Goal: Task Accomplishment & Management: Complete application form

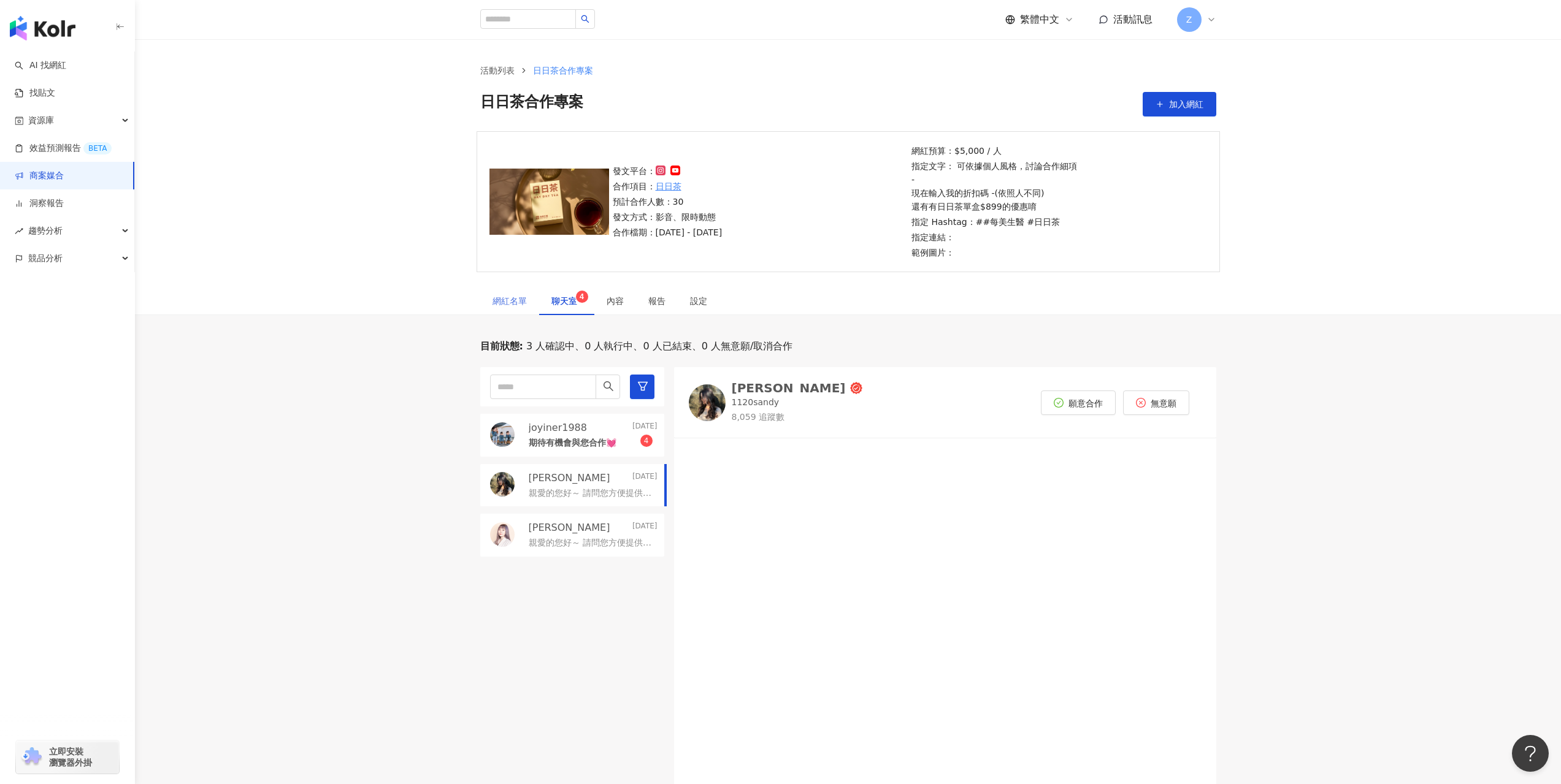
click at [519, 309] on div "網紅名單" at bounding box center [510, 301] width 59 height 28
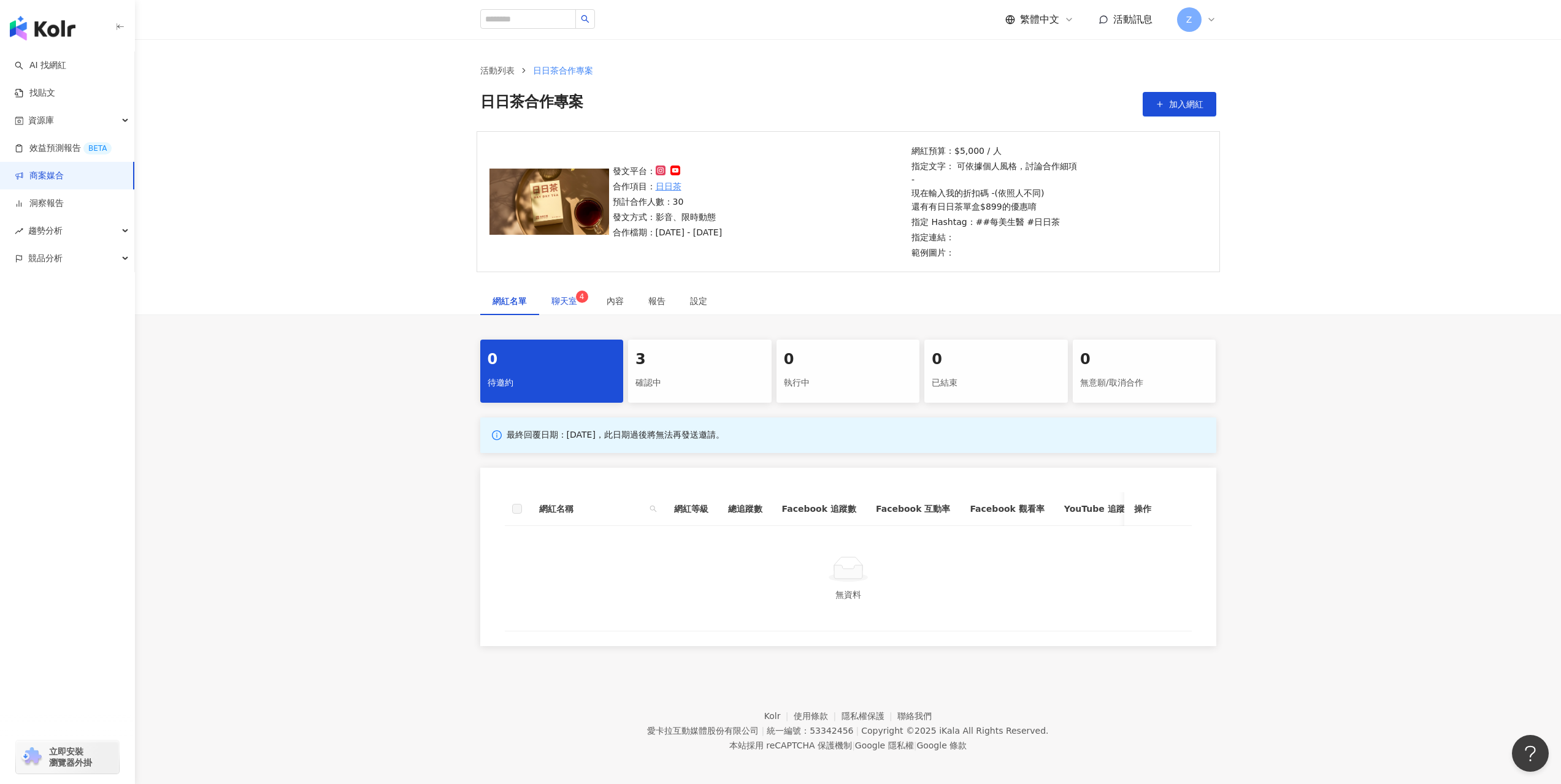
click at [568, 306] on span "聊天室 4" at bounding box center [567, 301] width 30 height 9
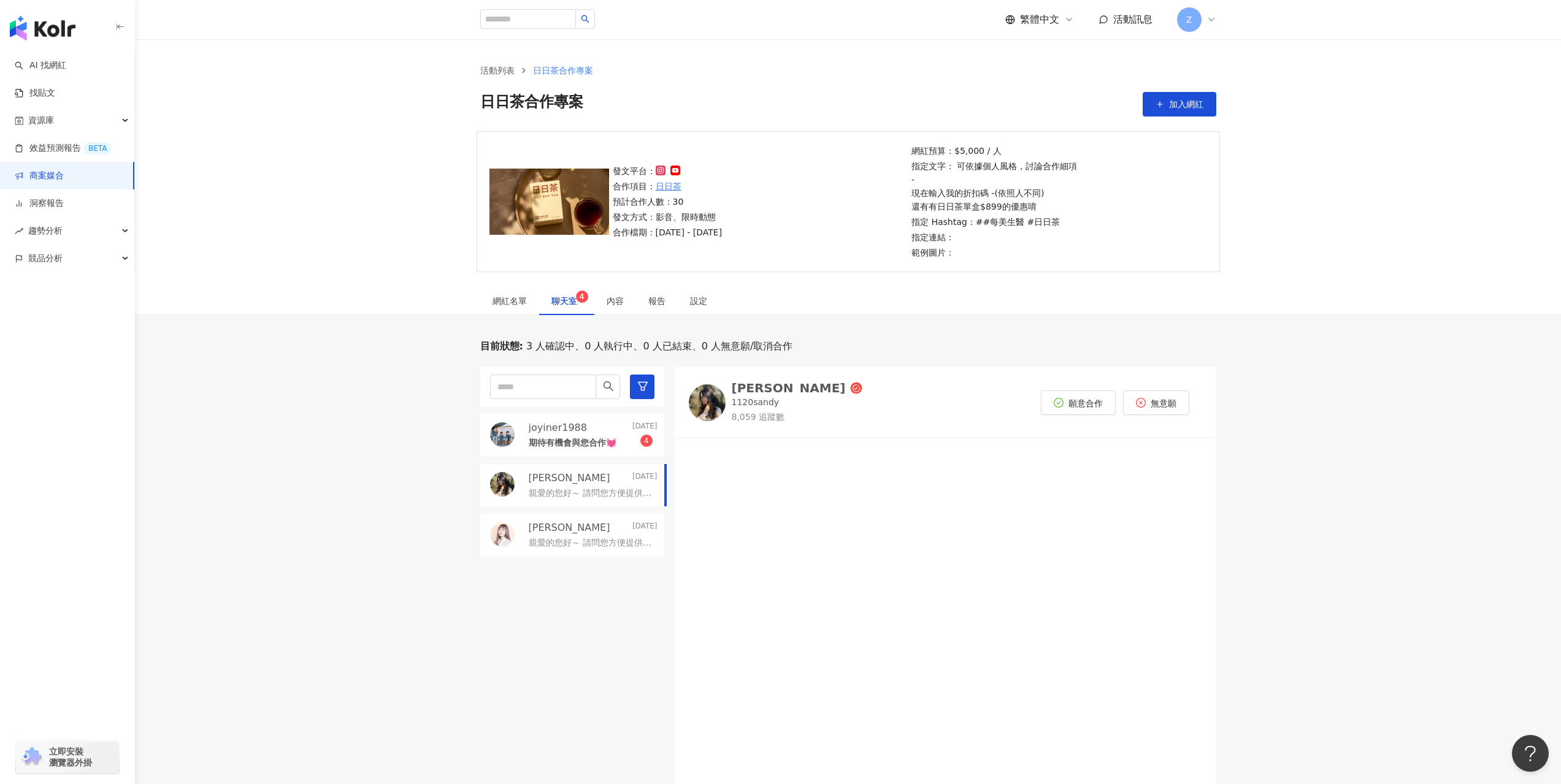
click at [572, 433] on p "joyiner1988" at bounding box center [557, 428] width 58 height 13
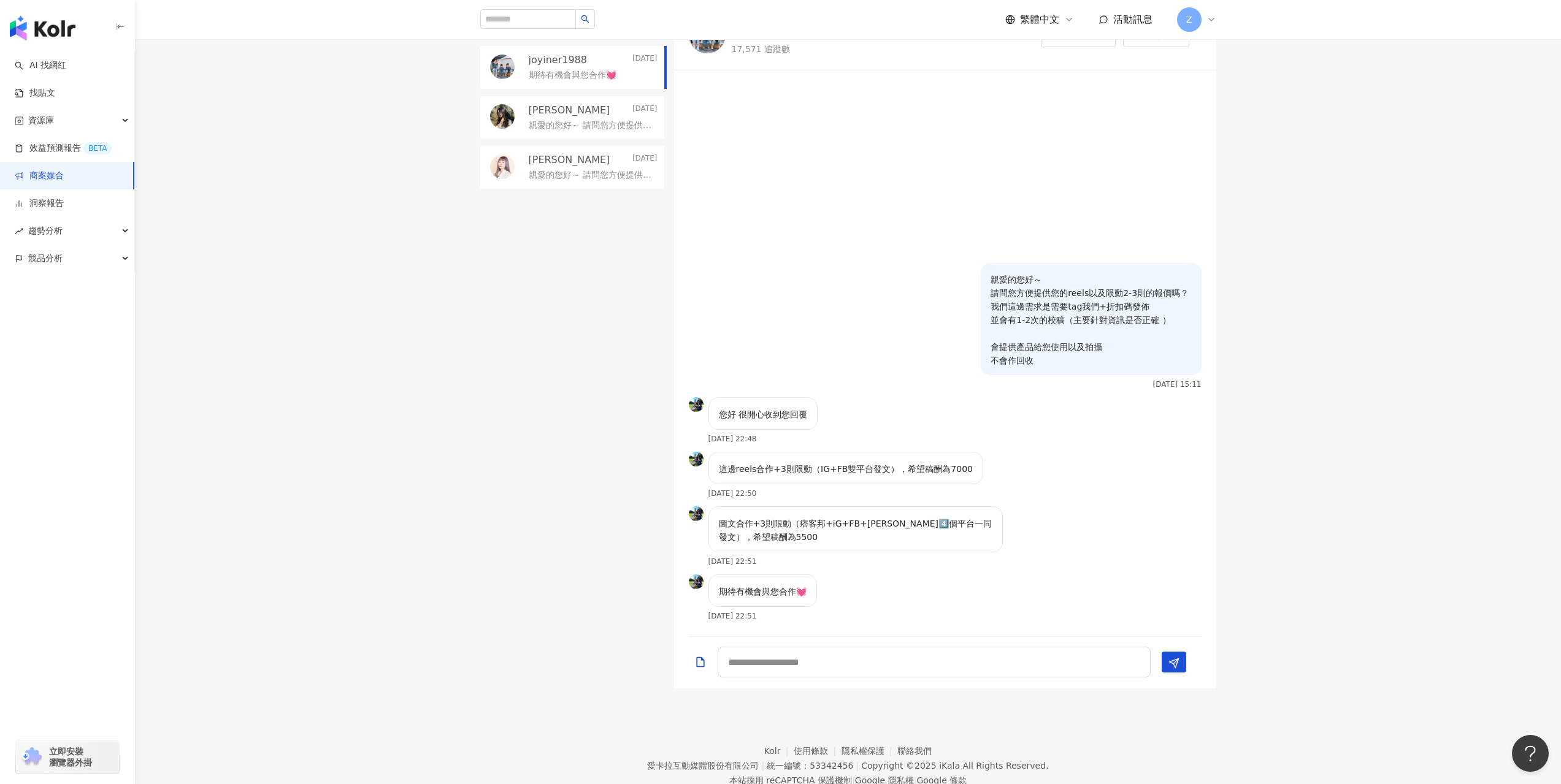
scroll to position [184, 0]
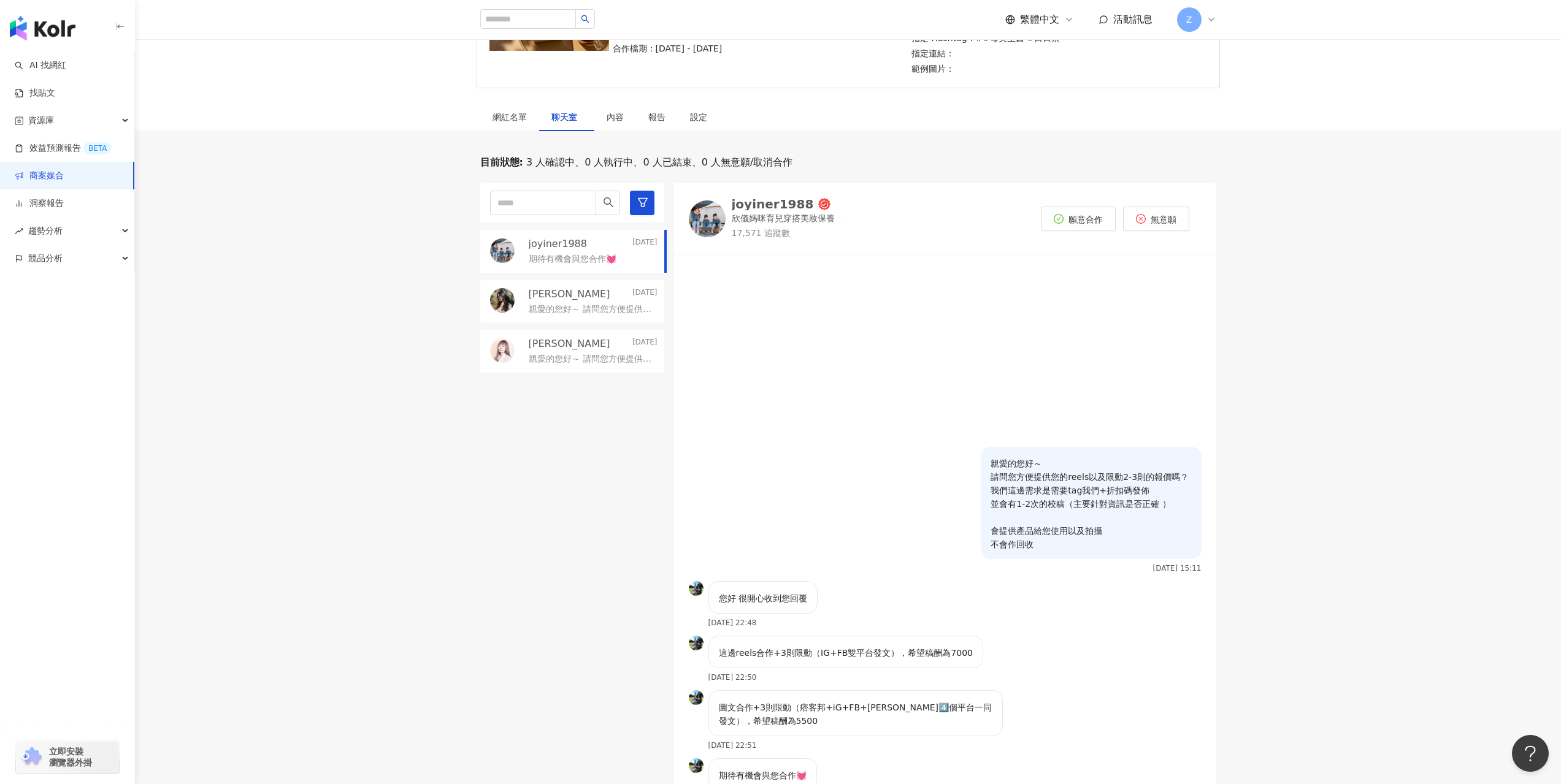
click at [751, 202] on div "joyiner1988" at bounding box center [773, 204] width 83 height 12
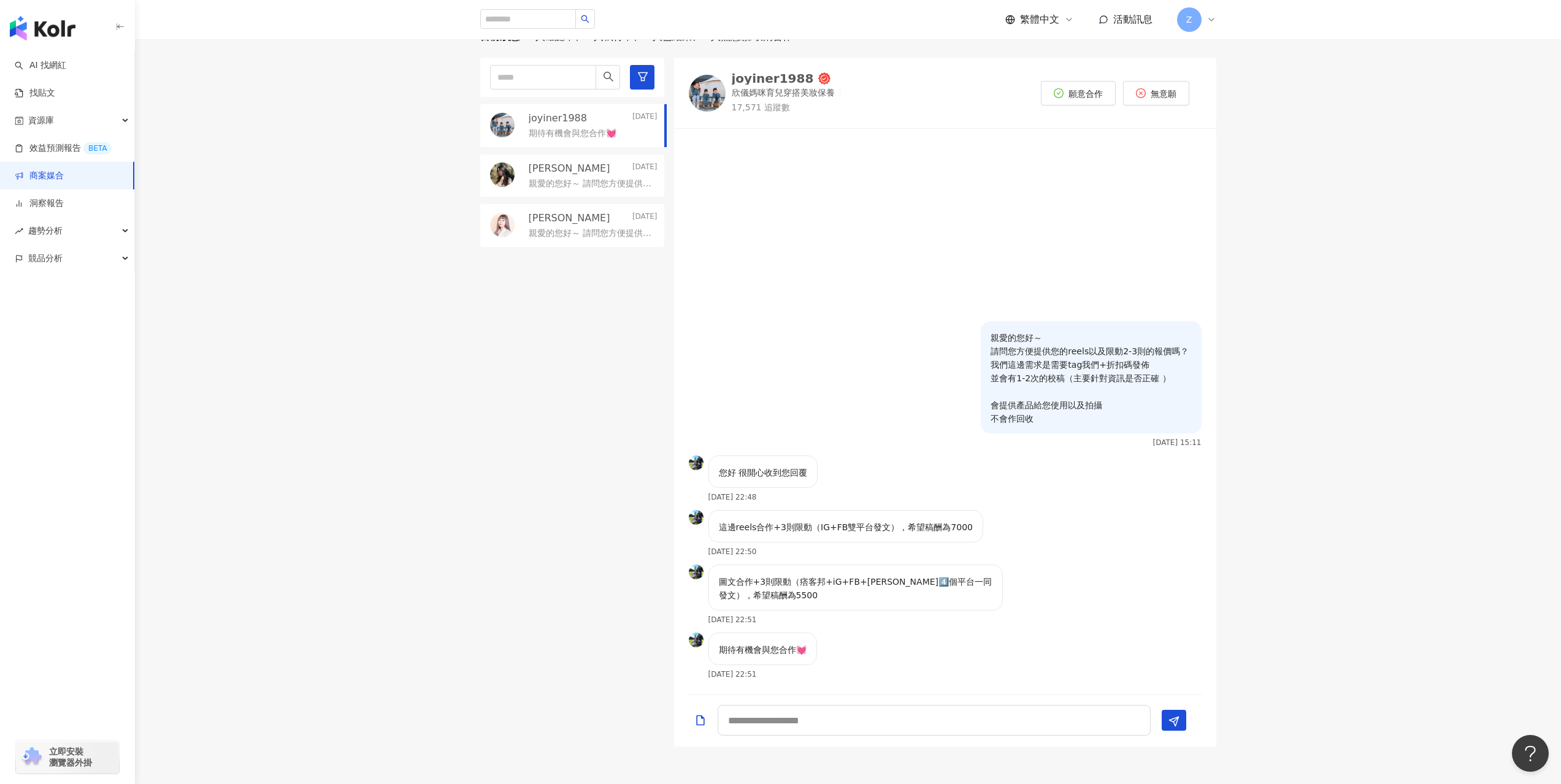
scroll to position [408, 0]
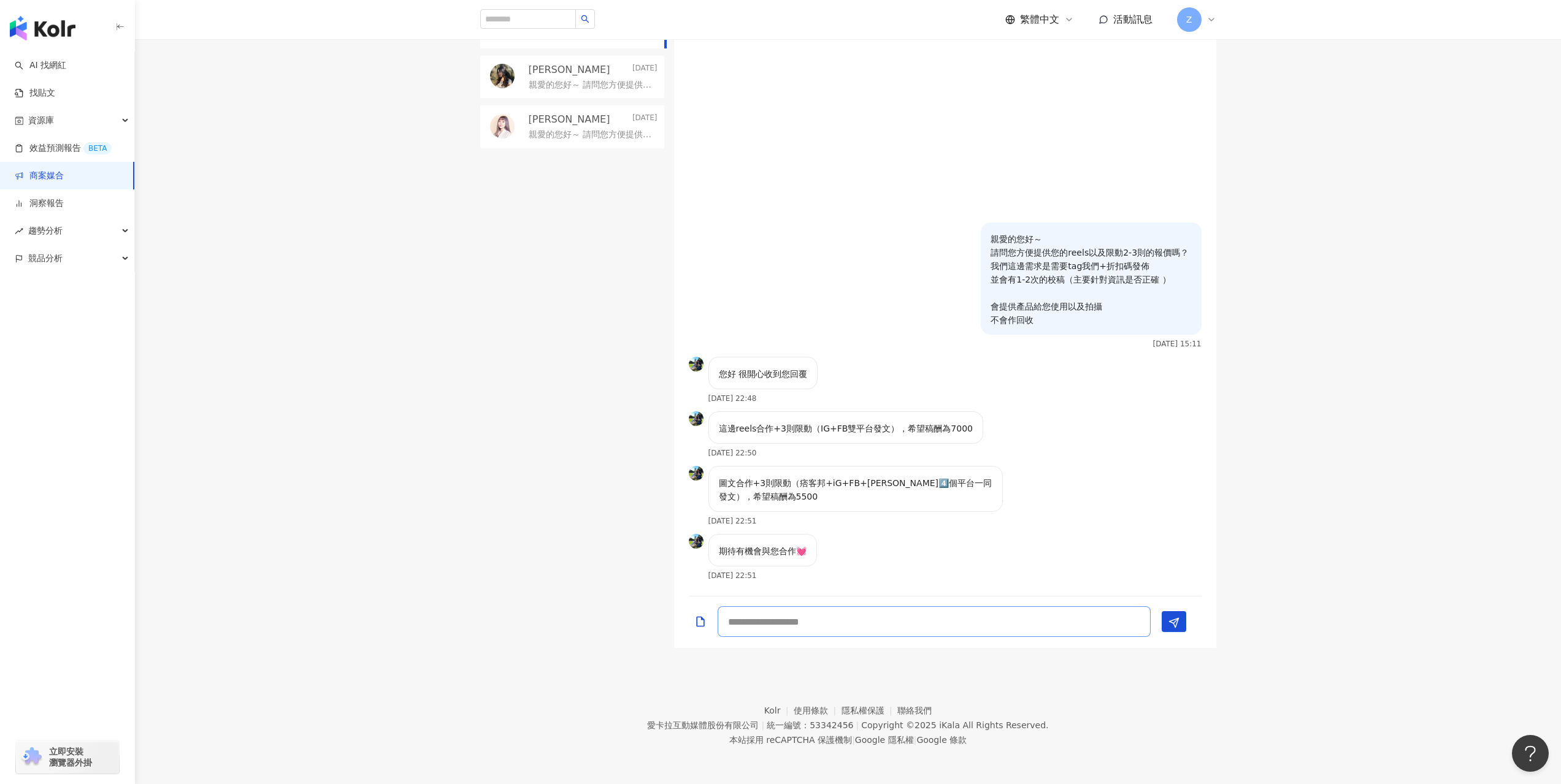
click at [856, 631] on textarea at bounding box center [934, 622] width 433 height 30
paste textarea "**********"
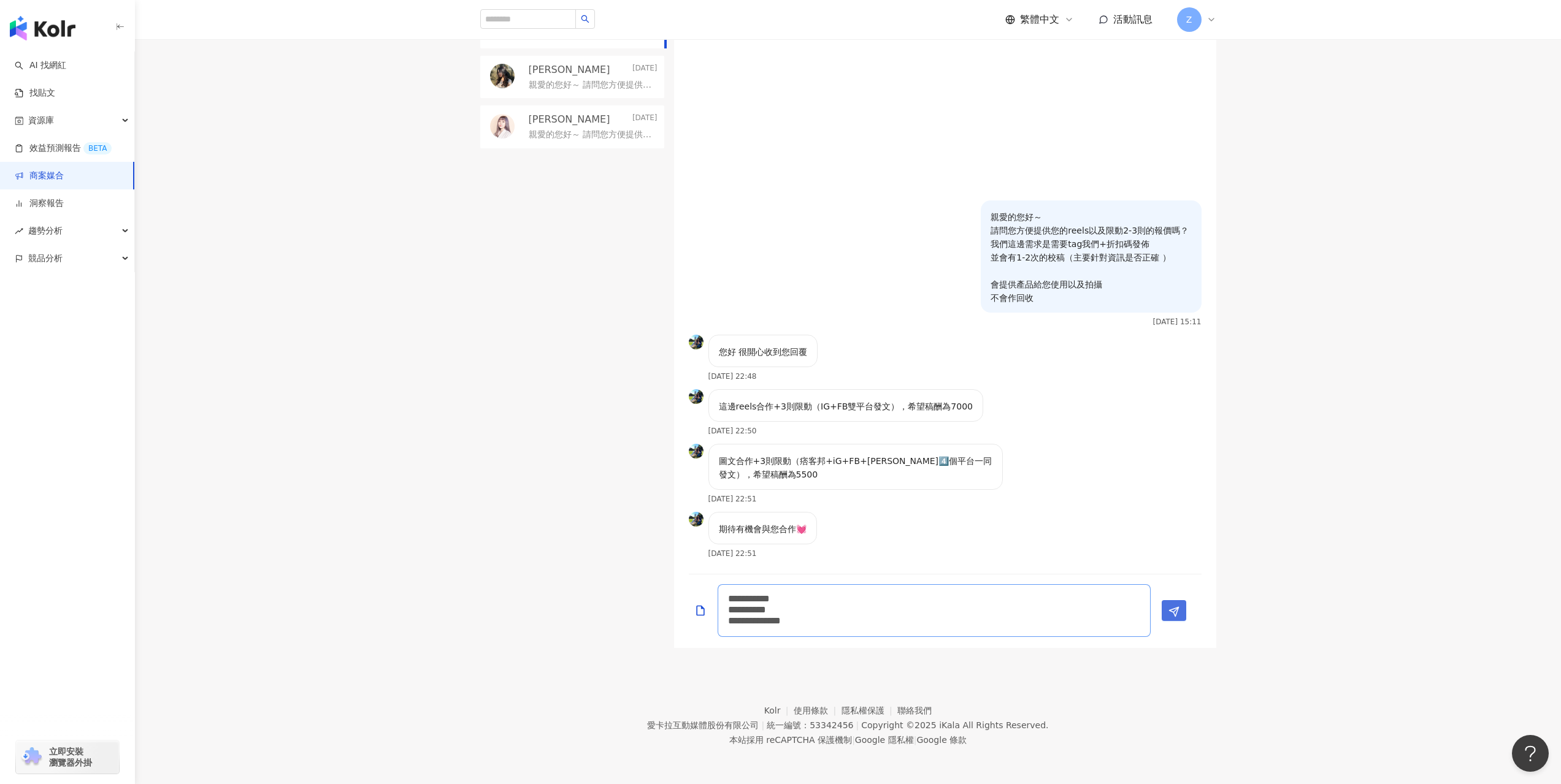
type textarea "**********"
click at [1181, 614] on button "Send" at bounding box center [1175, 610] width 25 height 21
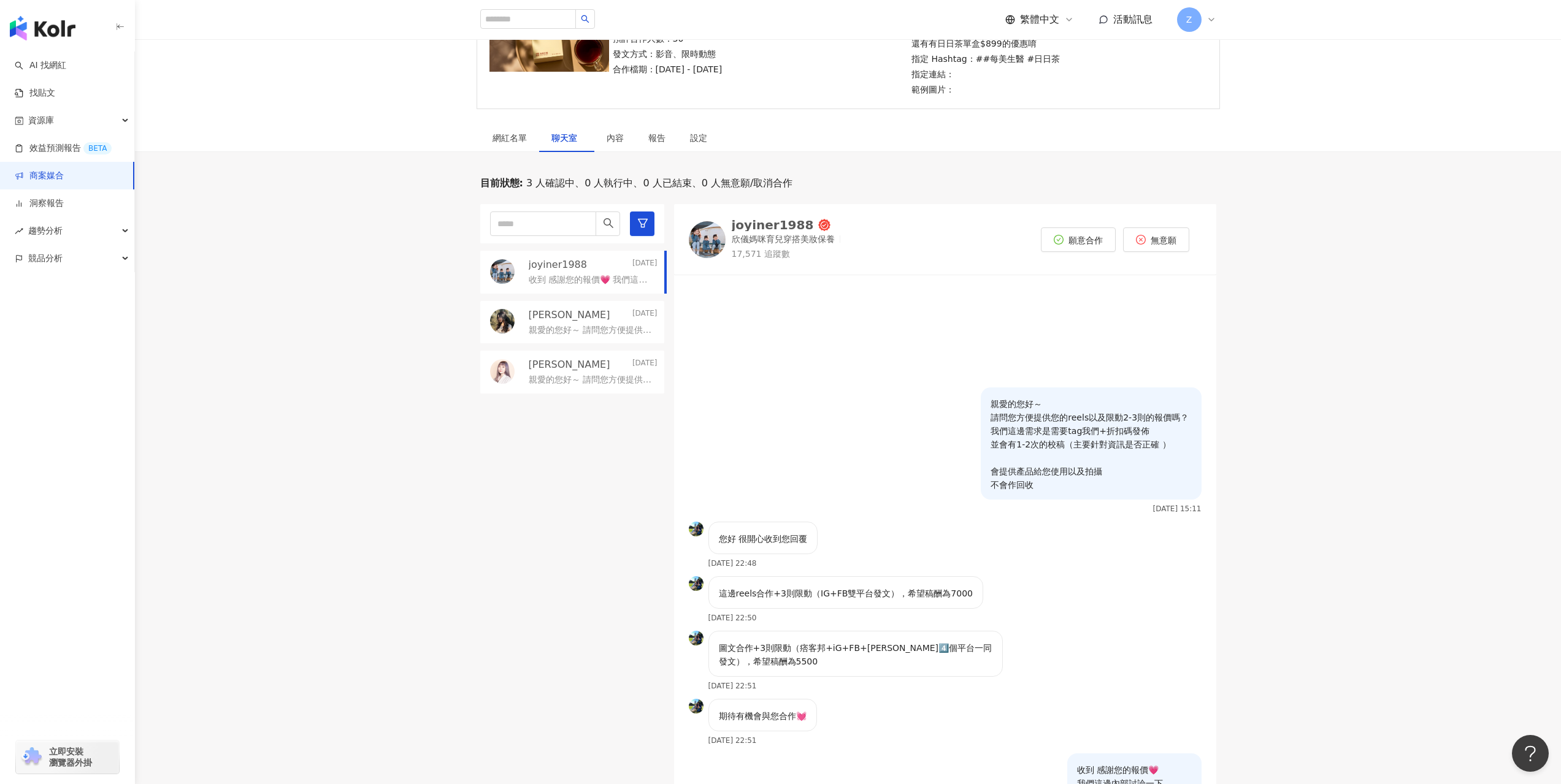
scroll to position [0, 0]
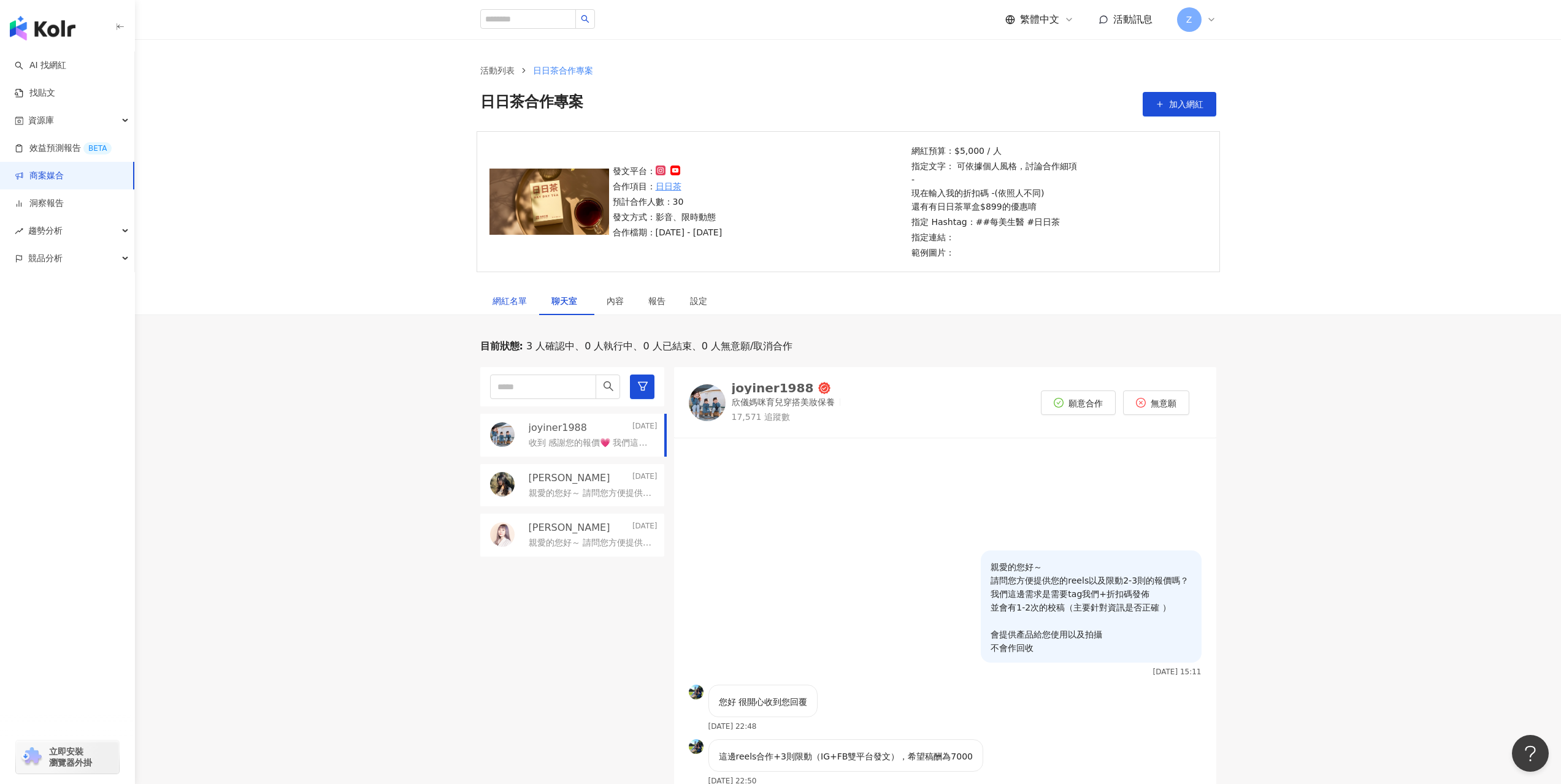
click at [507, 295] on div "網紅名單" at bounding box center [510, 301] width 34 height 13
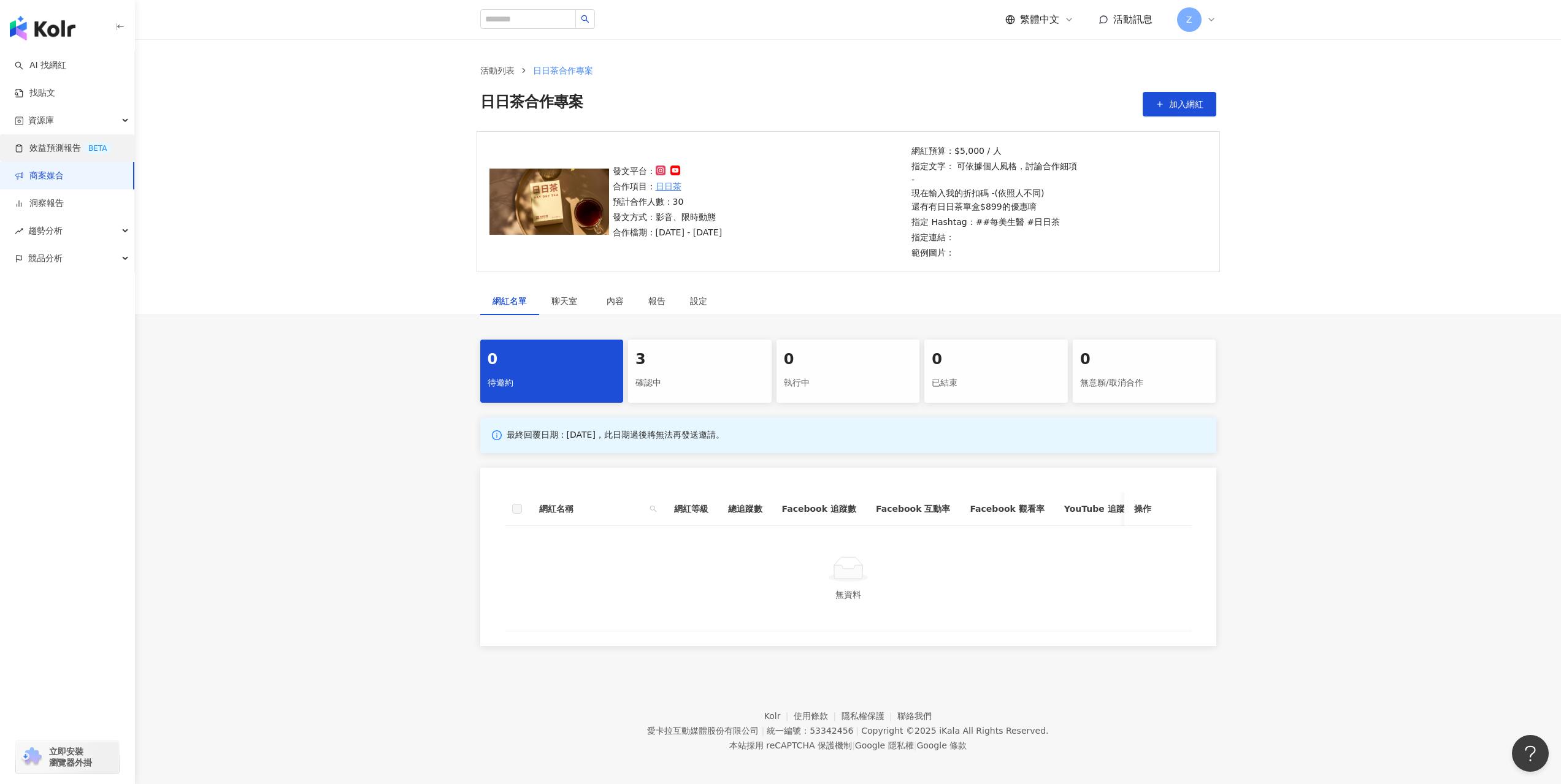
click at [43, 147] on link "效益預測報告 BETA" at bounding box center [64, 148] width 97 height 12
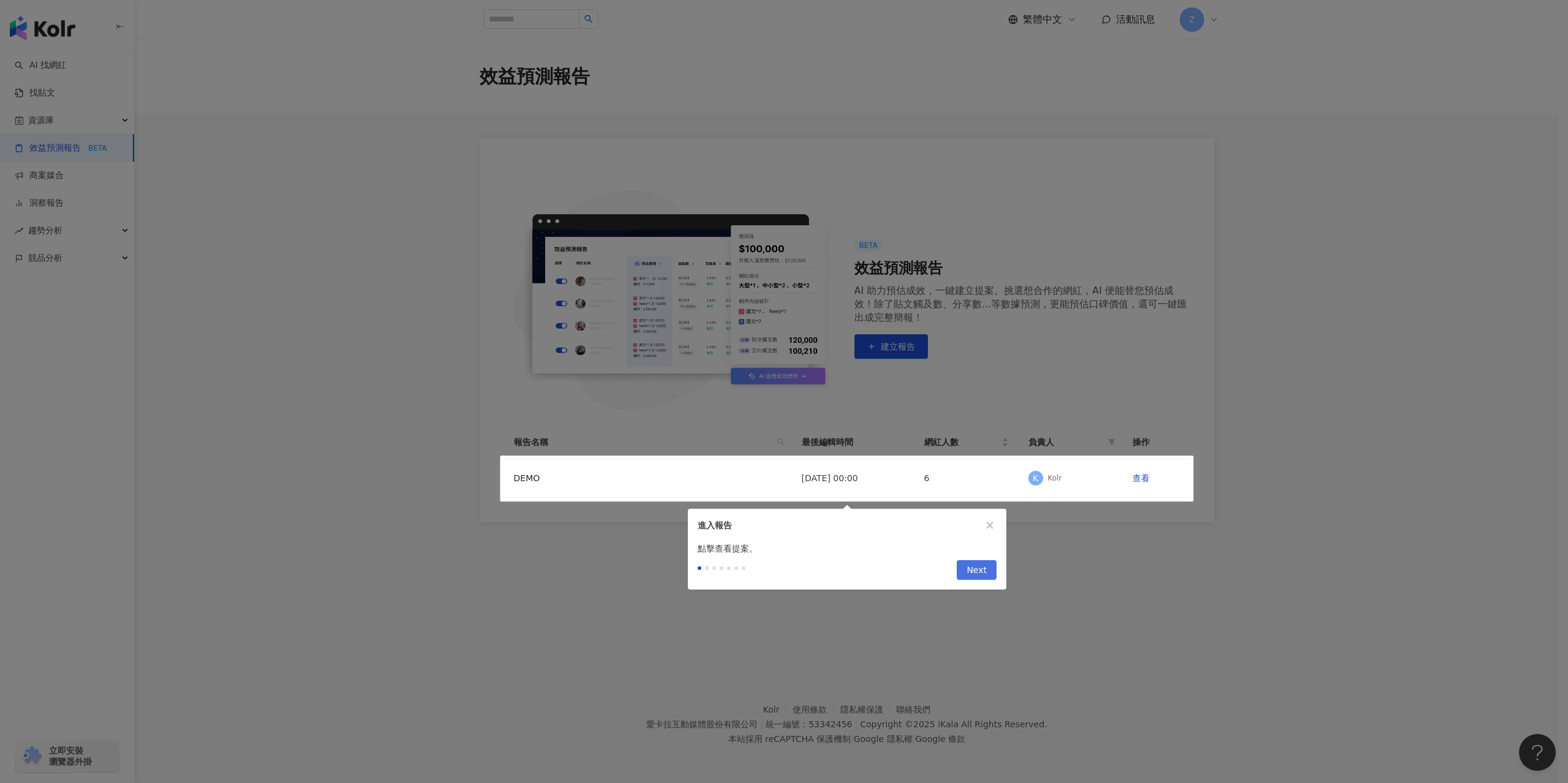
click at [983, 570] on span "Next" at bounding box center [975, 571] width 20 height 20
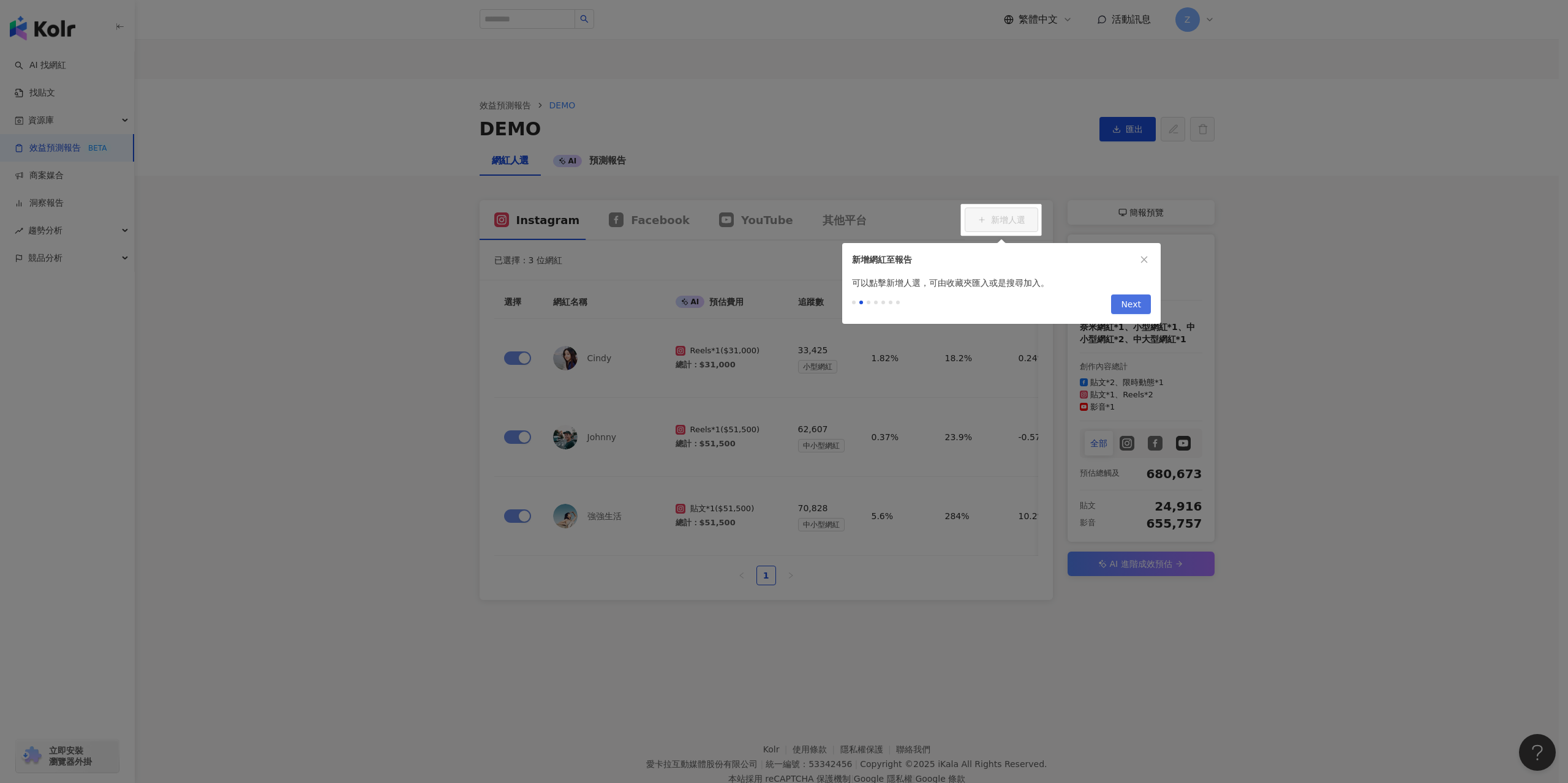
click at [1136, 299] on span "Next" at bounding box center [1130, 304] width 20 height 20
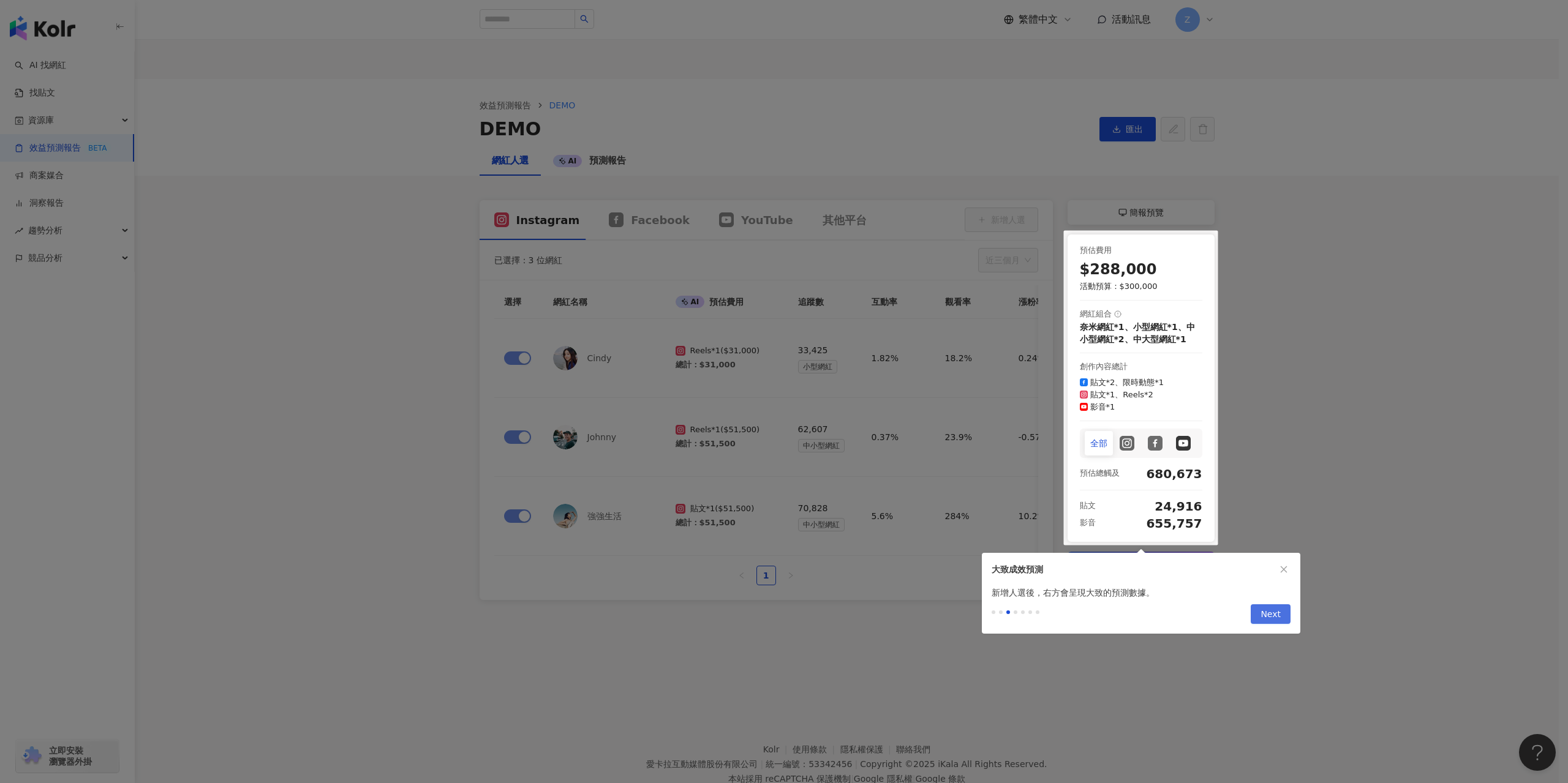
click at [1269, 608] on span "Next" at bounding box center [1269, 614] width 20 height 20
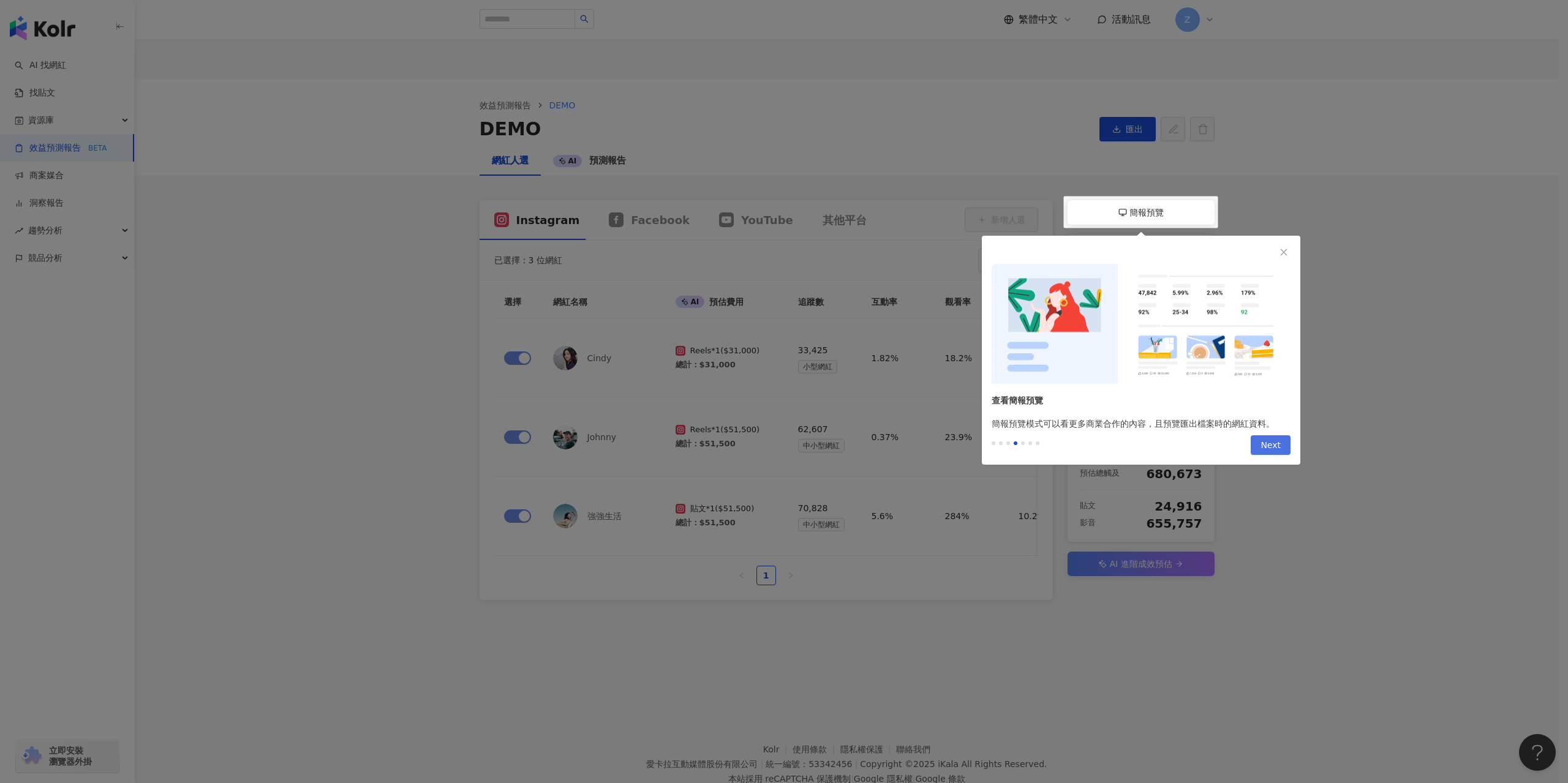
click at [1275, 442] on span "Next" at bounding box center [1269, 446] width 20 height 20
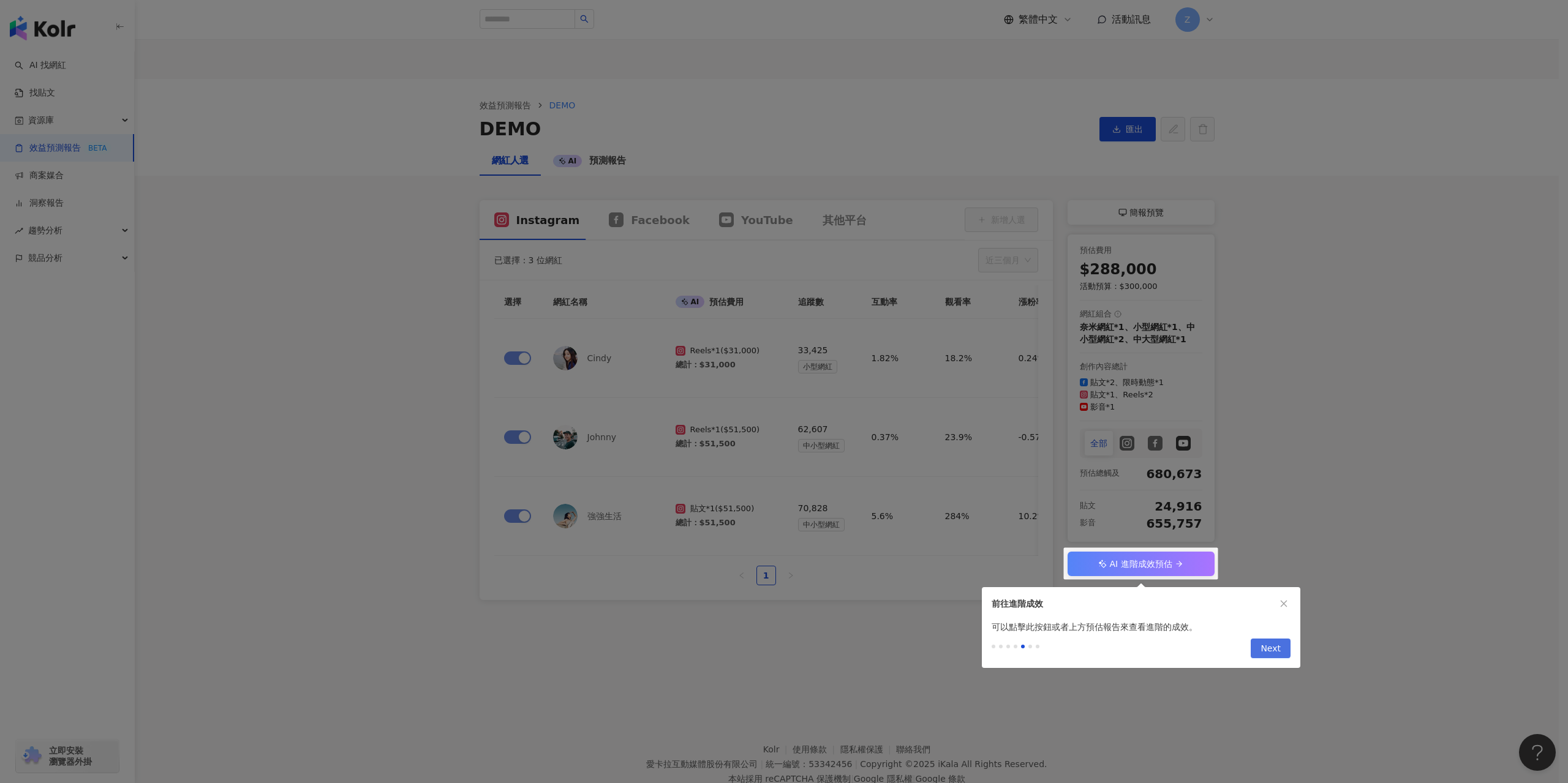
click at [1269, 650] on span "Next" at bounding box center [1269, 648] width 20 height 20
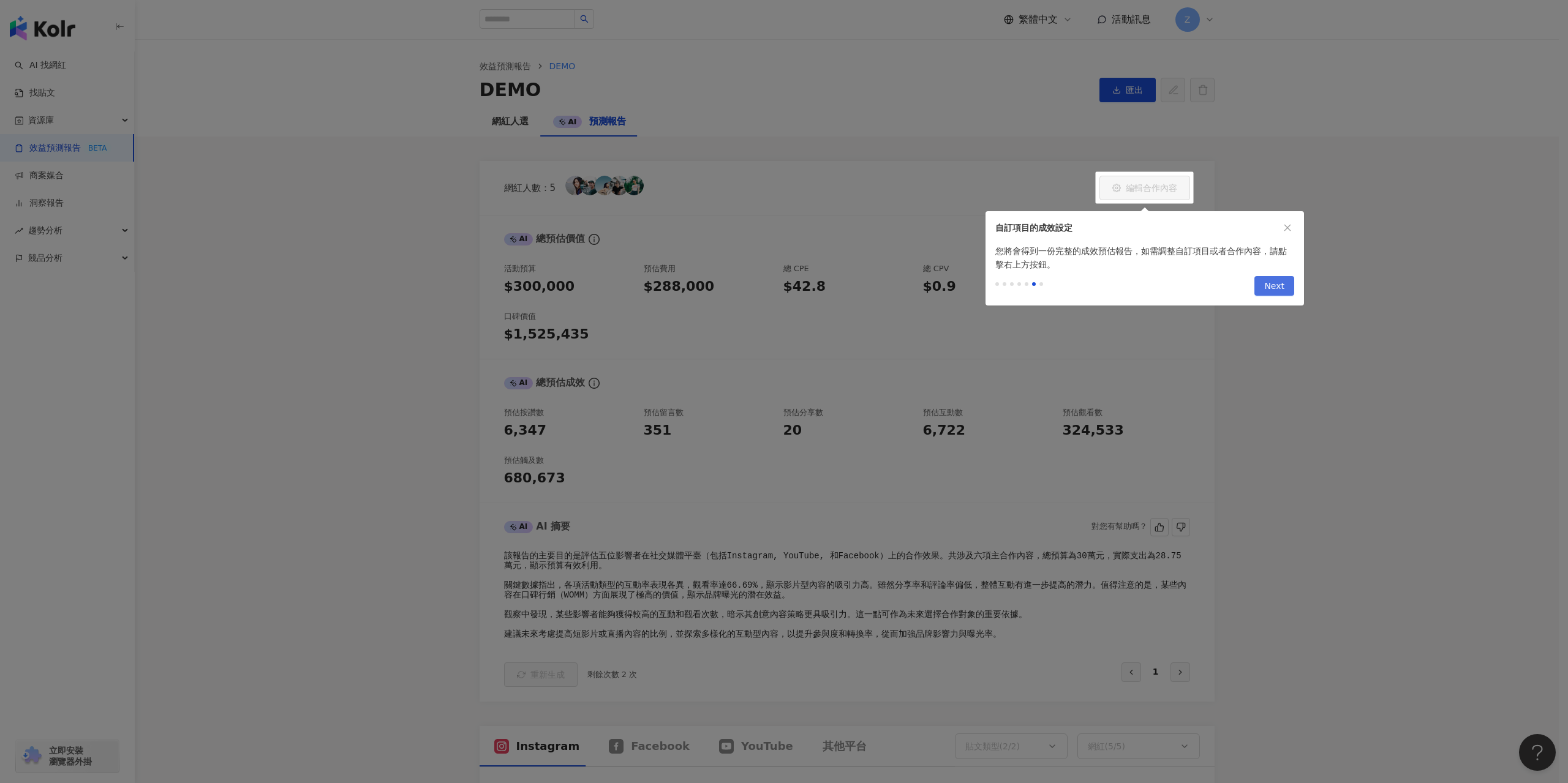
click at [1280, 280] on span "Next" at bounding box center [1273, 286] width 20 height 20
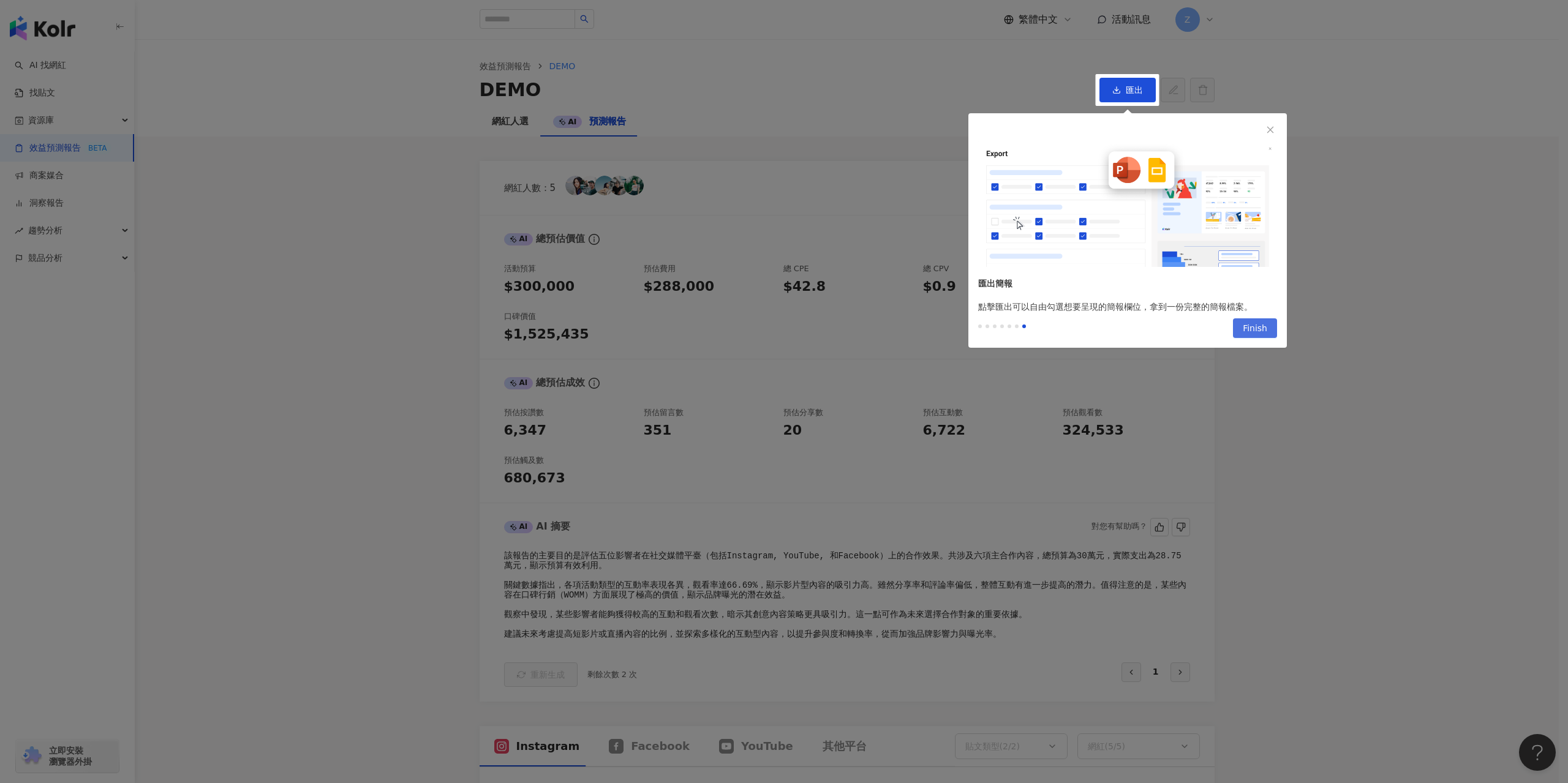
click at [1265, 321] on span "Finish" at bounding box center [1255, 329] width 25 height 20
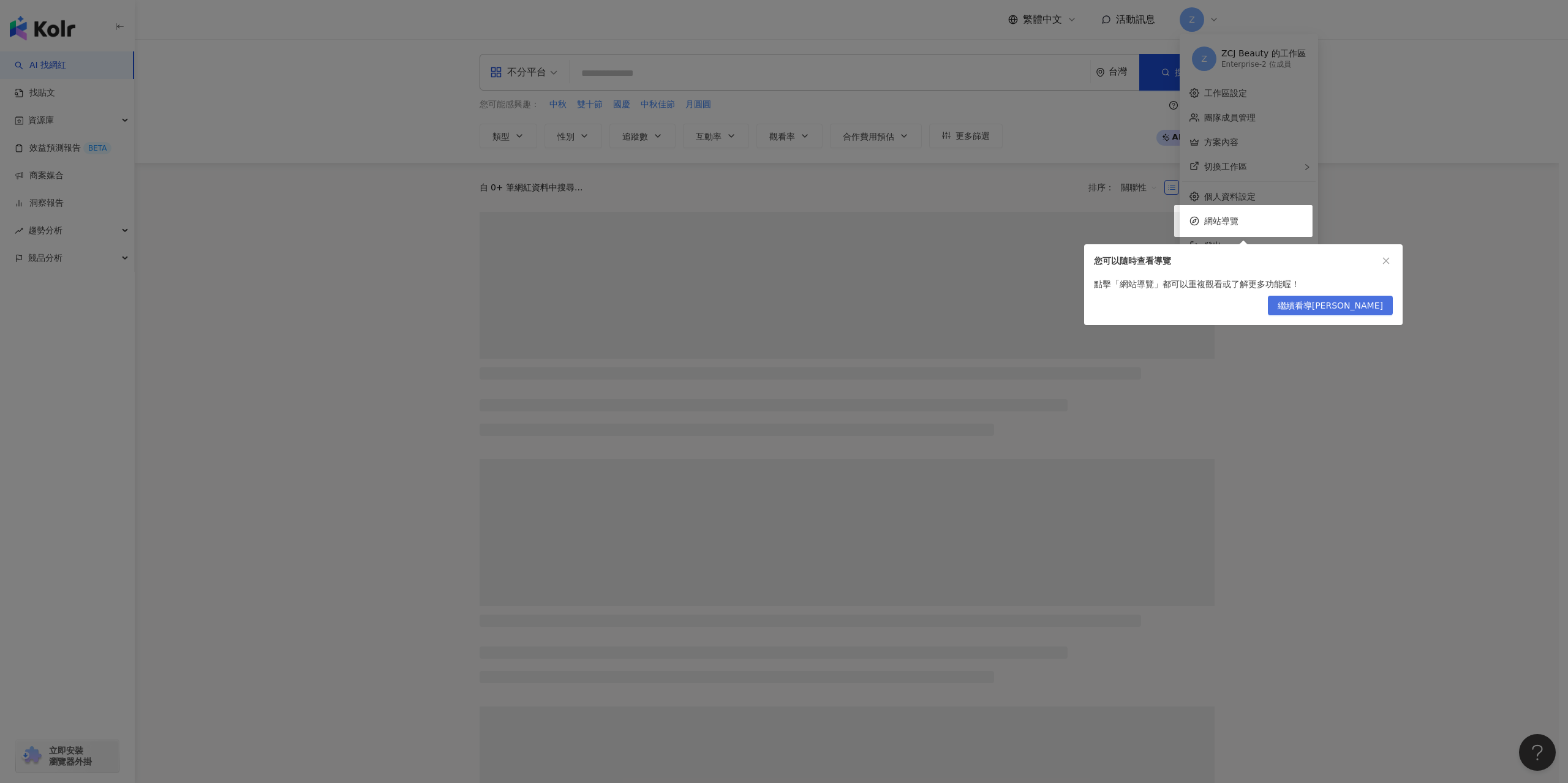
click at [1384, 304] on button "繼續看導覽" at bounding box center [1330, 305] width 125 height 20
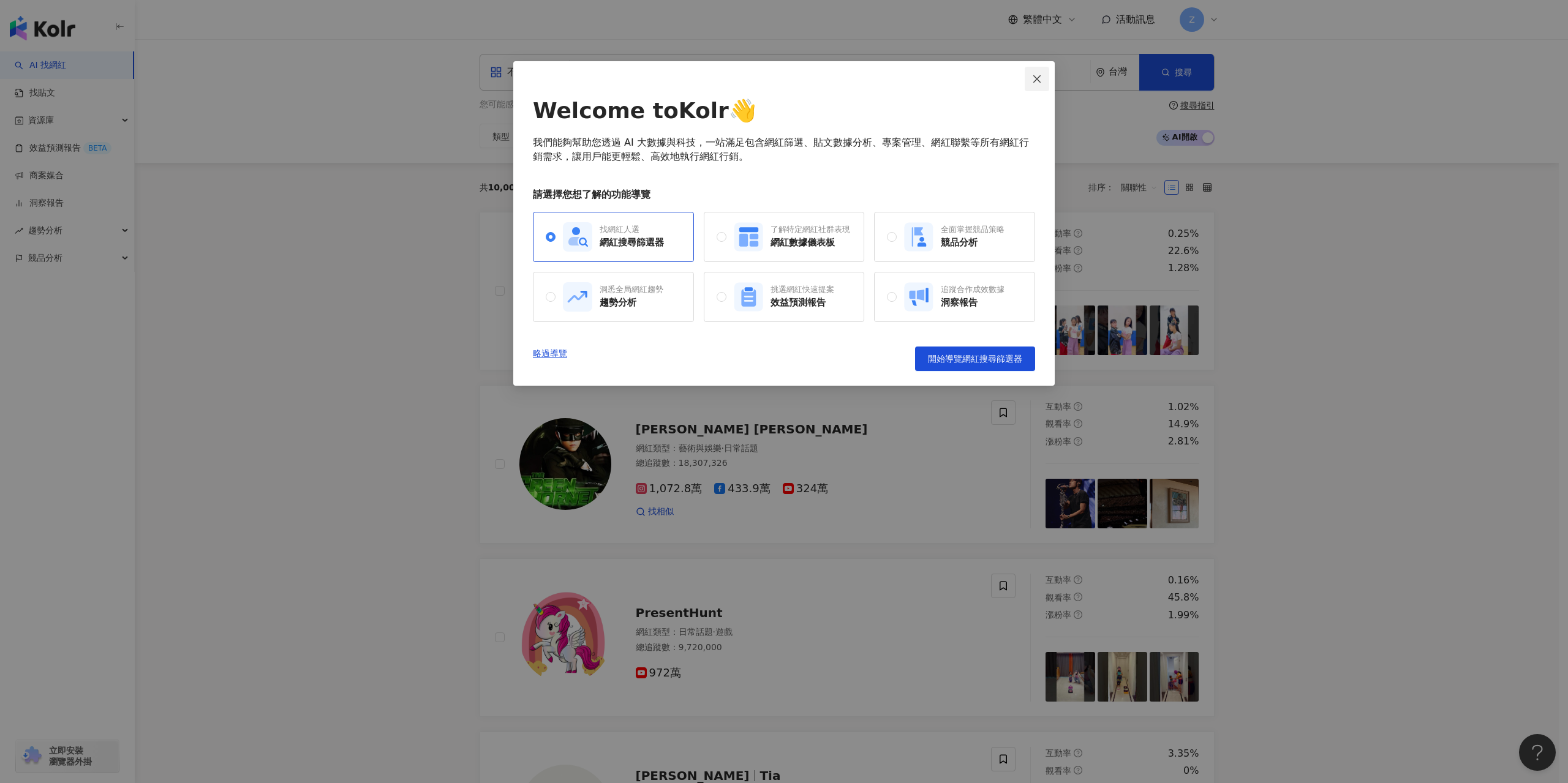
click at [1030, 79] on span "Close" at bounding box center [1037, 79] width 25 height 9
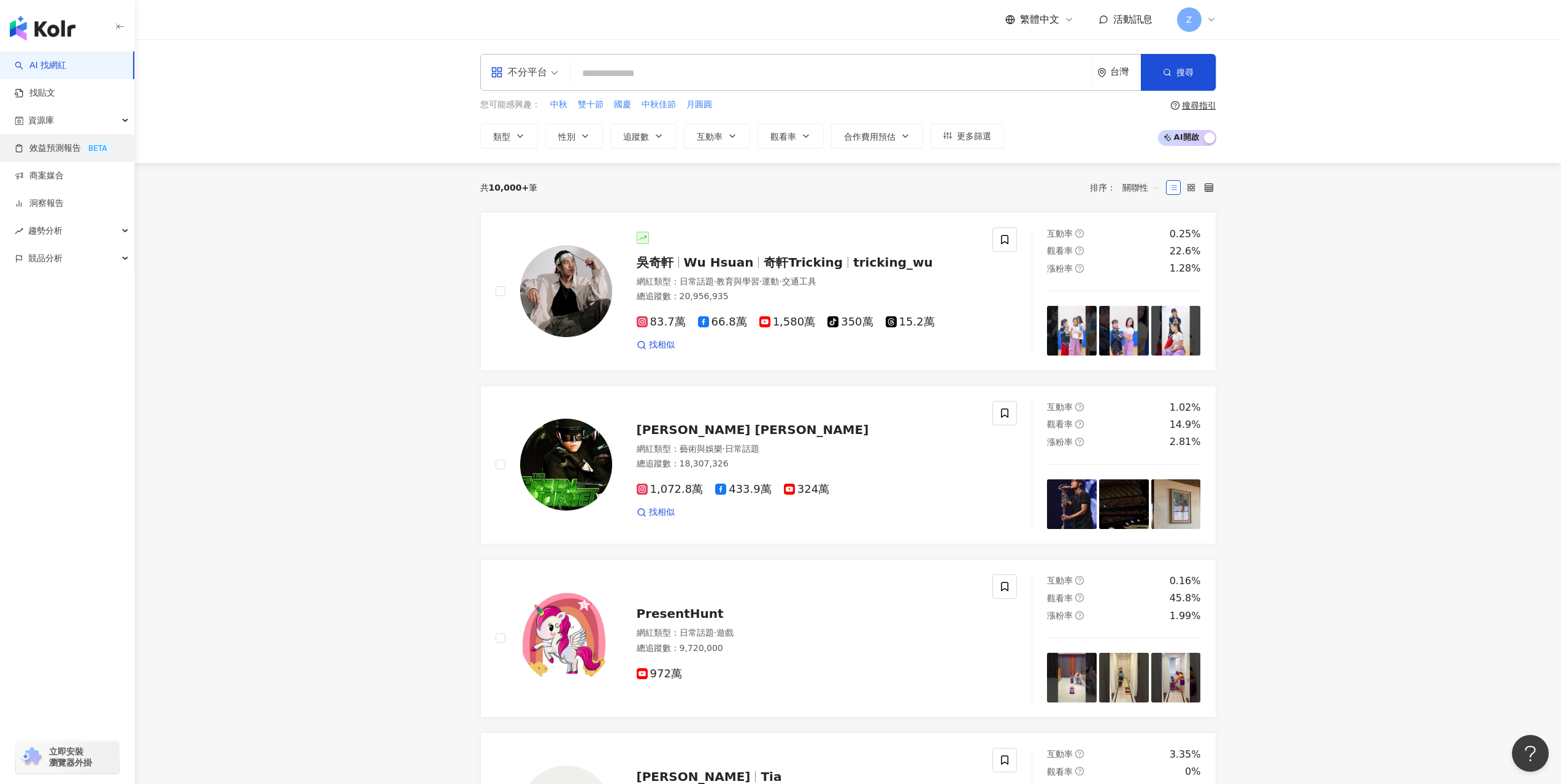
click at [84, 150] on link "效益預測報告 BETA" at bounding box center [64, 148] width 97 height 12
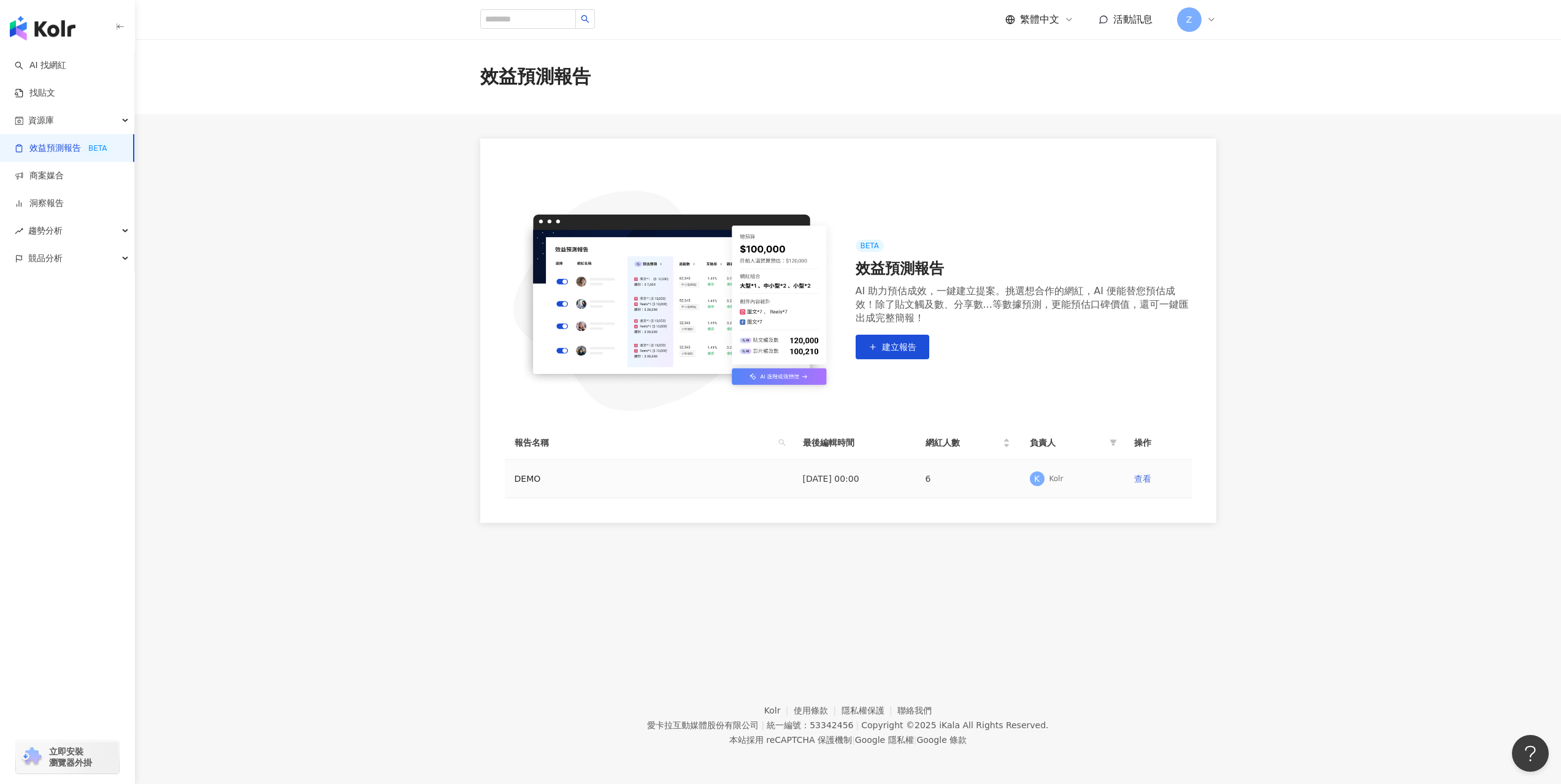
click at [1145, 477] on link "查看" at bounding box center [1142, 478] width 17 height 9
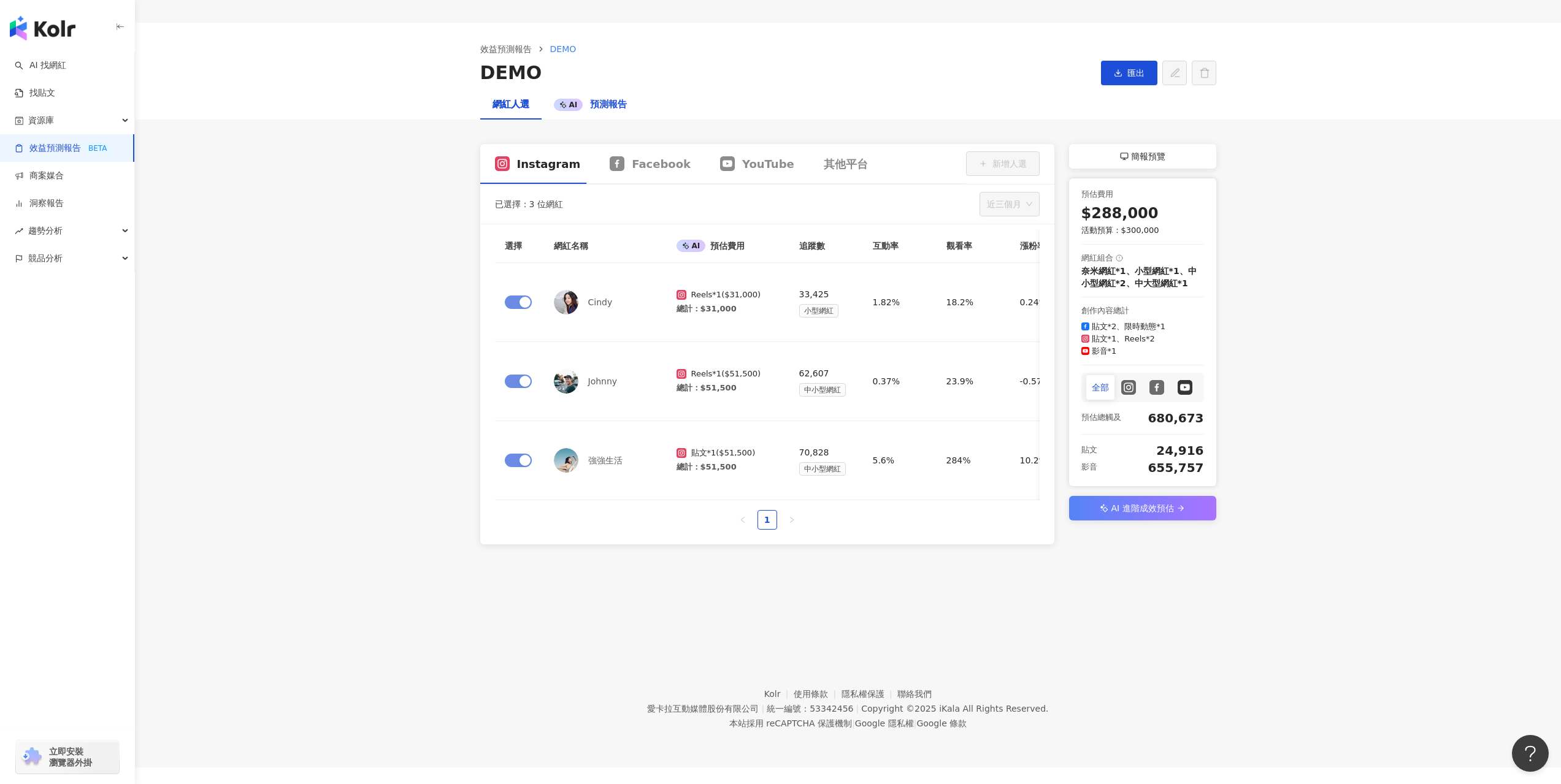
click at [609, 104] on span "預測報告" at bounding box center [608, 104] width 37 height 11
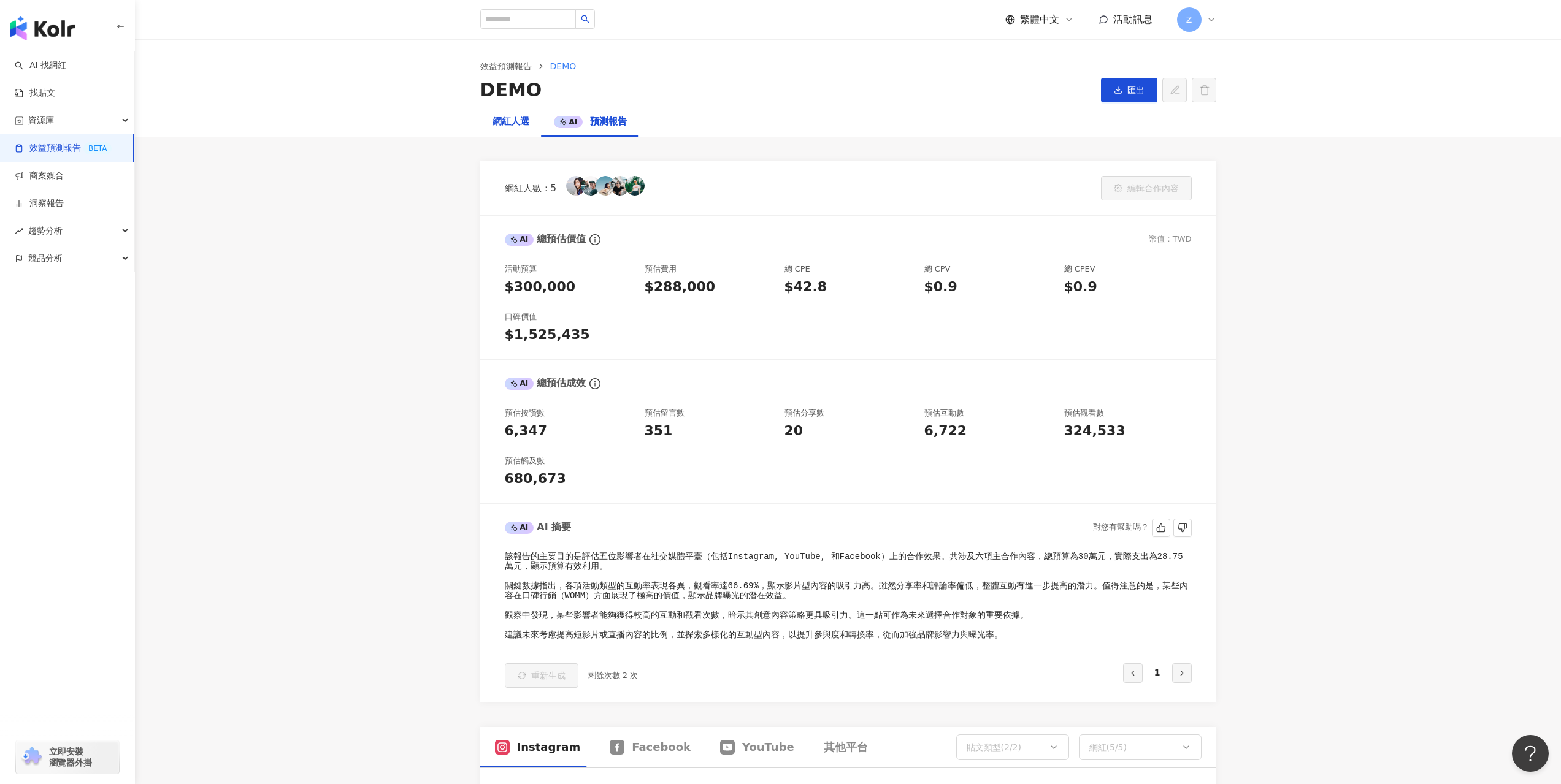
click at [504, 119] on div "網紅人選" at bounding box center [511, 122] width 37 height 15
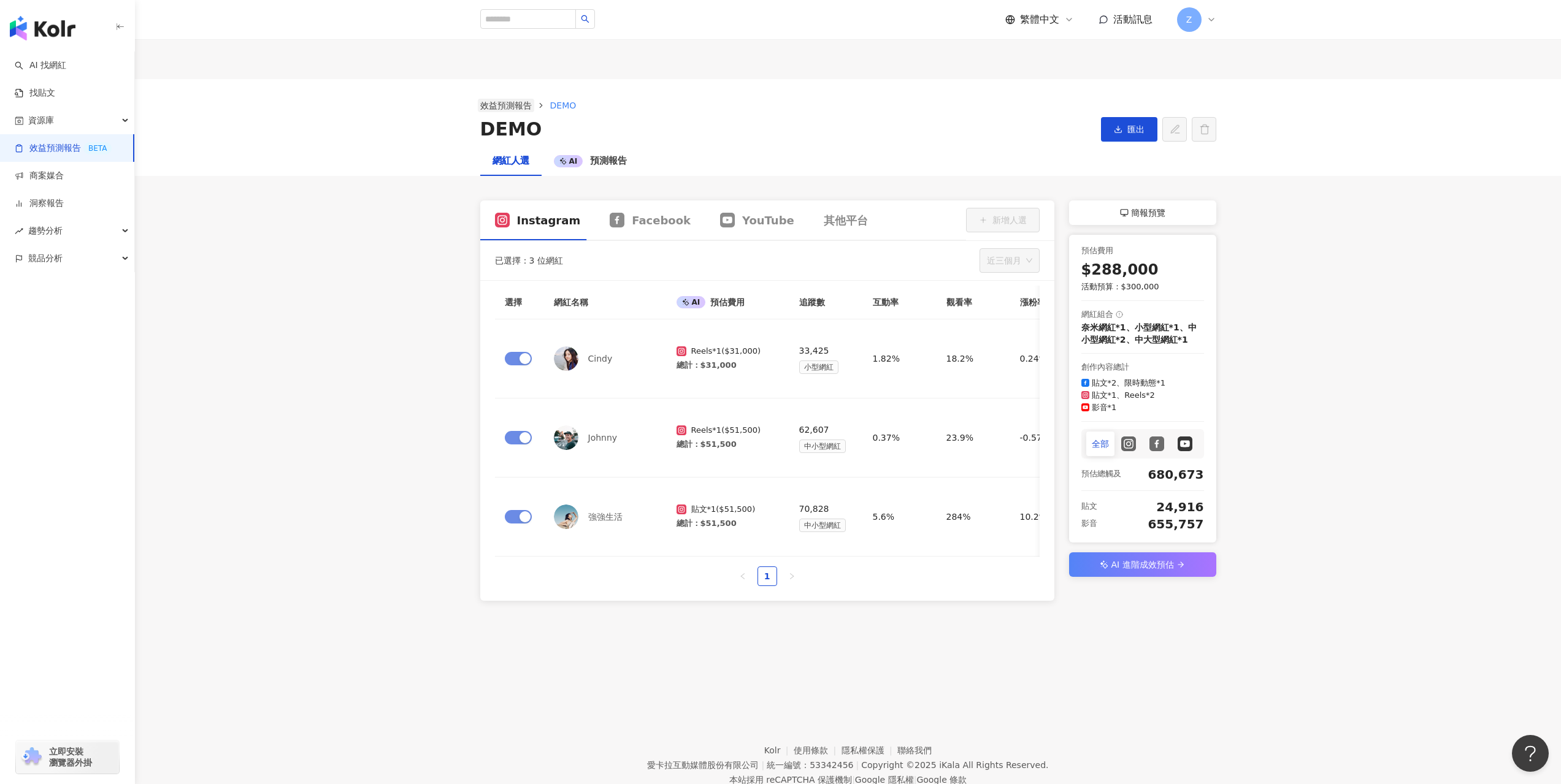
click at [516, 104] on link "效益預測報告" at bounding box center [505, 105] width 56 height 13
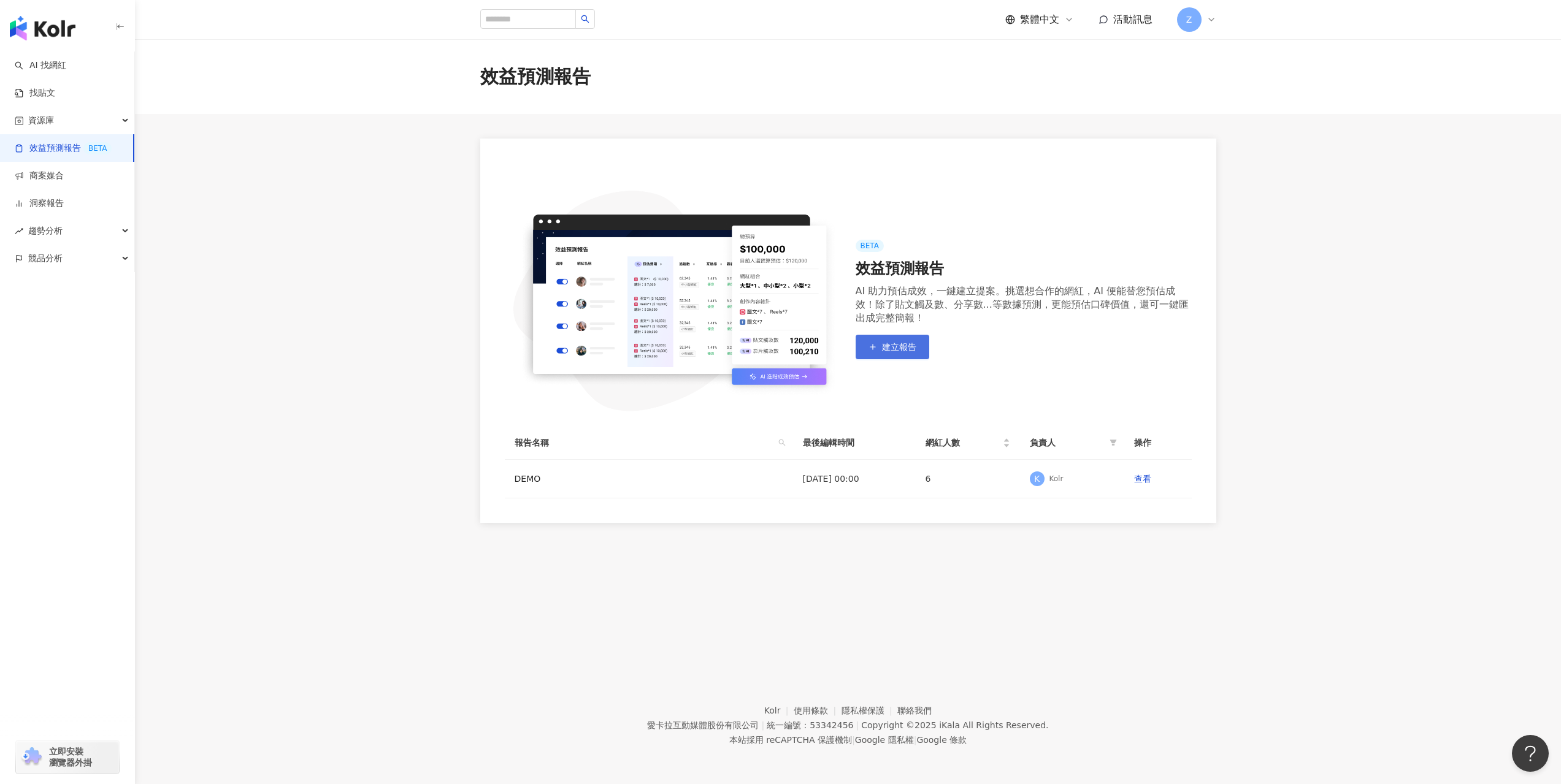
click at [902, 356] on button "建立報告" at bounding box center [893, 347] width 74 height 25
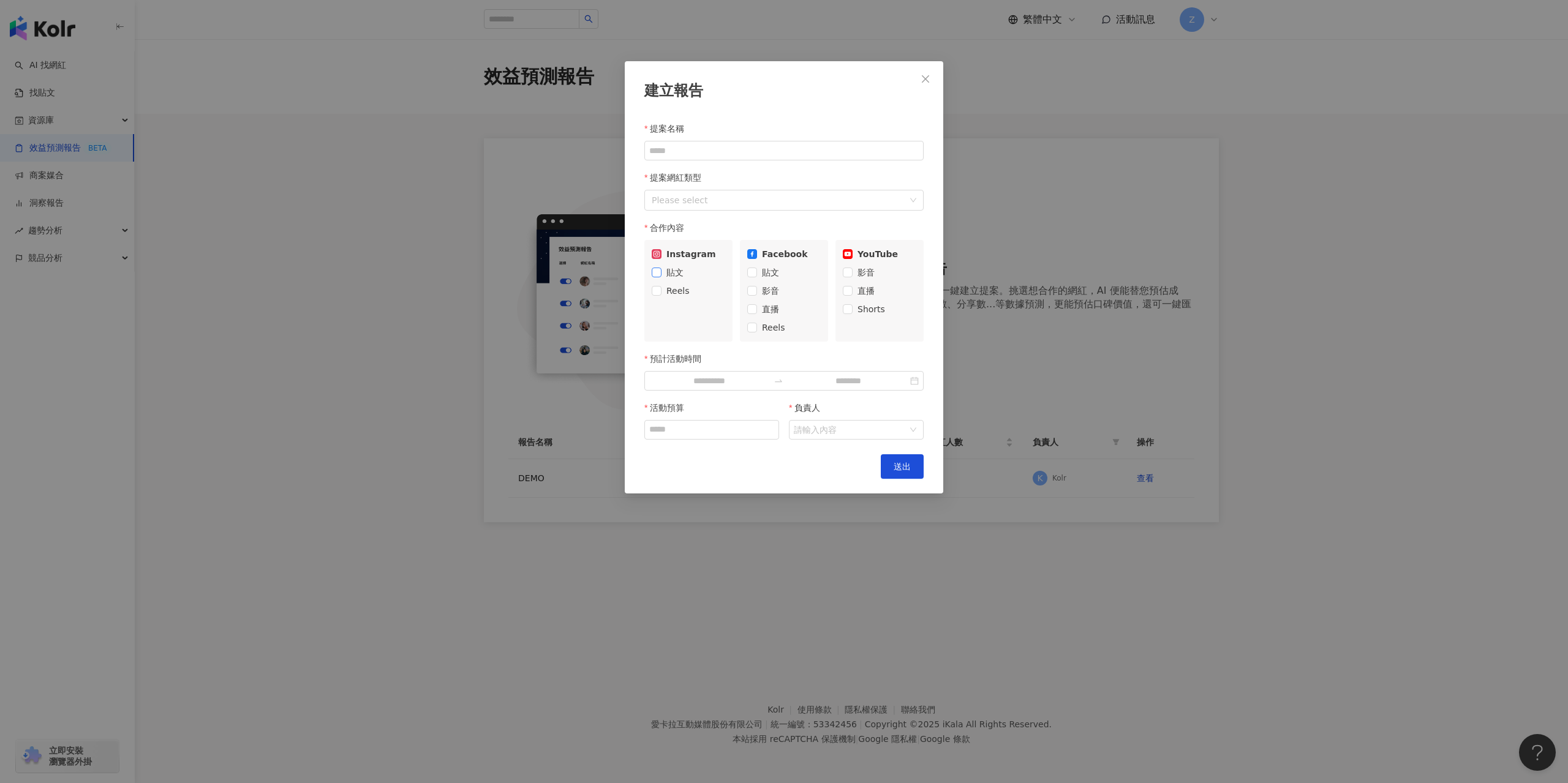
click at [667, 277] on span "貼文" at bounding box center [675, 272] width 27 height 13
click at [662, 297] on span "Reels" at bounding box center [678, 291] width 33 height 13
click at [698, 205] on div at bounding box center [777, 200] width 262 height 16
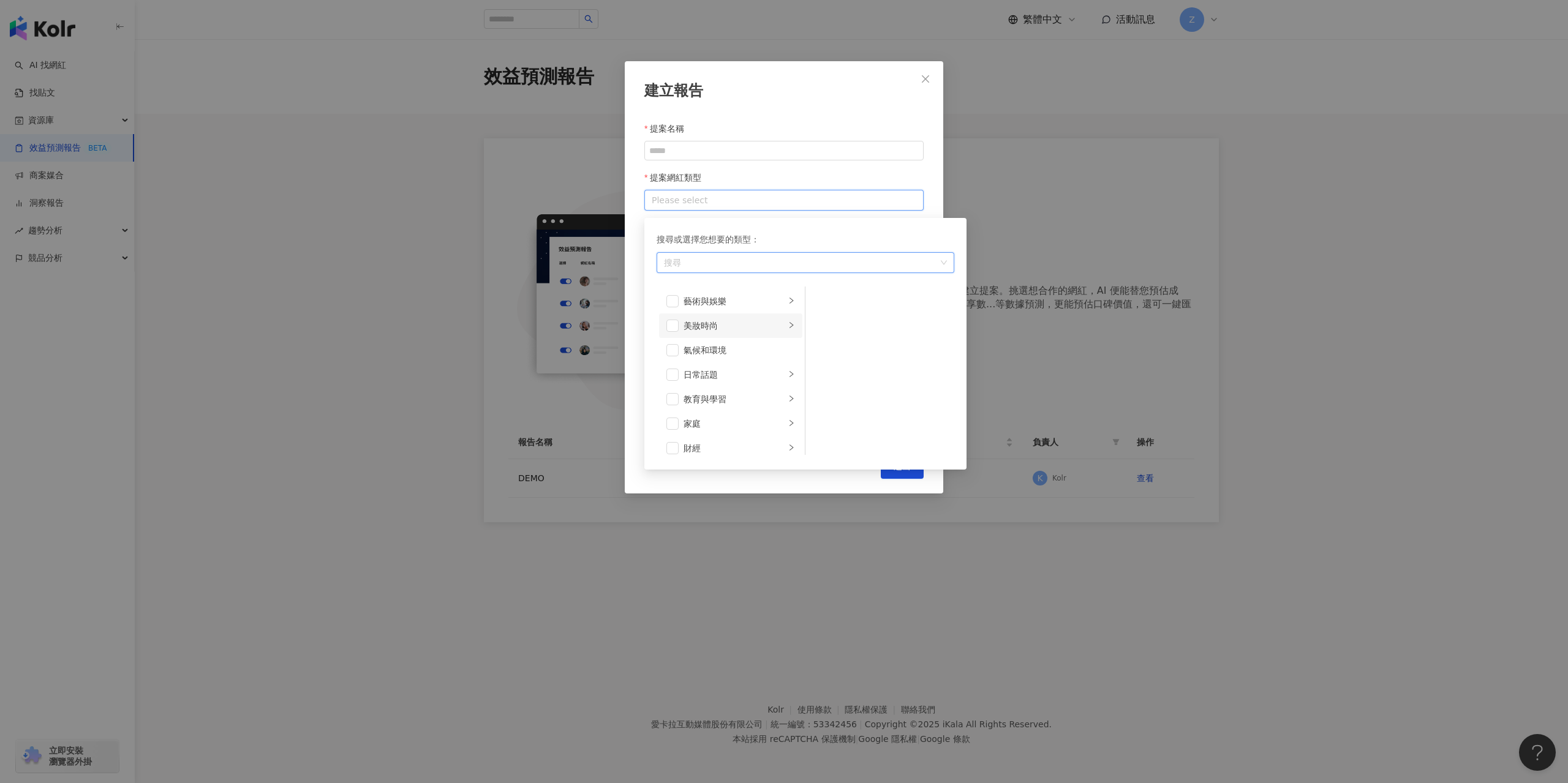
click at [678, 333] on li "美妝時尚" at bounding box center [730, 326] width 143 height 25
click at [674, 326] on span at bounding box center [672, 325] width 12 height 12
click at [677, 419] on span at bounding box center [672, 415] width 12 height 12
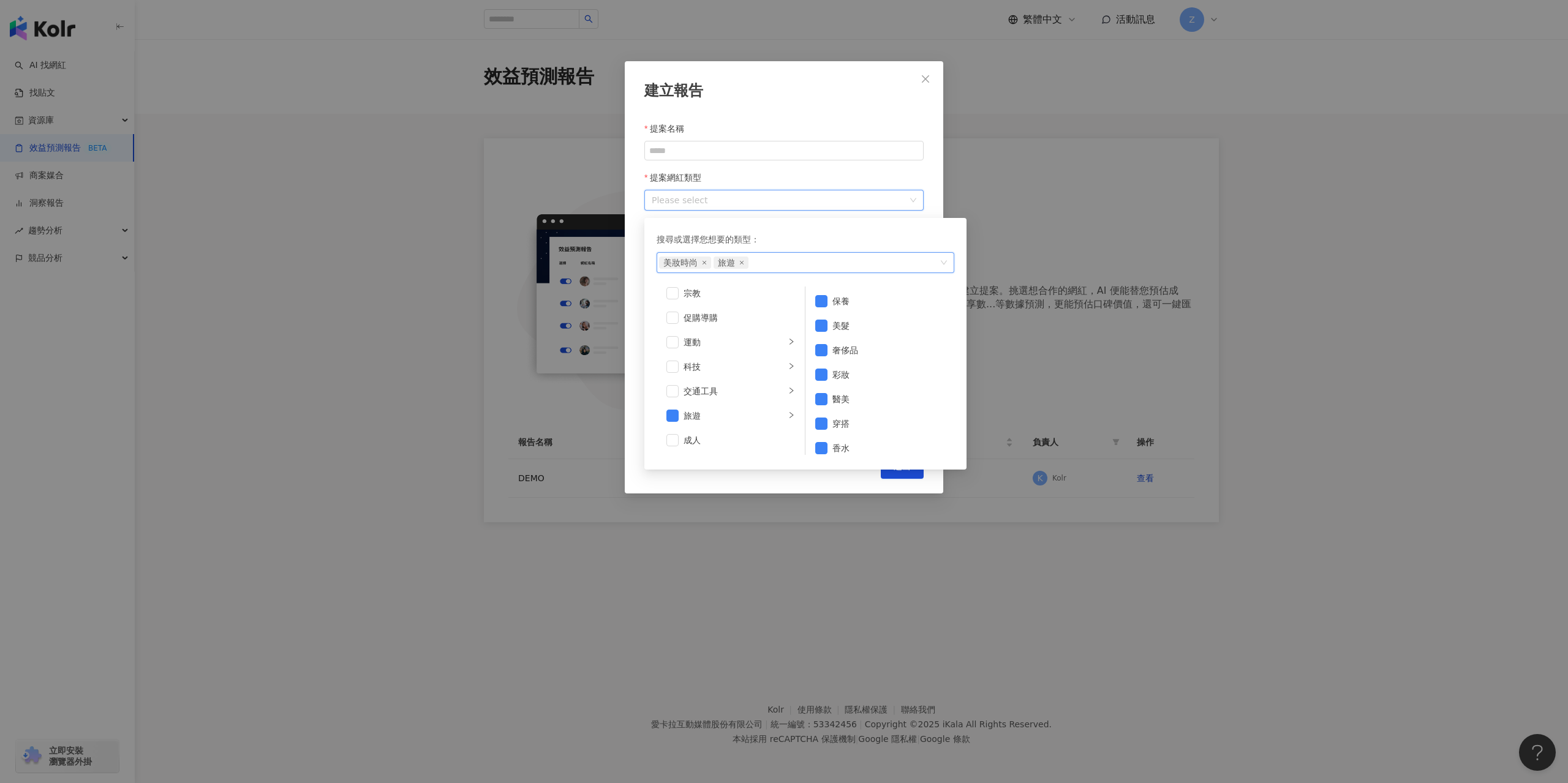
click at [970, 246] on div "建立報告 提案名稱 提案網紅類型 Please select 搜尋或選擇您想要的類型： 美妝時尚 旅遊 藝術與娛樂 美妝時尚 氣候和環境 日常話題 教育與學習…" at bounding box center [784, 392] width 1568 height 783
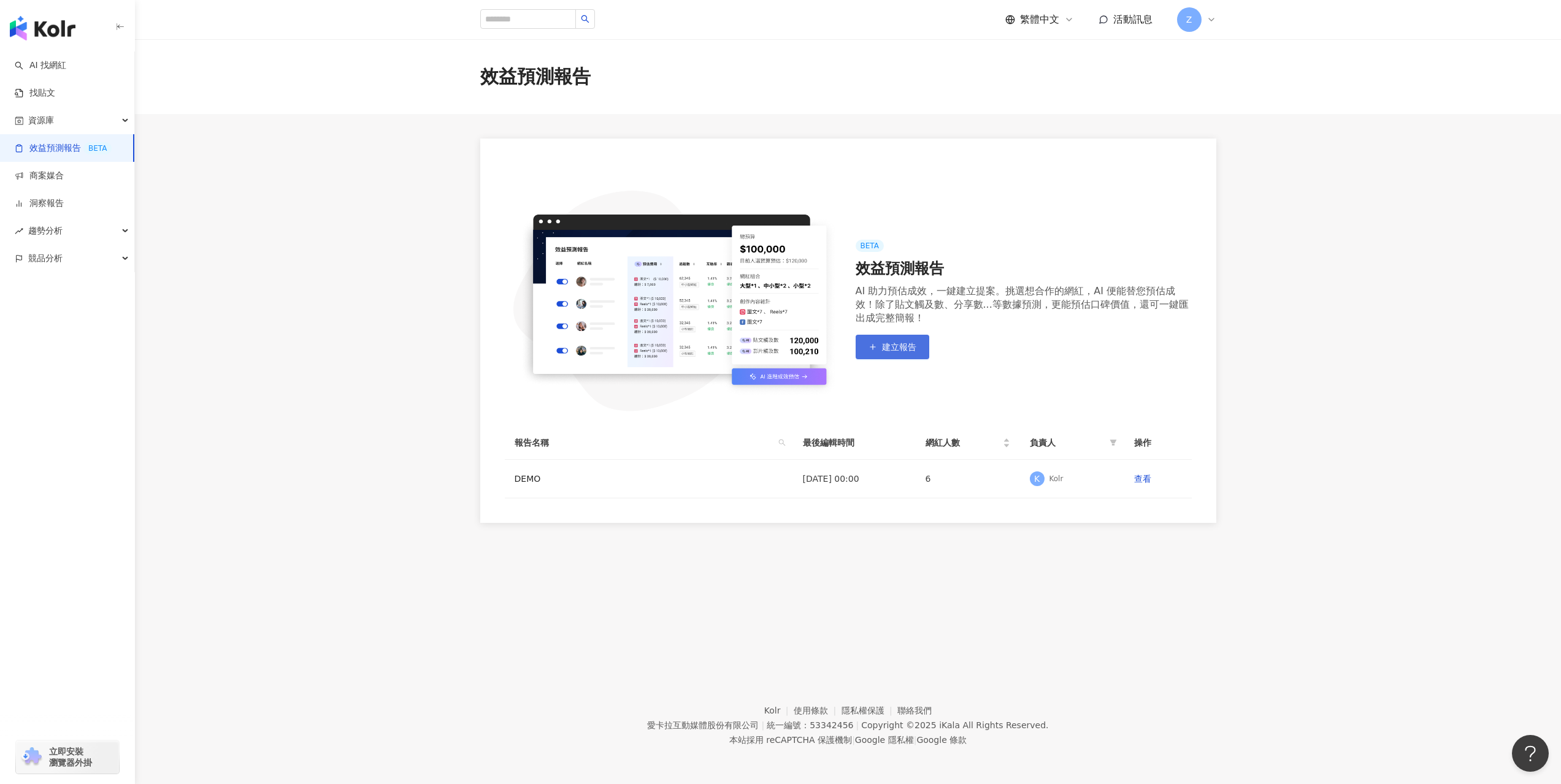
click at [904, 342] on span "建立報告" at bounding box center [899, 346] width 34 height 9
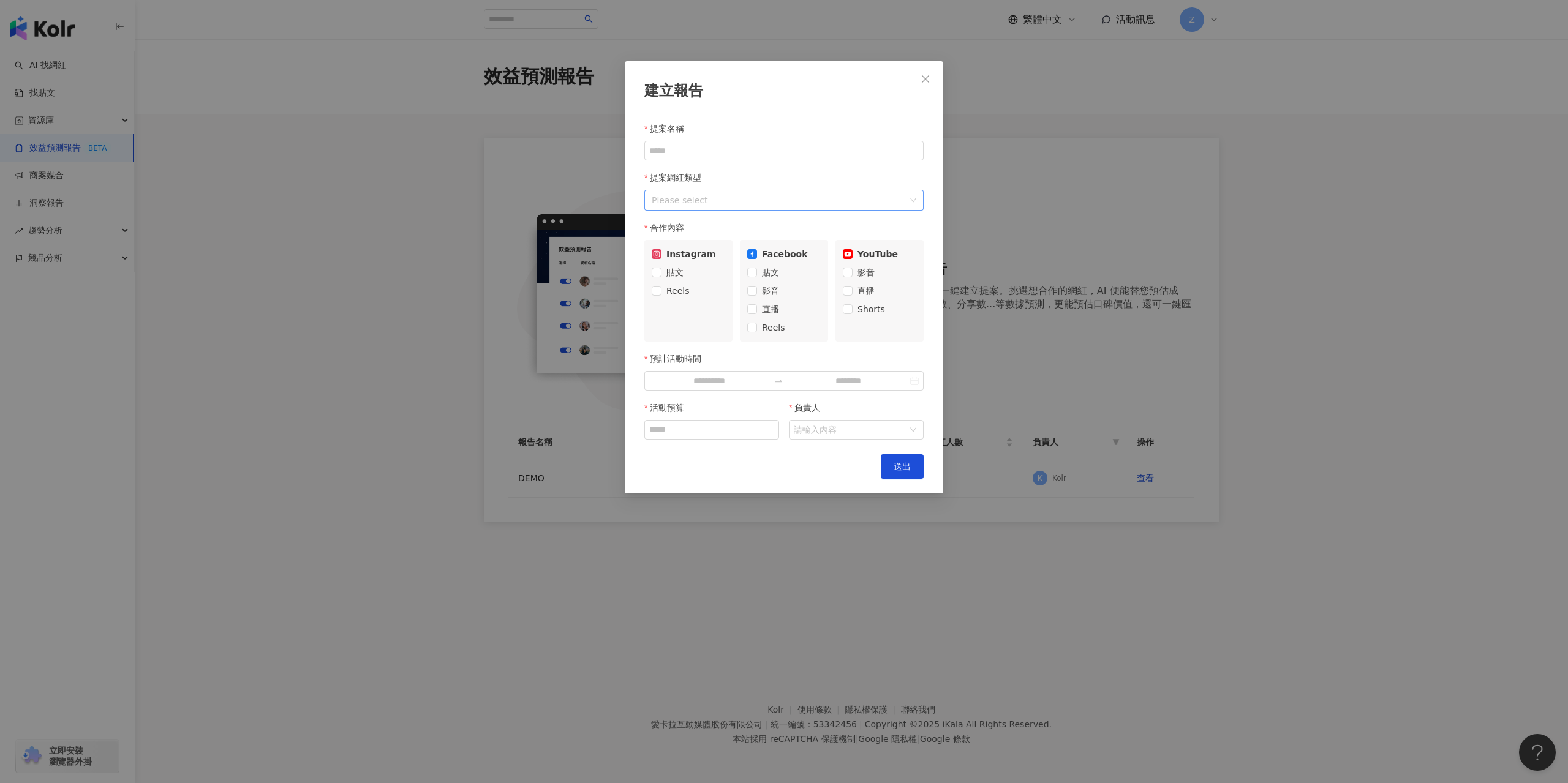
click at [757, 202] on div at bounding box center [777, 200] width 262 height 16
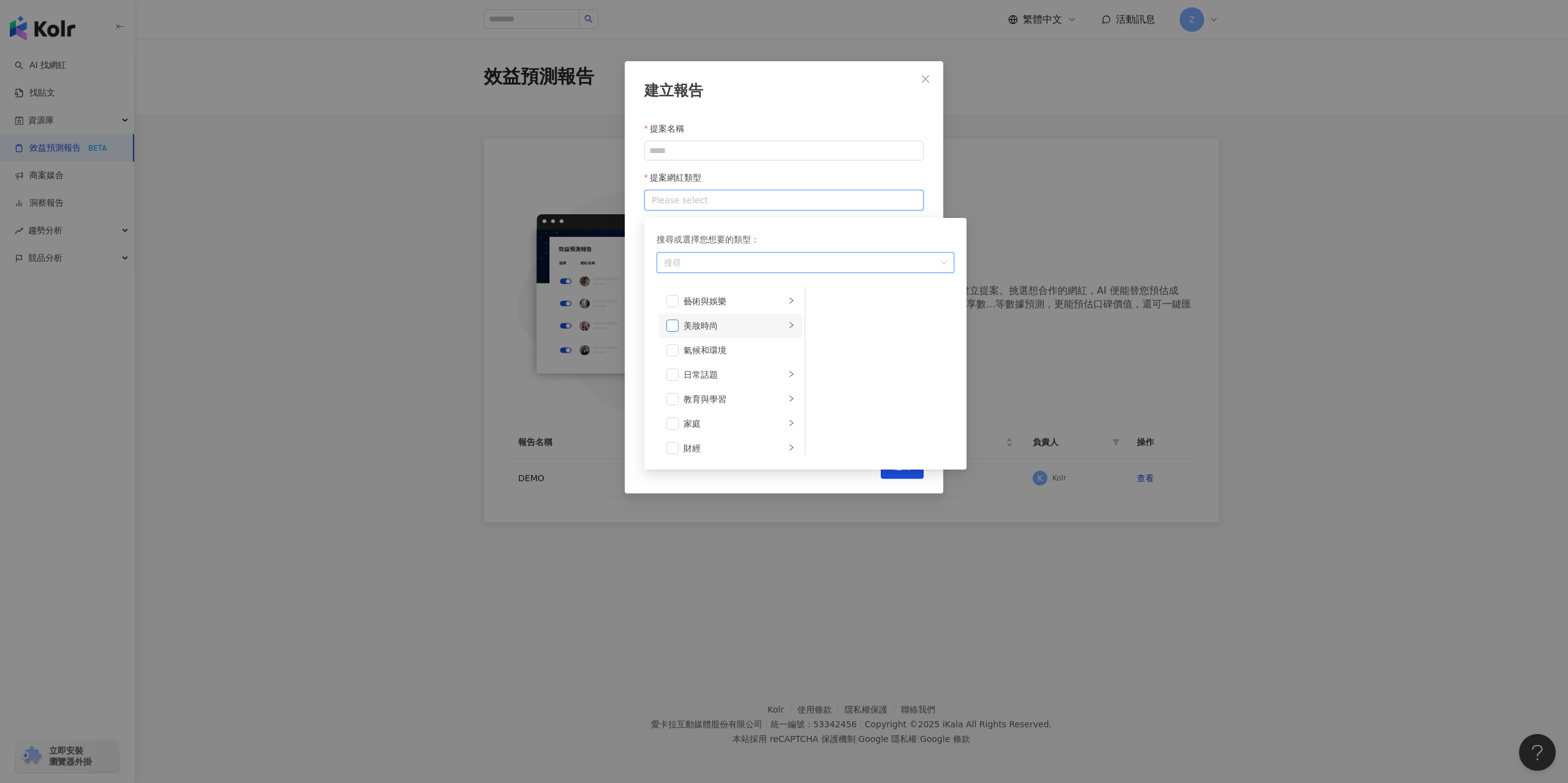
click at [676, 325] on span at bounding box center [672, 325] width 12 height 12
click at [671, 421] on span at bounding box center [672, 415] width 12 height 12
click at [848, 185] on div "提案網紅類型" at bounding box center [784, 177] width 280 height 25
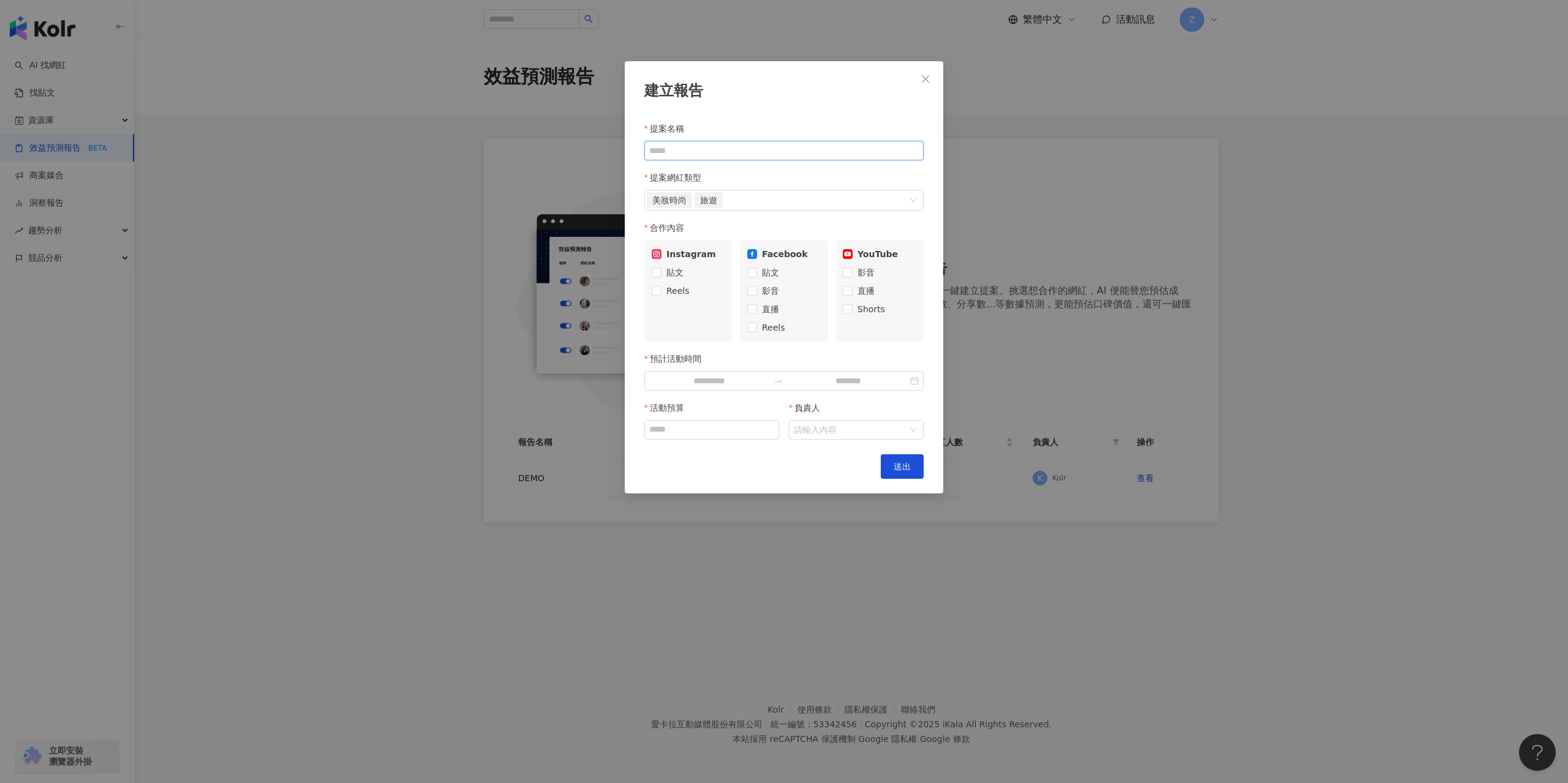
click at [812, 155] on input "提案名稱" at bounding box center [784, 151] width 280 height 20
type input "*****"
click at [703, 380] on input "預計活動時間" at bounding box center [709, 381] width 119 height 13
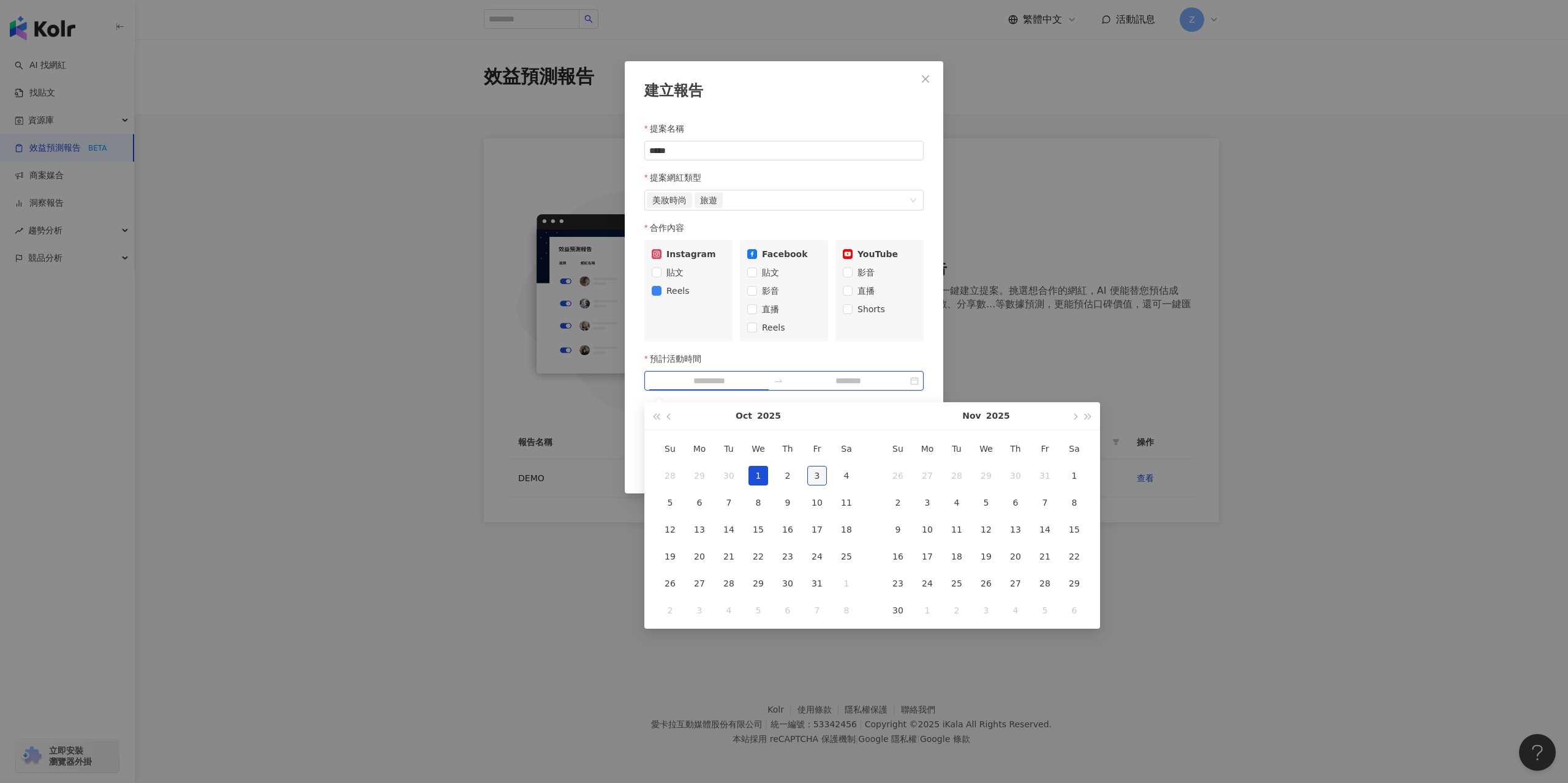
type input "**********"
click at [811, 474] on div "3" at bounding box center [816, 476] width 20 height 20
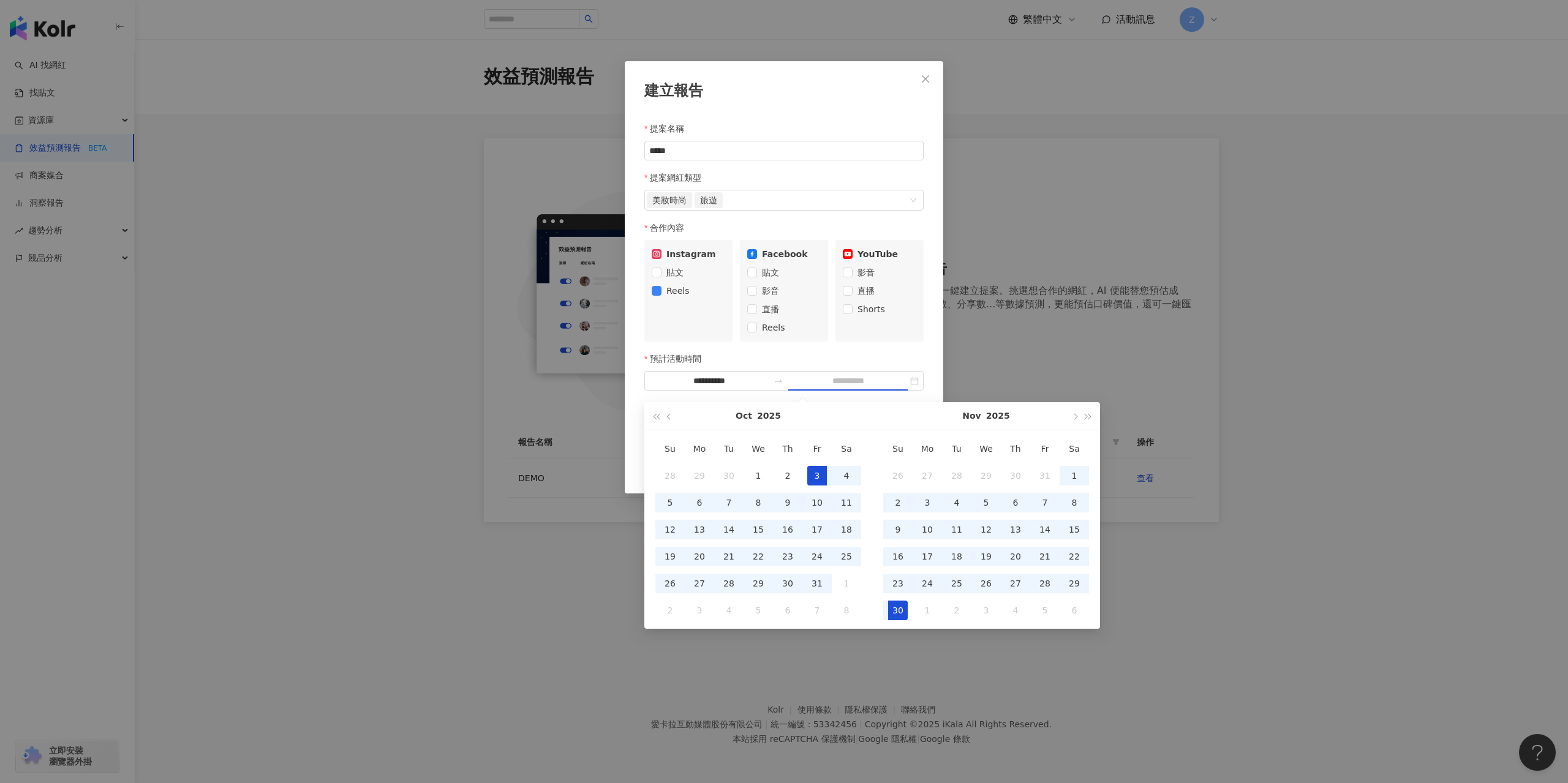
click at [892, 607] on div "30" at bounding box center [898, 610] width 20 height 20
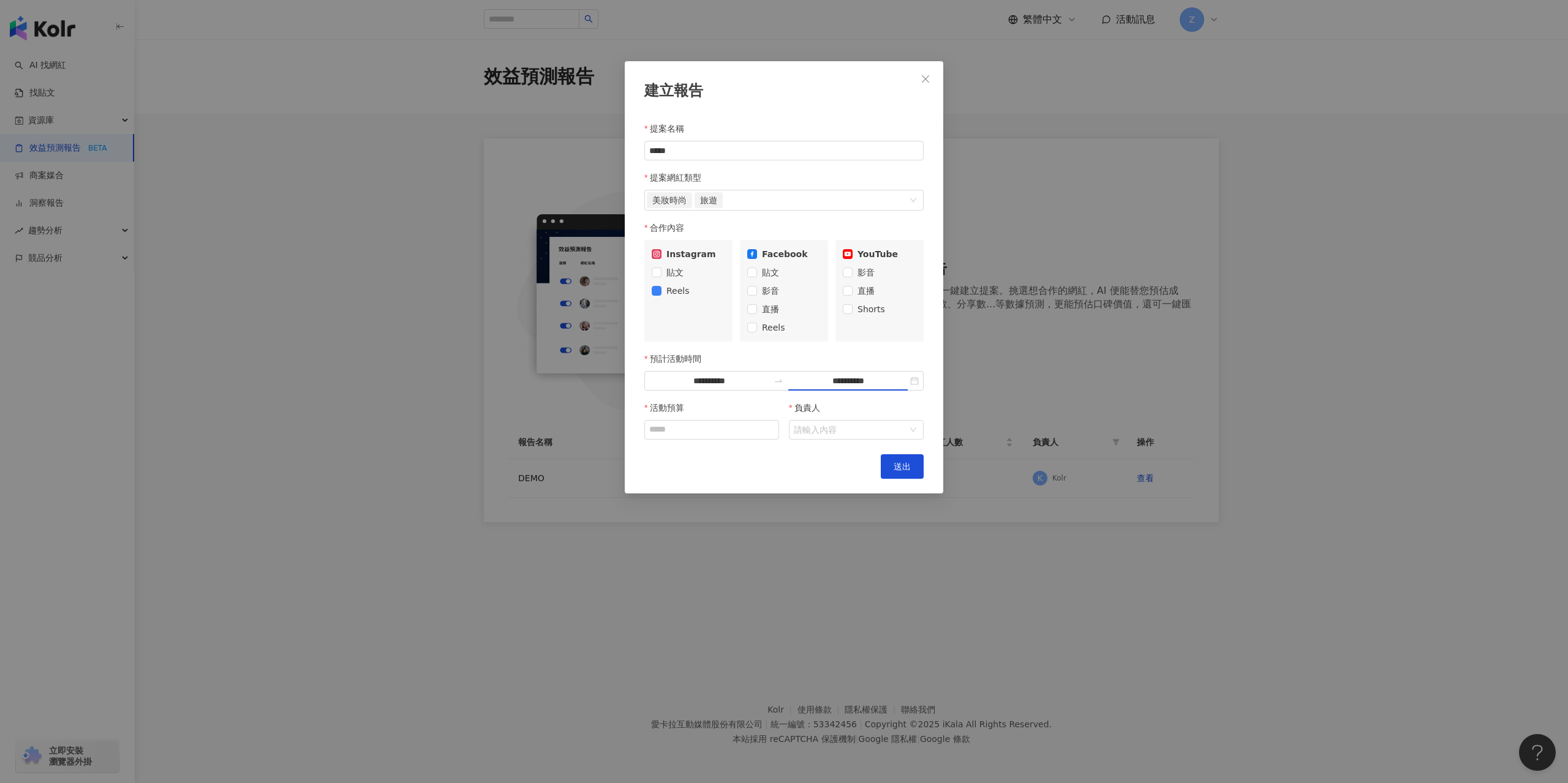
type input "**********"
click at [757, 429] on input "活動預算" at bounding box center [711, 429] width 134 height 18
type input "******"
click at [809, 450] on div "**********" at bounding box center [784, 278] width 319 height 432
click at [813, 430] on input "負責人" at bounding box center [849, 429] width 112 height 18
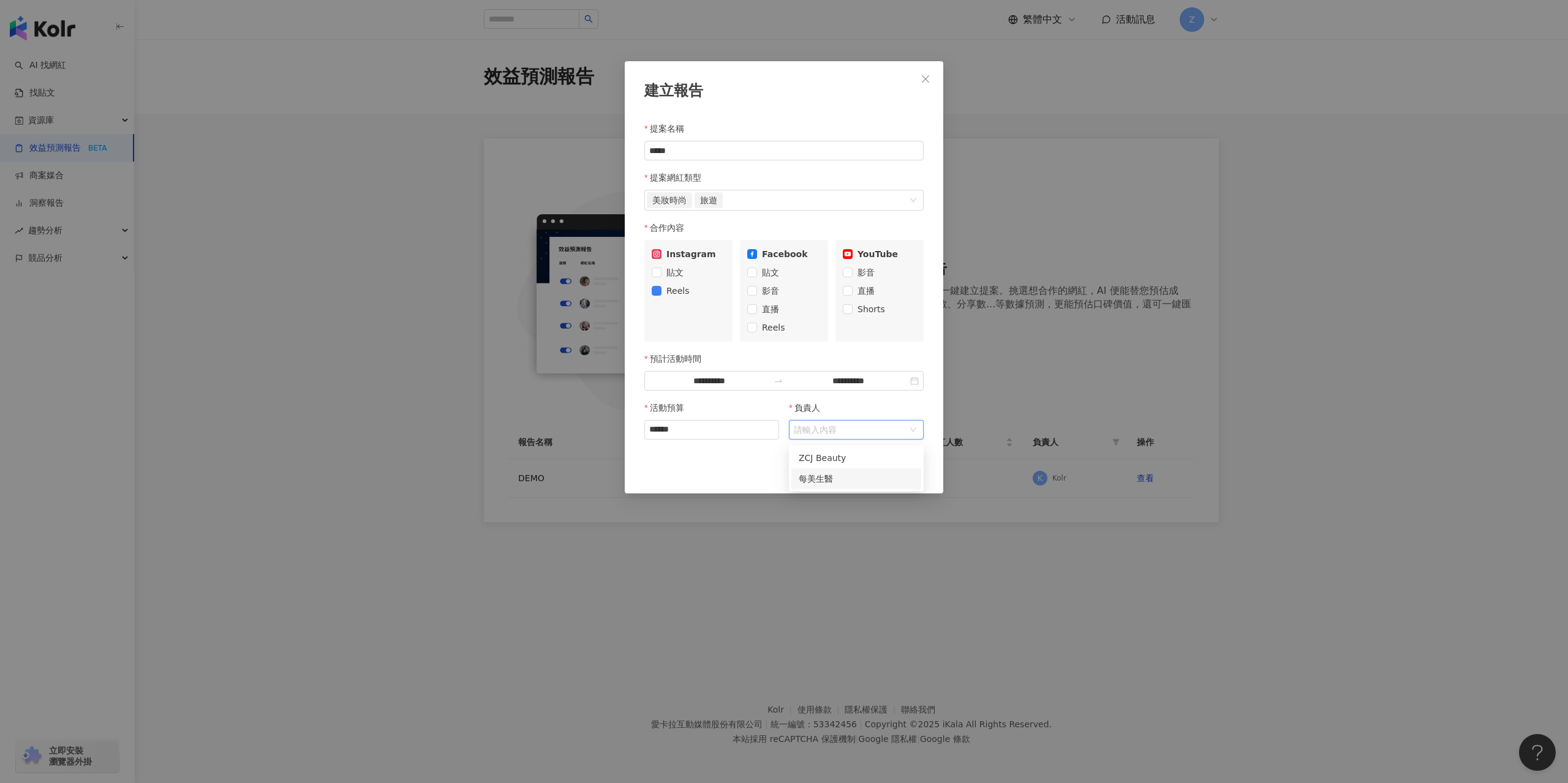
click at [829, 475] on div "每美生醫" at bounding box center [855, 479] width 115 height 13
click at [895, 465] on span "送出" at bounding box center [903, 466] width 17 height 9
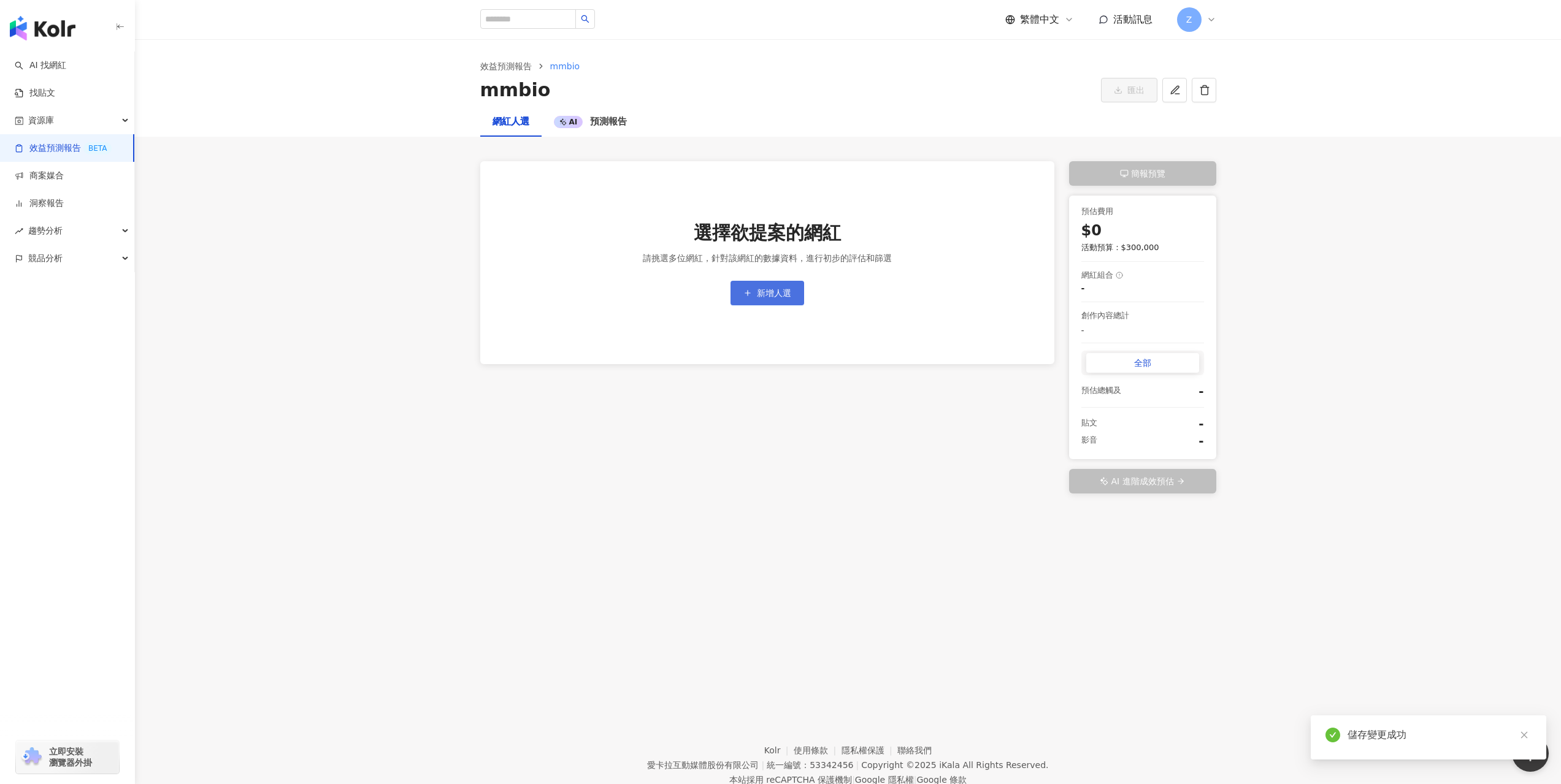
click at [779, 289] on span "新增人選" at bounding box center [774, 293] width 34 height 9
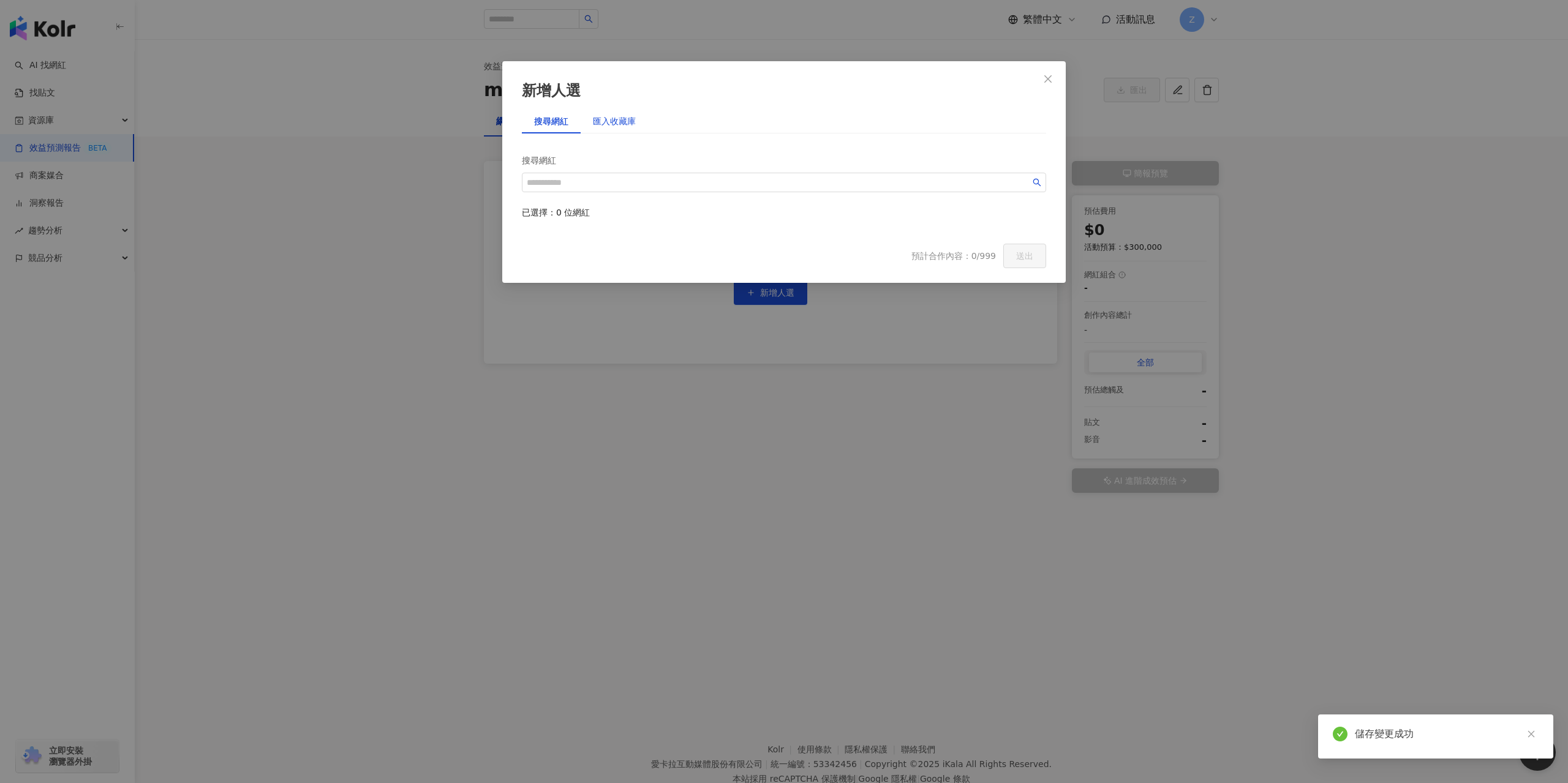
click at [613, 127] on div "匯入收藏庫" at bounding box center [613, 121] width 43 height 13
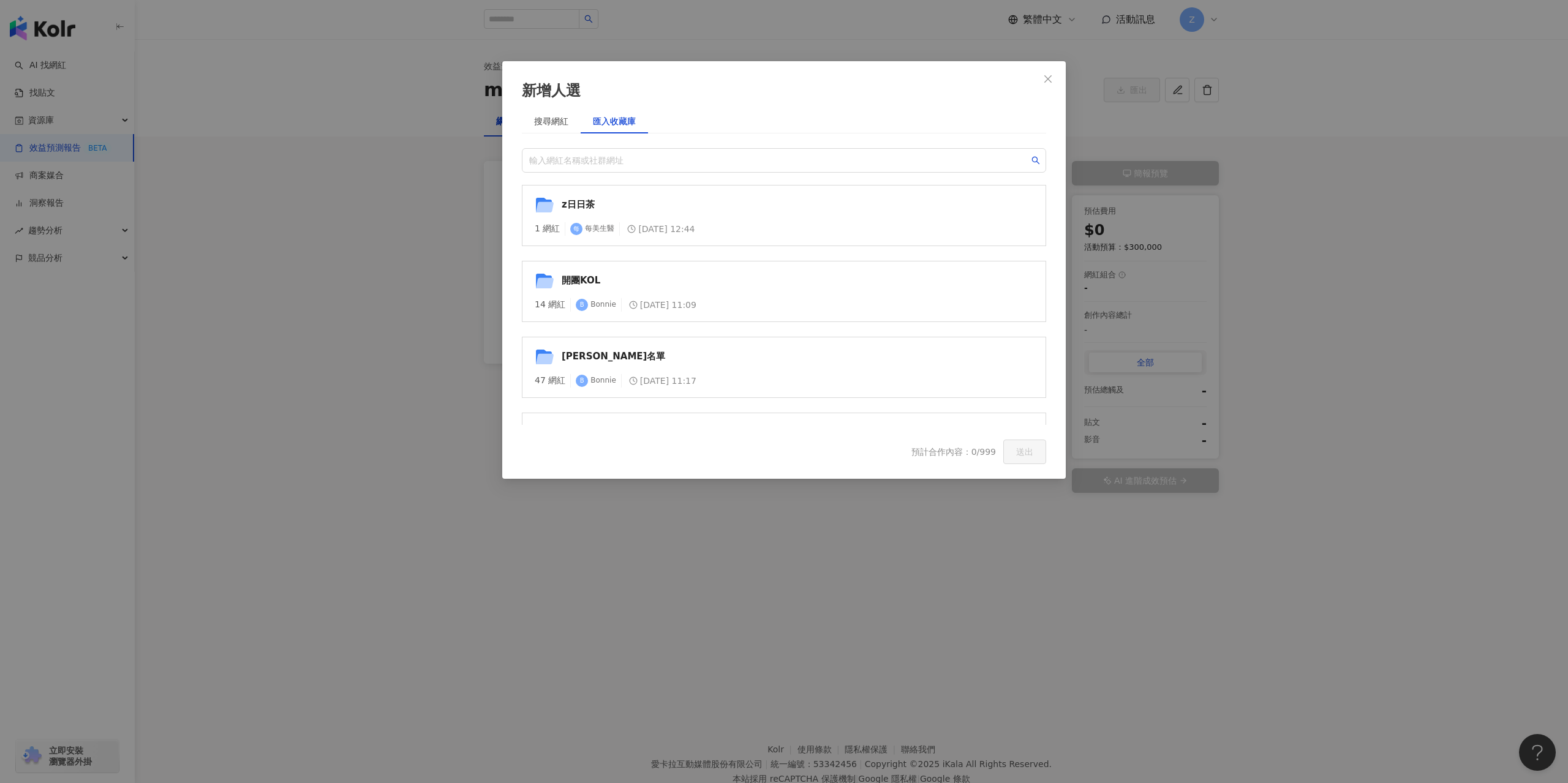
click at [894, 220] on div "z日日茶 1 網紅 每 每美生醫 2025/10/2 12:44" at bounding box center [783, 215] width 524 height 62
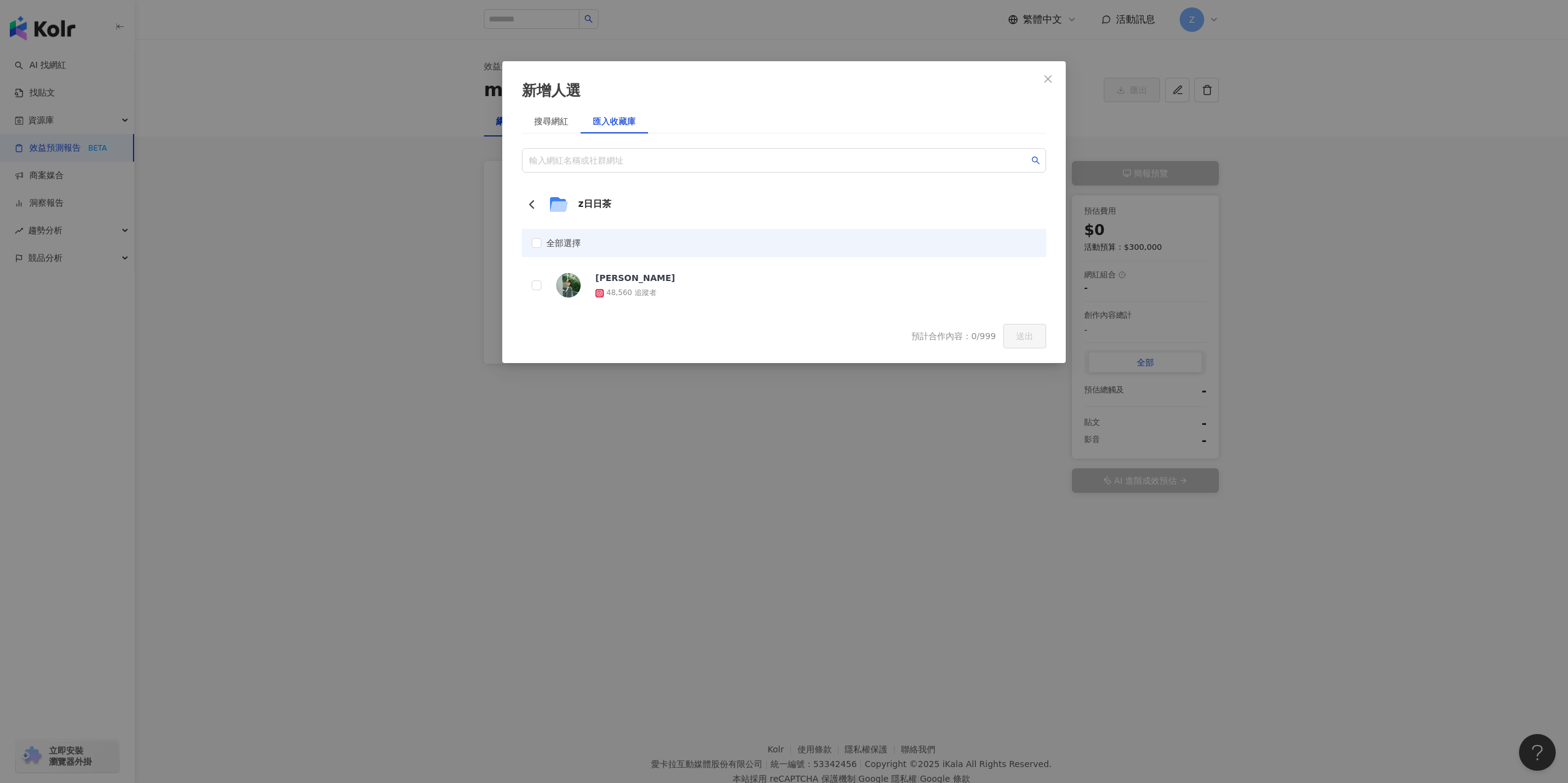
click at [734, 290] on label "王唯 48,560 追蹤者" at bounding box center [783, 285] width 524 height 47
click at [1030, 334] on span "送出" at bounding box center [1025, 336] width 17 height 9
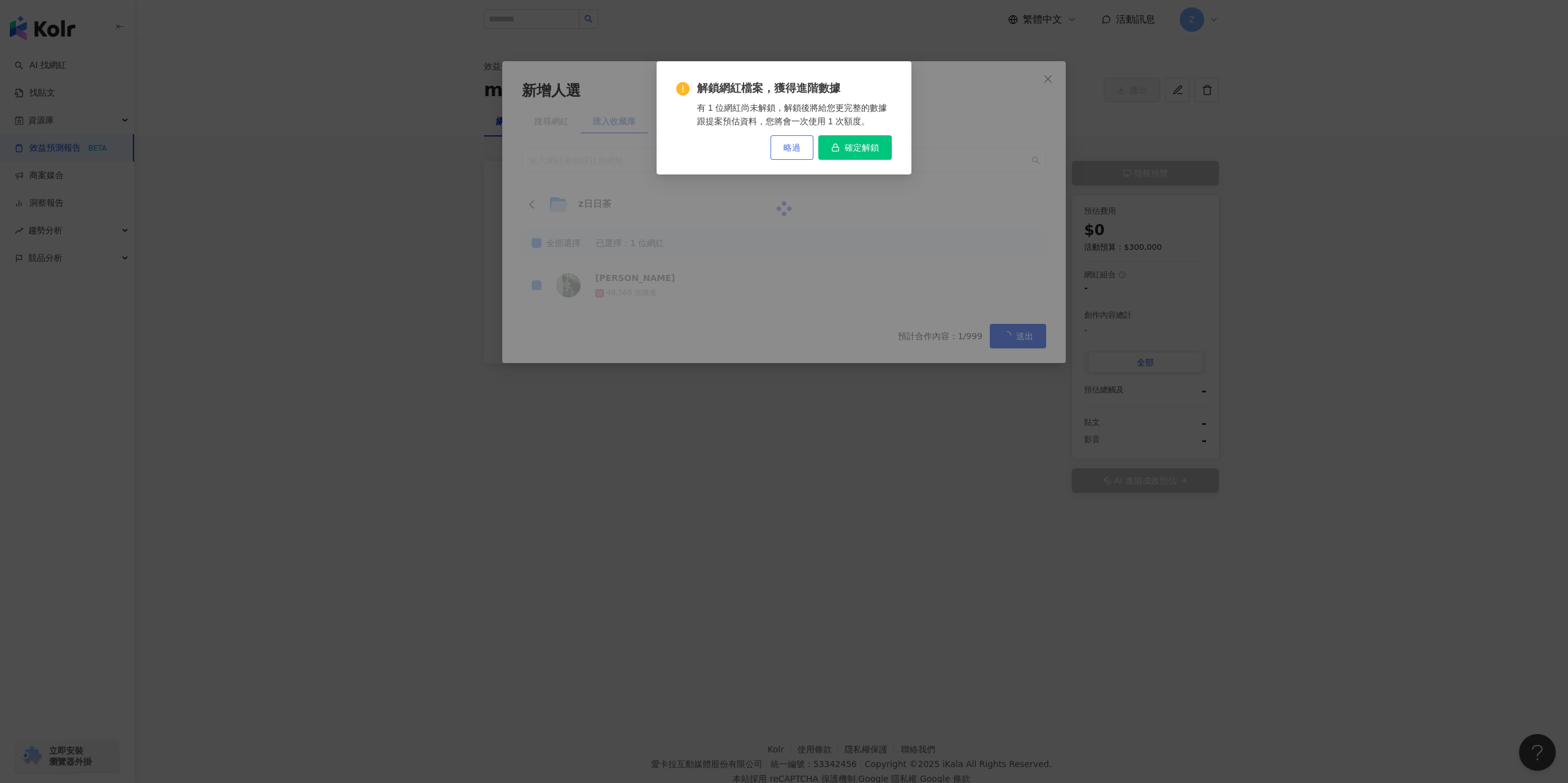
click at [783, 152] on span "略過" at bounding box center [792, 148] width 17 height 9
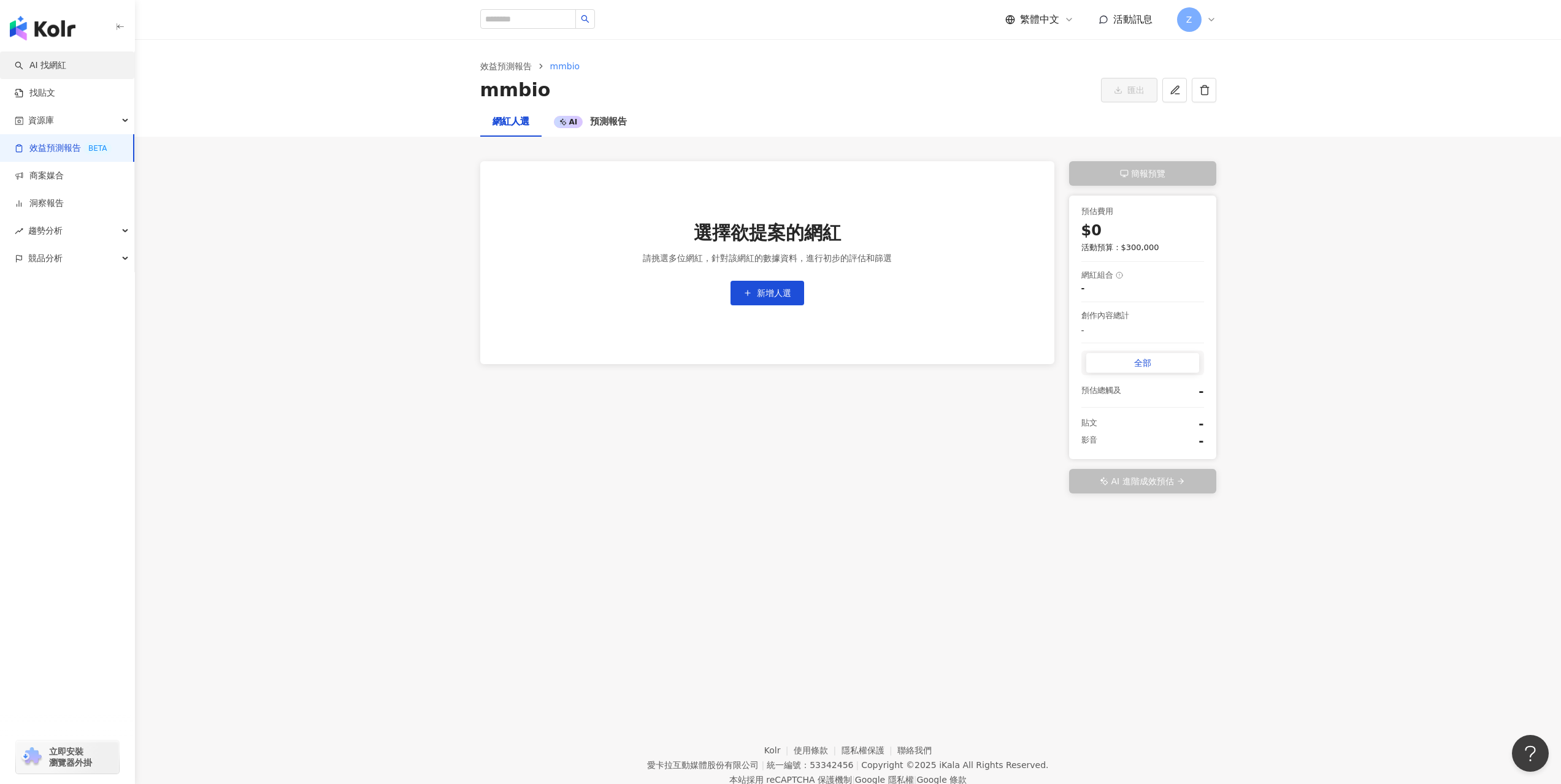
click at [60, 65] on link "AI 找網紅" at bounding box center [41, 65] width 51 height 12
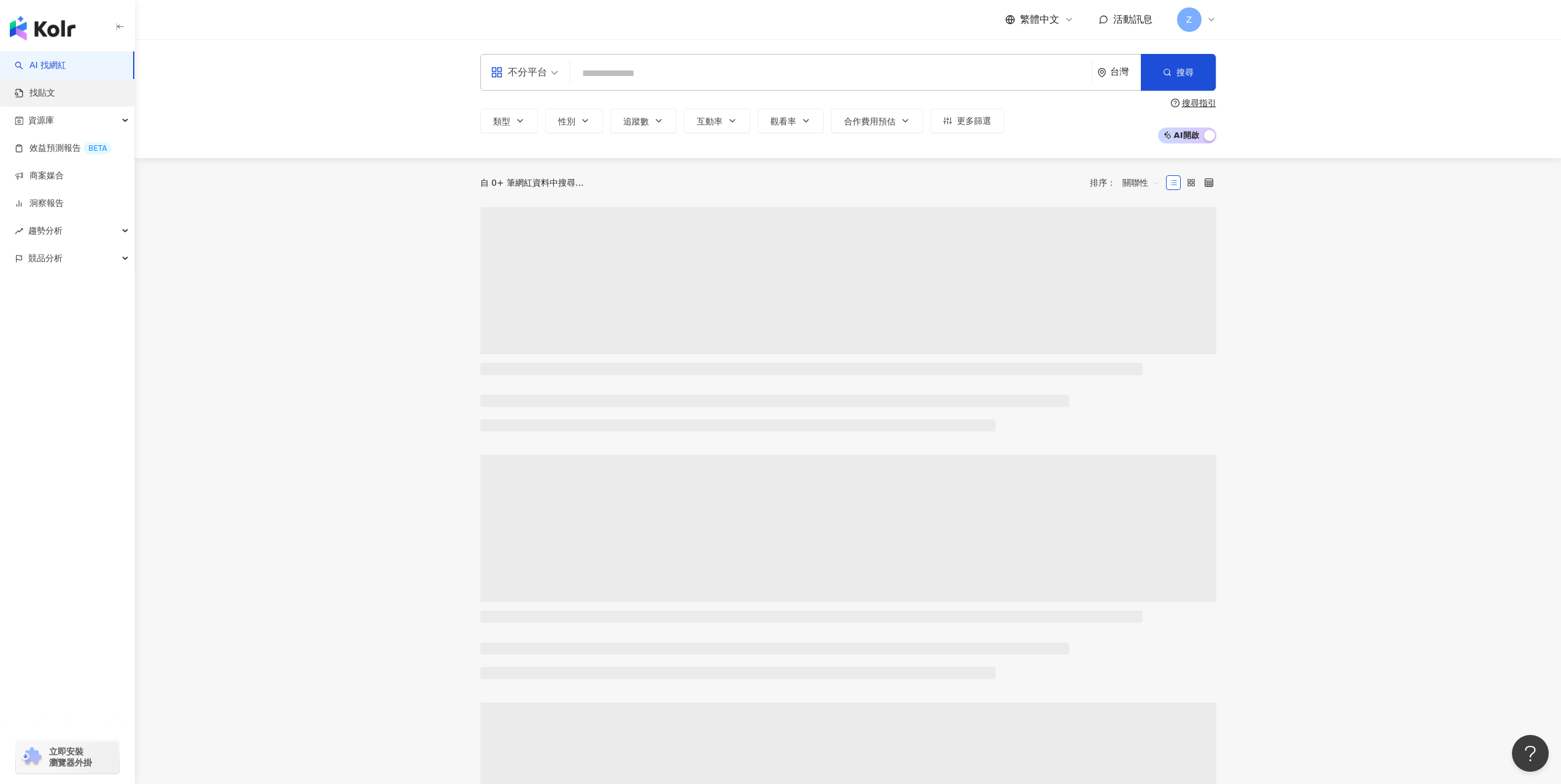
click at [55, 88] on link "找貼文" at bounding box center [35, 93] width 41 height 12
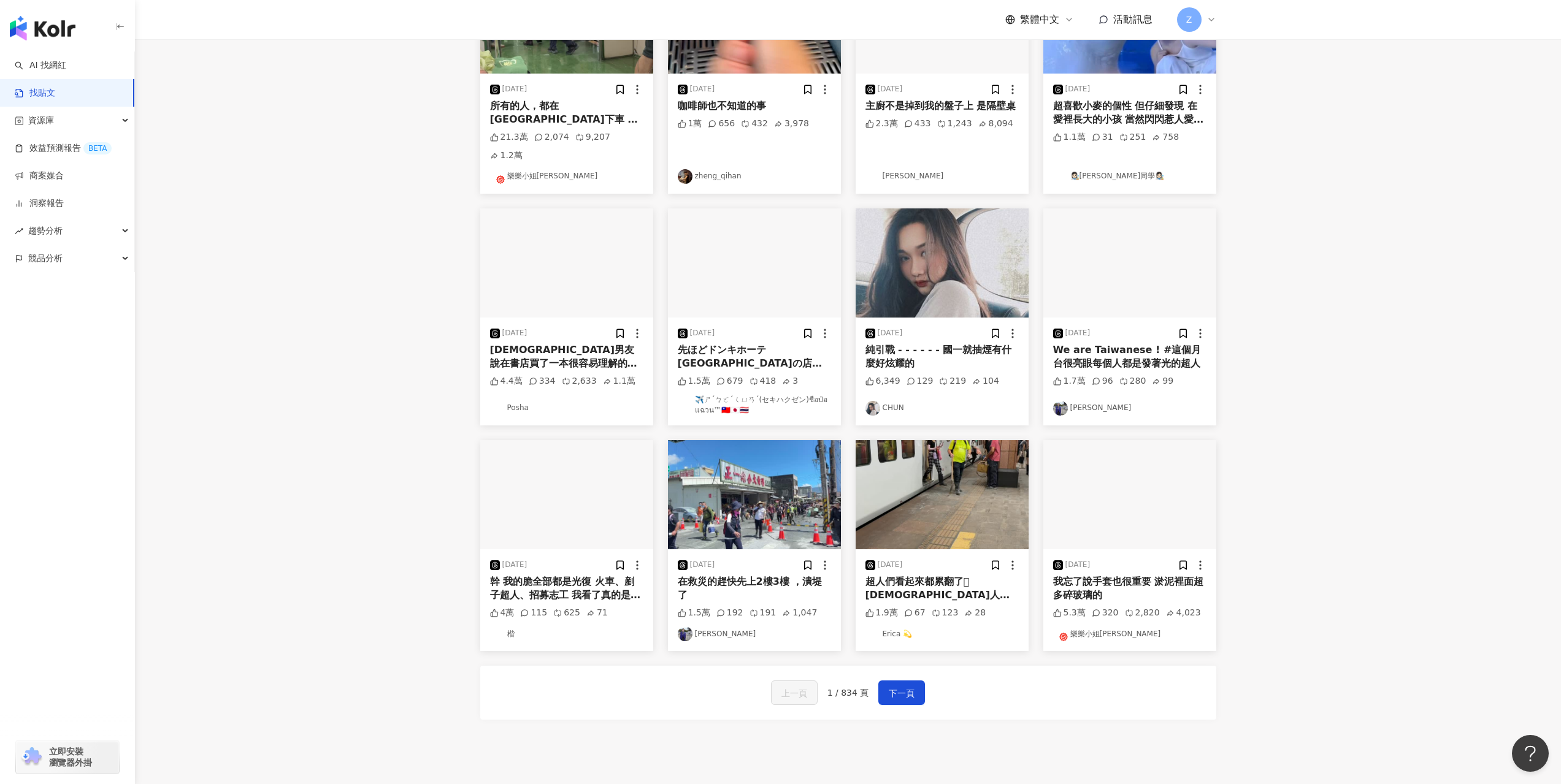
scroll to position [307, 0]
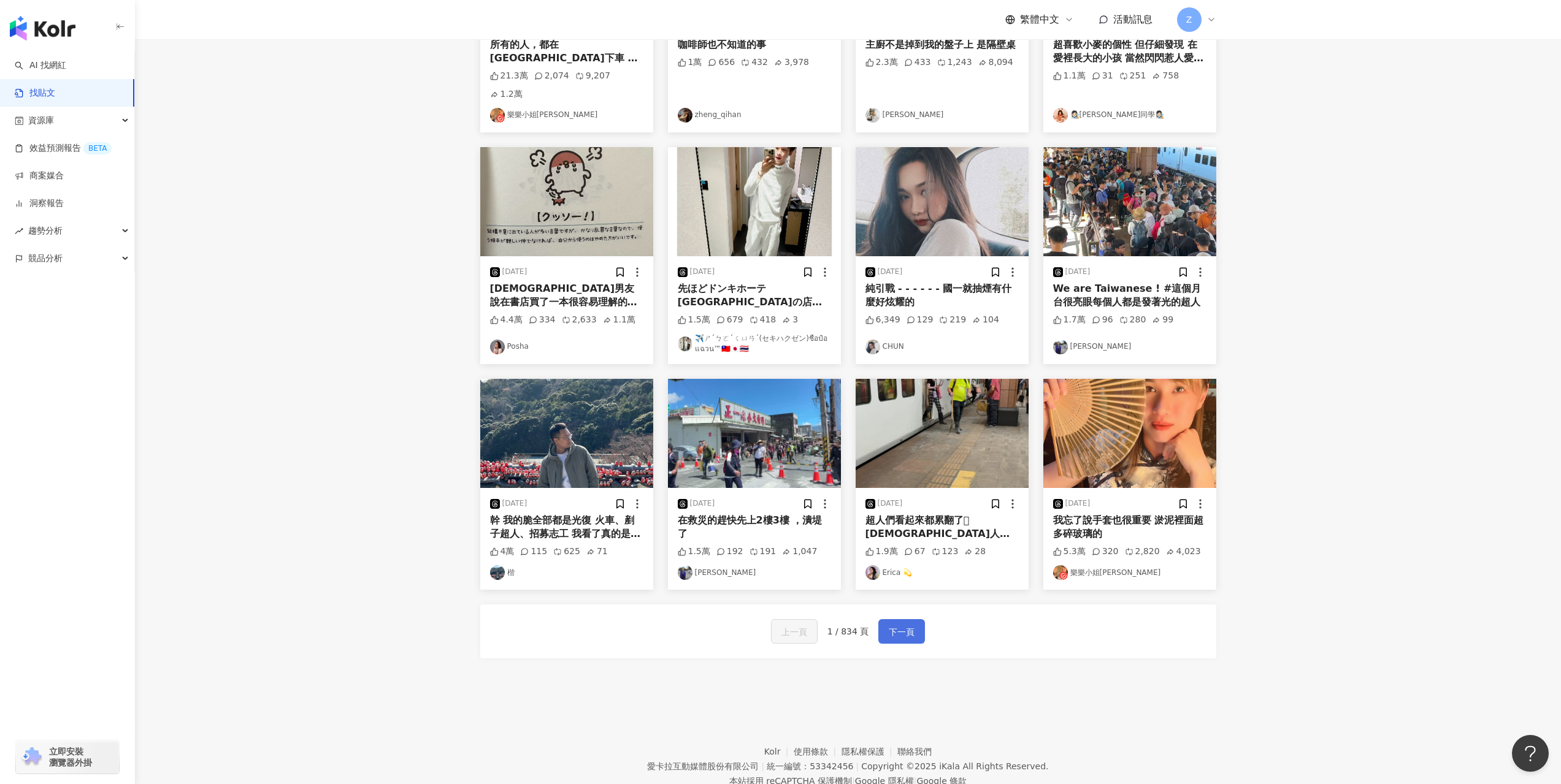
click at [879, 619] on button "下一頁" at bounding box center [901, 631] width 47 height 25
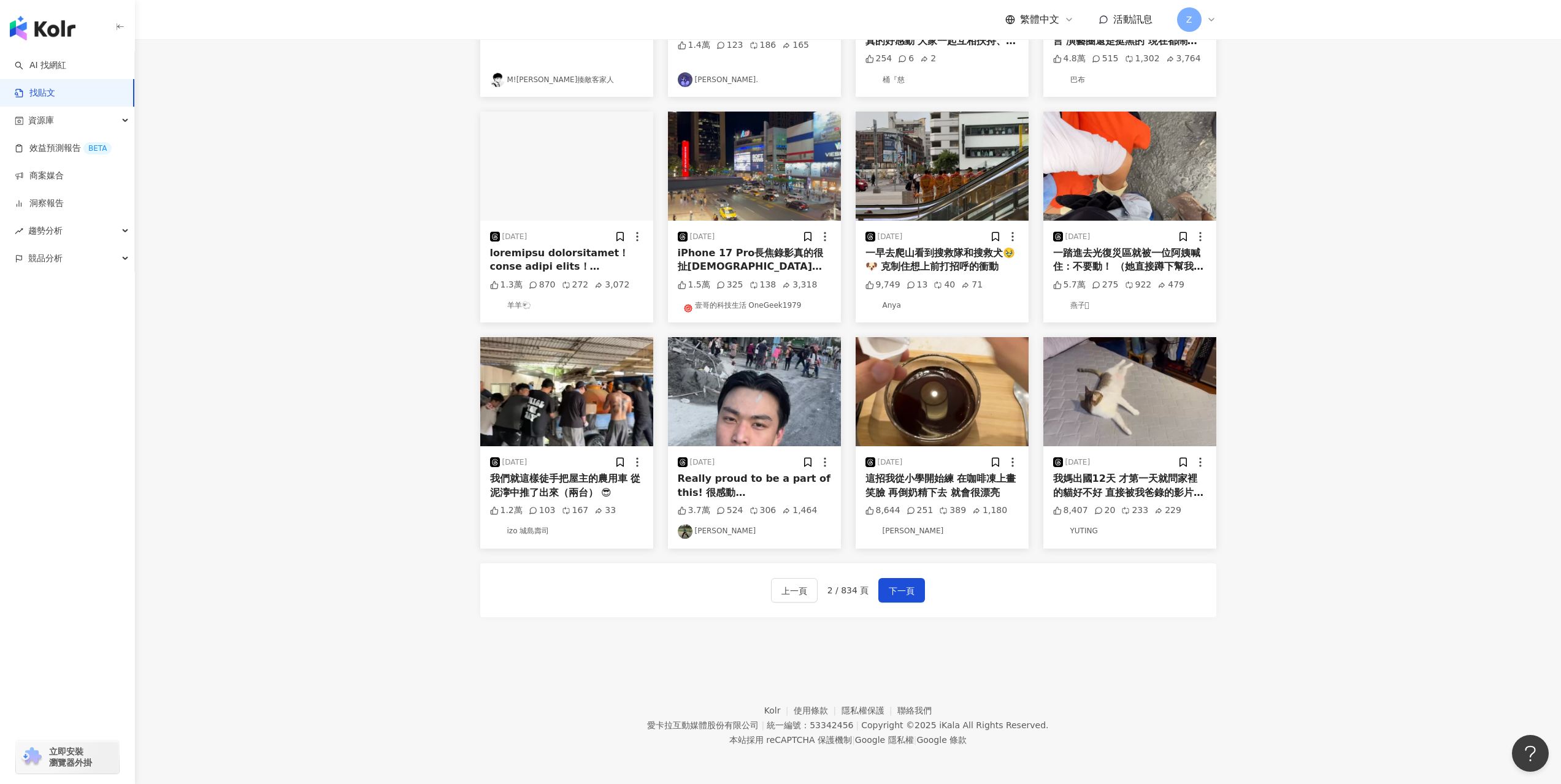
scroll to position [301, 0]
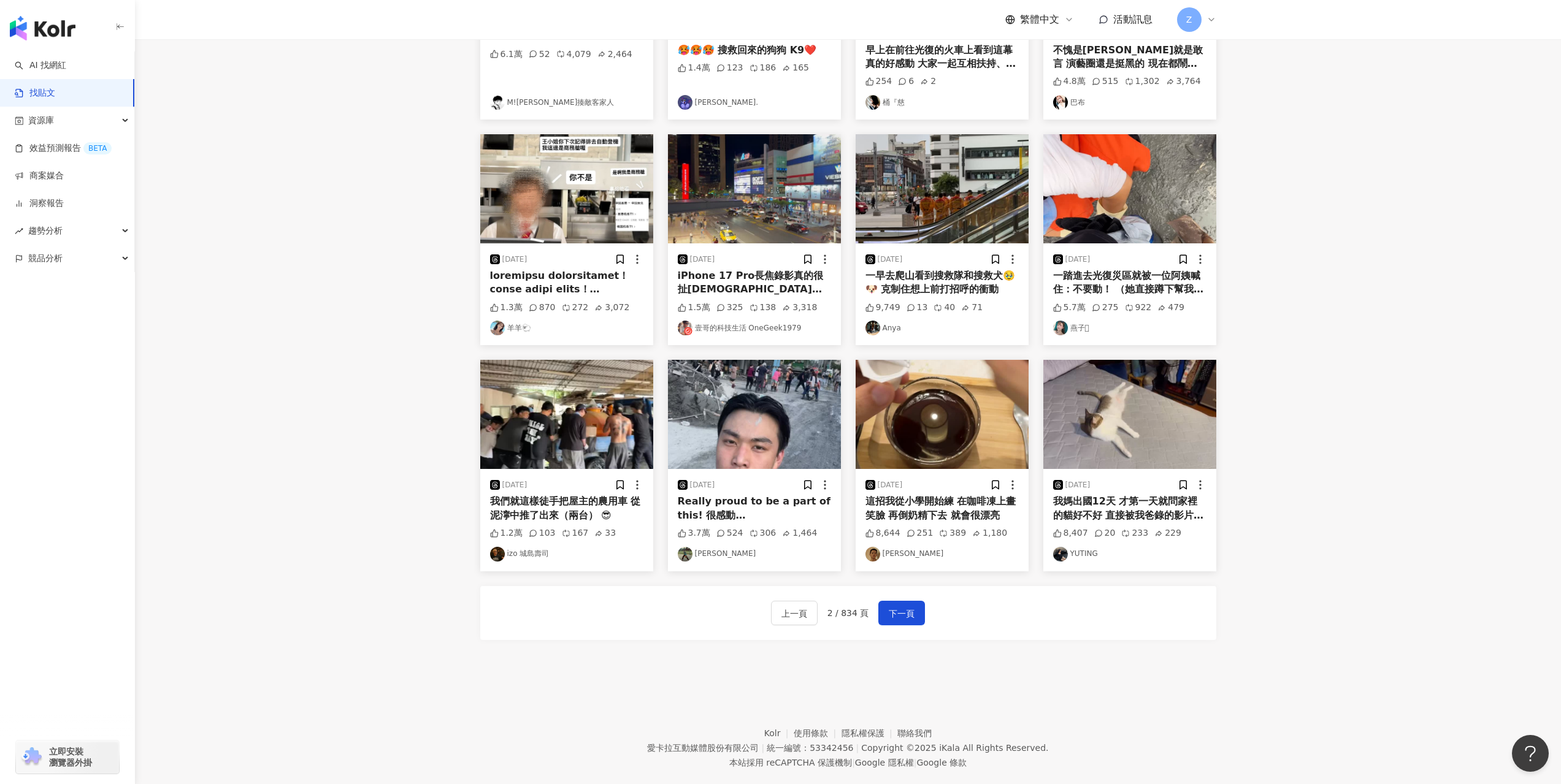
click at [1401, 481] on main "不分平台 台灣 搜尋 您可能感興趣： 中秋 雙十節 國慶 中秋佳節 月圓圓 搜尋指引 內容形式 類型 追蹤數 發文時間 商業合作 官方帳號 排除 共 1,00…" at bounding box center [848, 204] width 1426 height 933
click at [906, 616] on span "下一頁" at bounding box center [901, 614] width 26 height 15
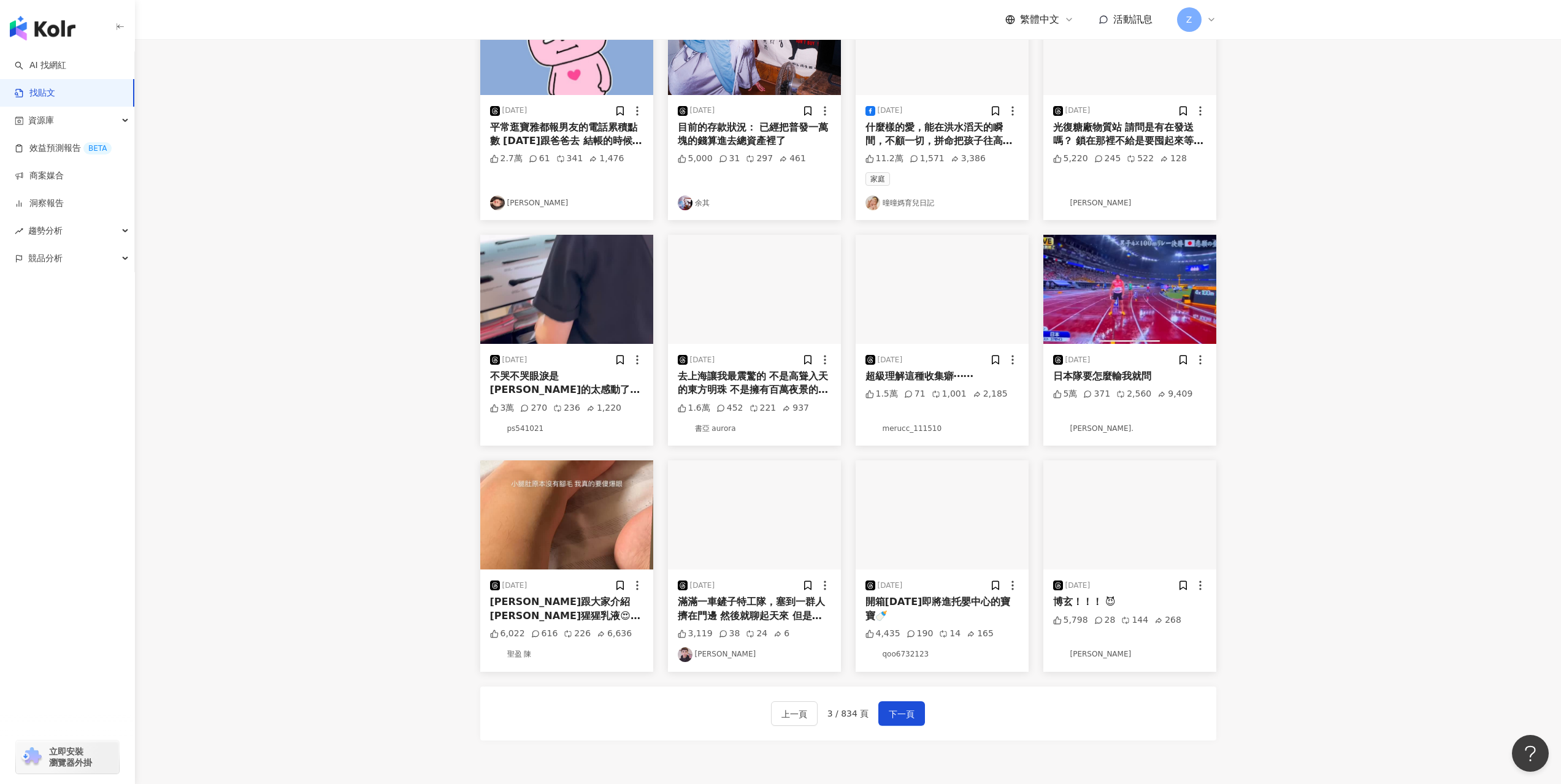
scroll to position [245, 0]
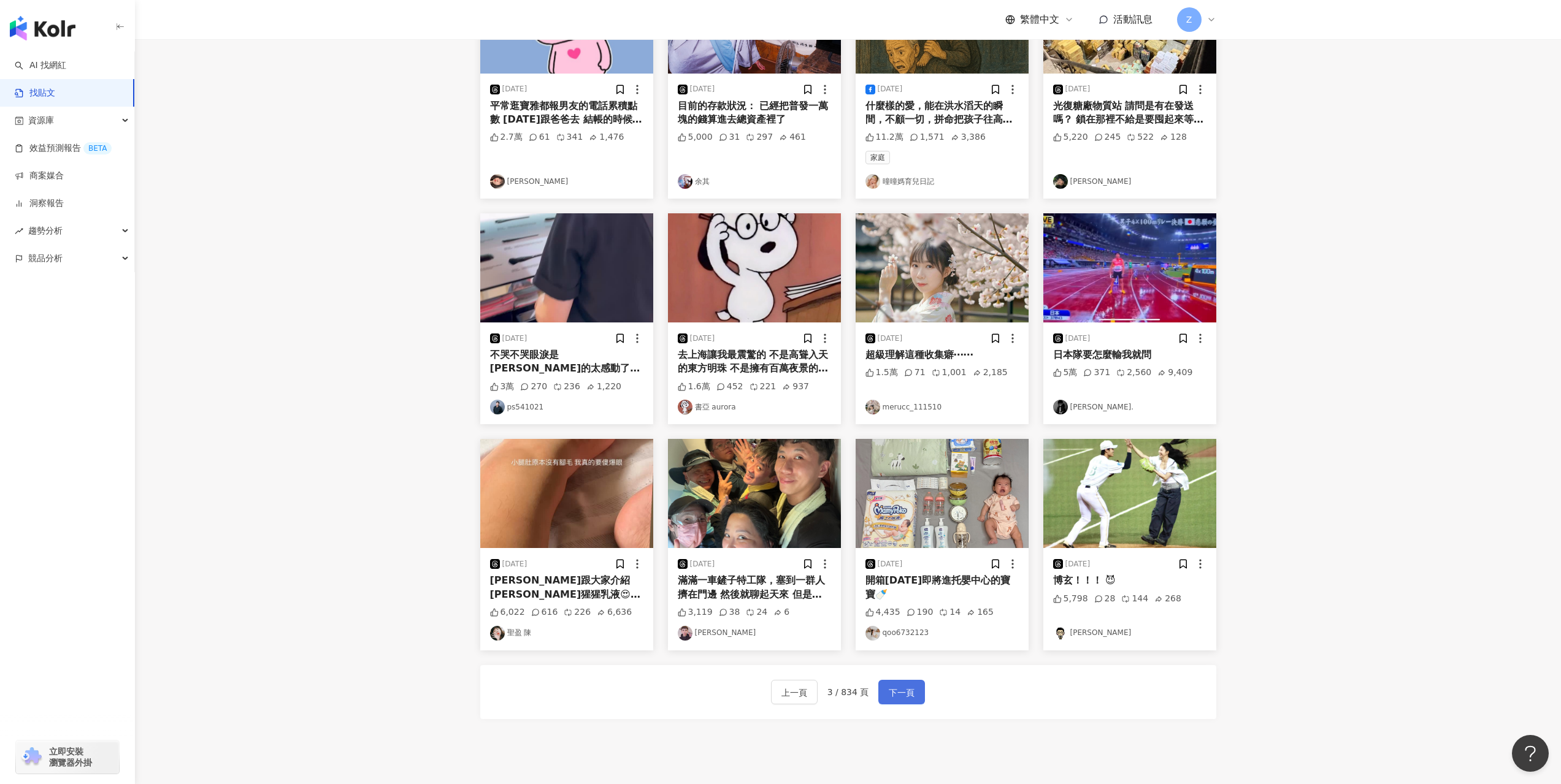
click at [904, 700] on span "下一頁" at bounding box center [901, 693] width 26 height 15
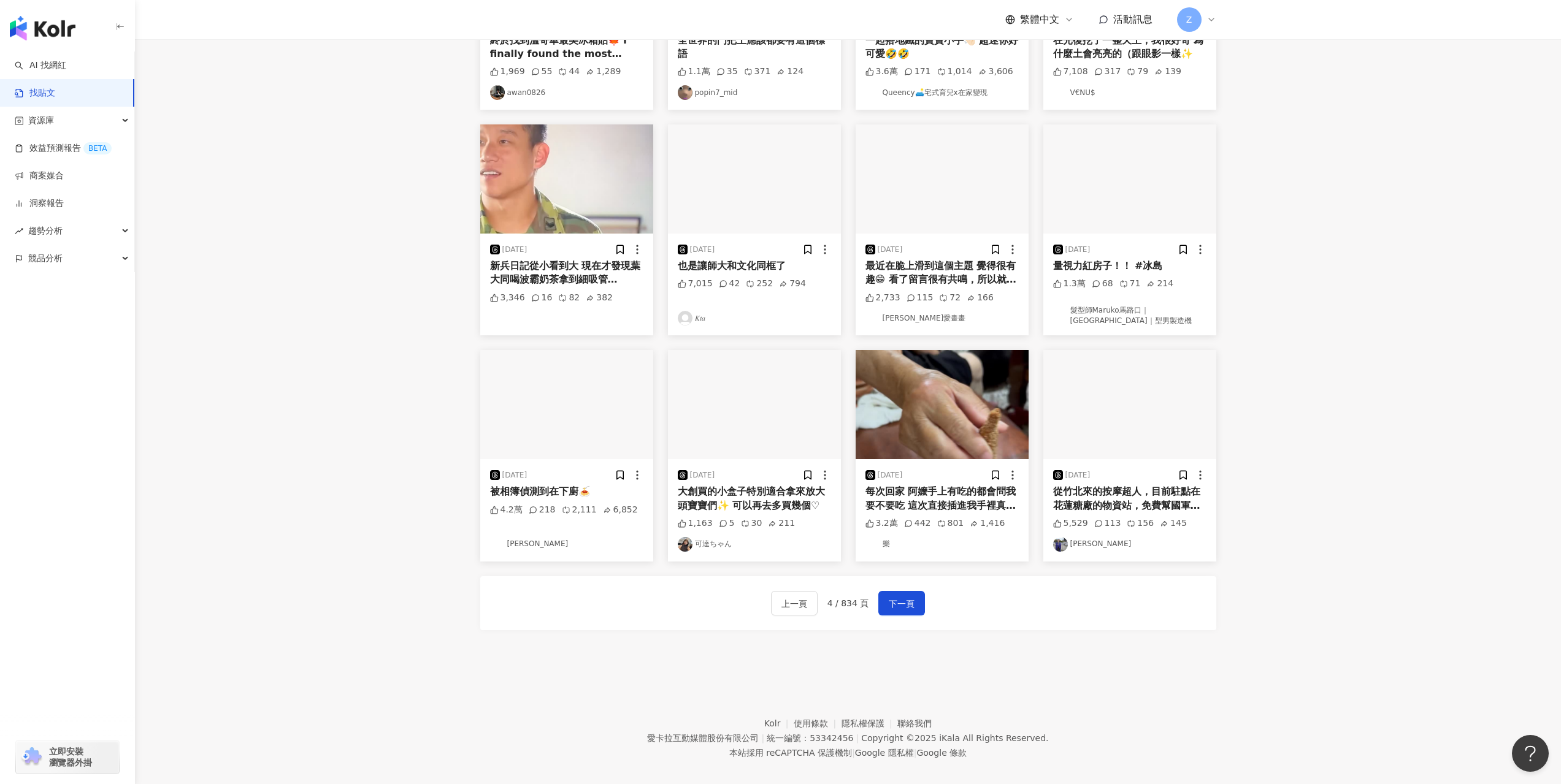
scroll to position [324, 0]
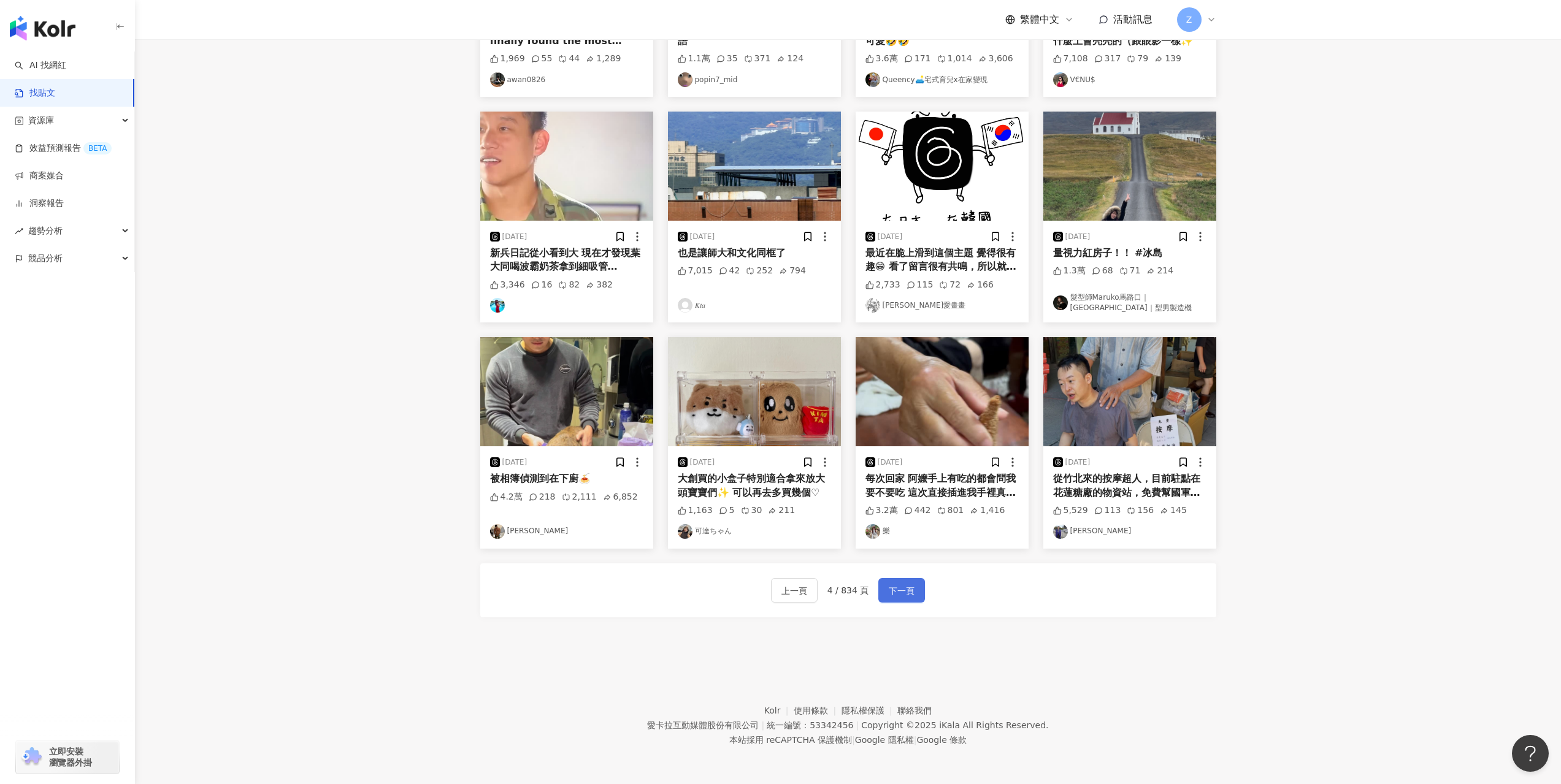
click at [906, 593] on span "下一頁" at bounding box center [901, 591] width 26 height 15
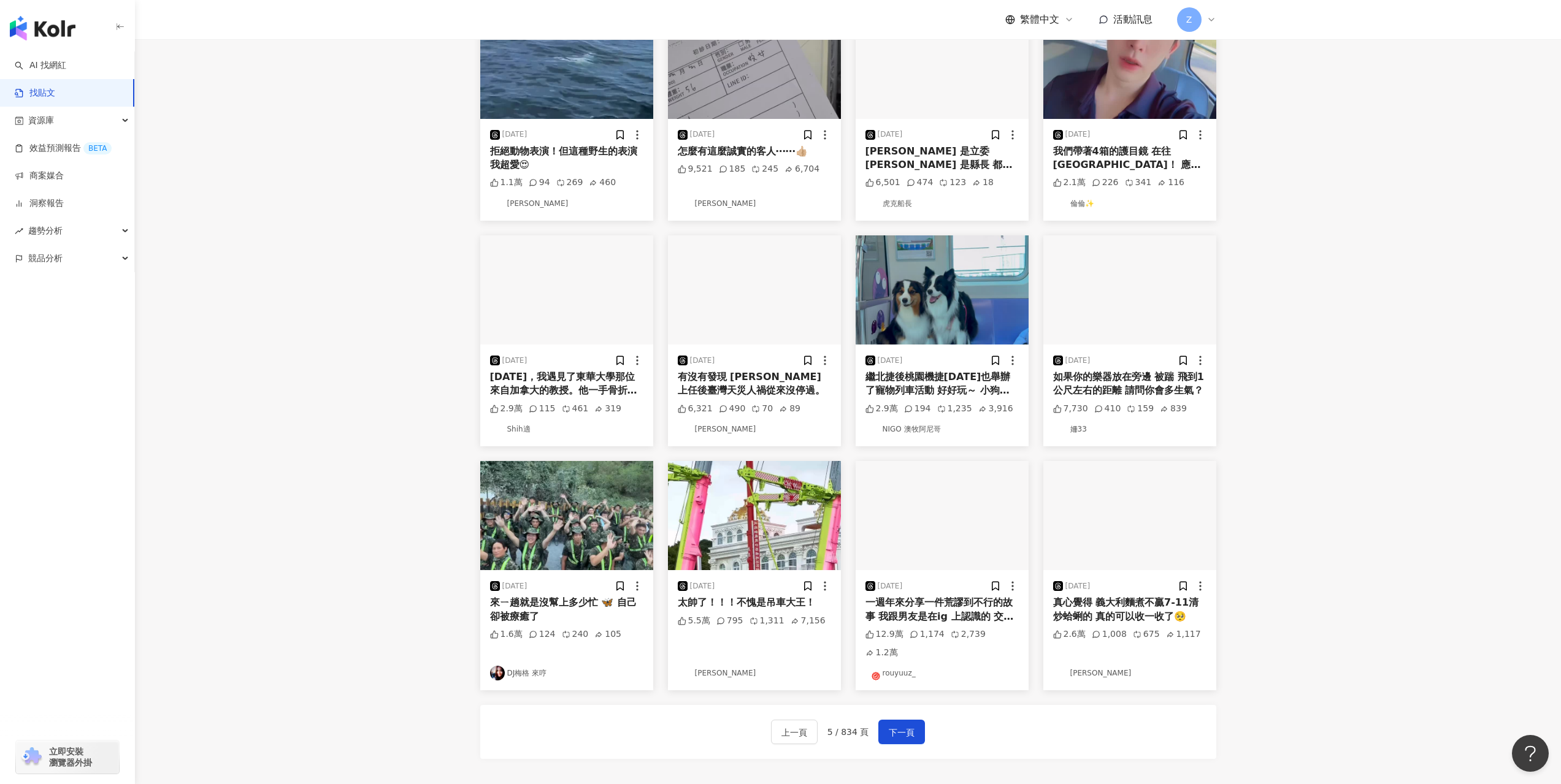
scroll to position [201, 0]
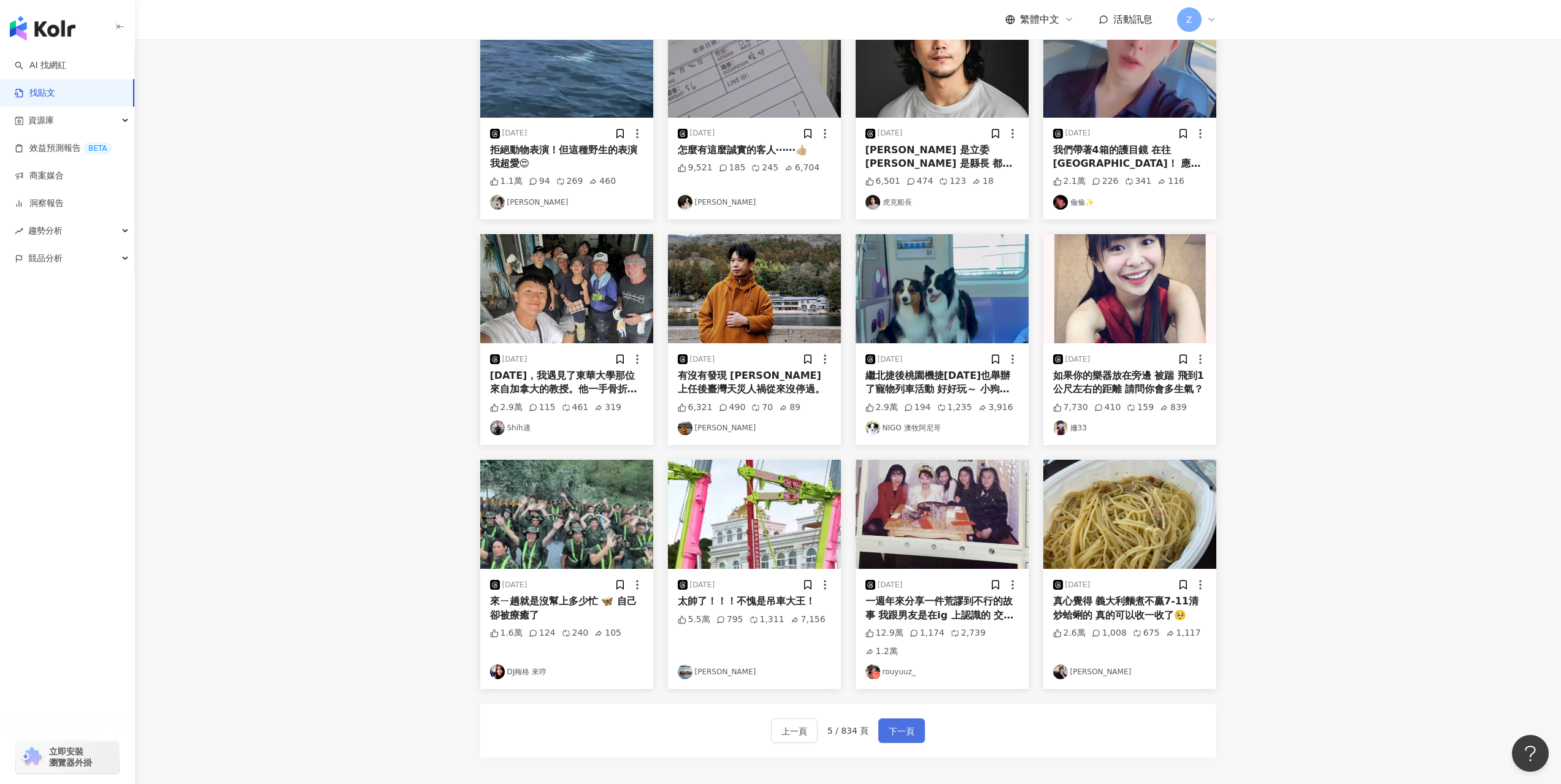
click at [892, 724] on span "下一頁" at bounding box center [901, 732] width 26 height 15
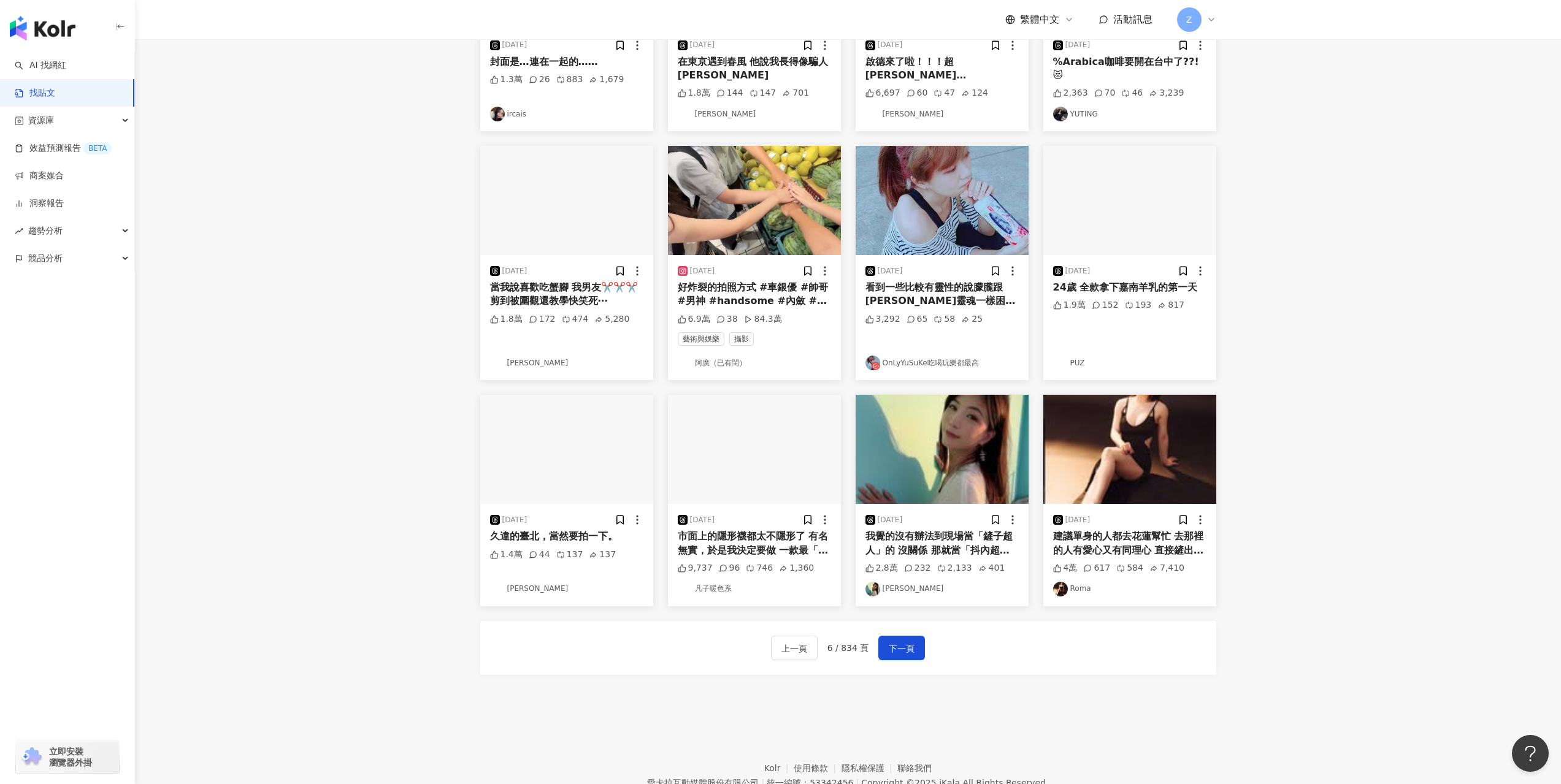
scroll to position [347, 0]
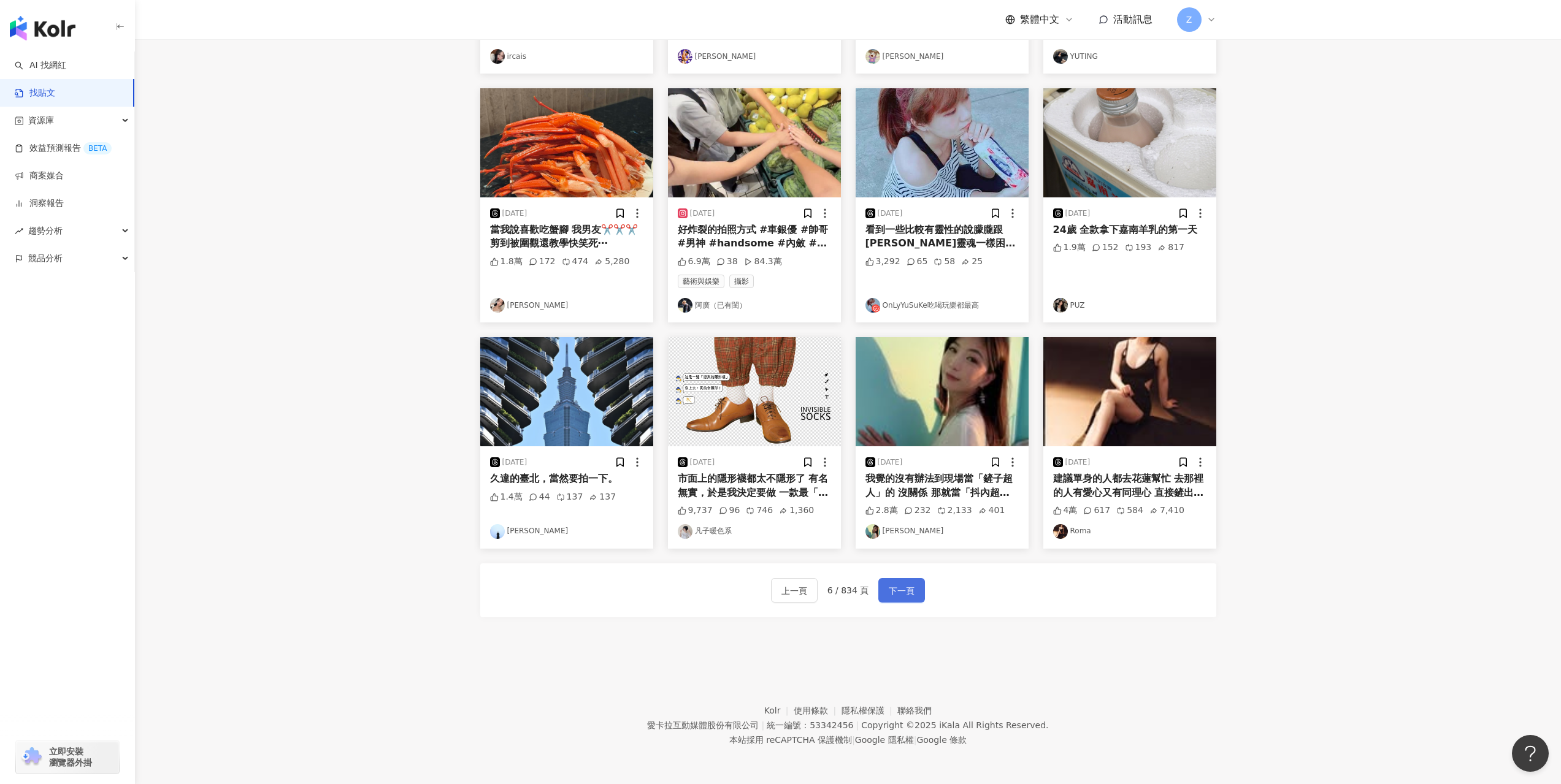
click at [892, 595] on span "下一頁" at bounding box center [901, 591] width 26 height 15
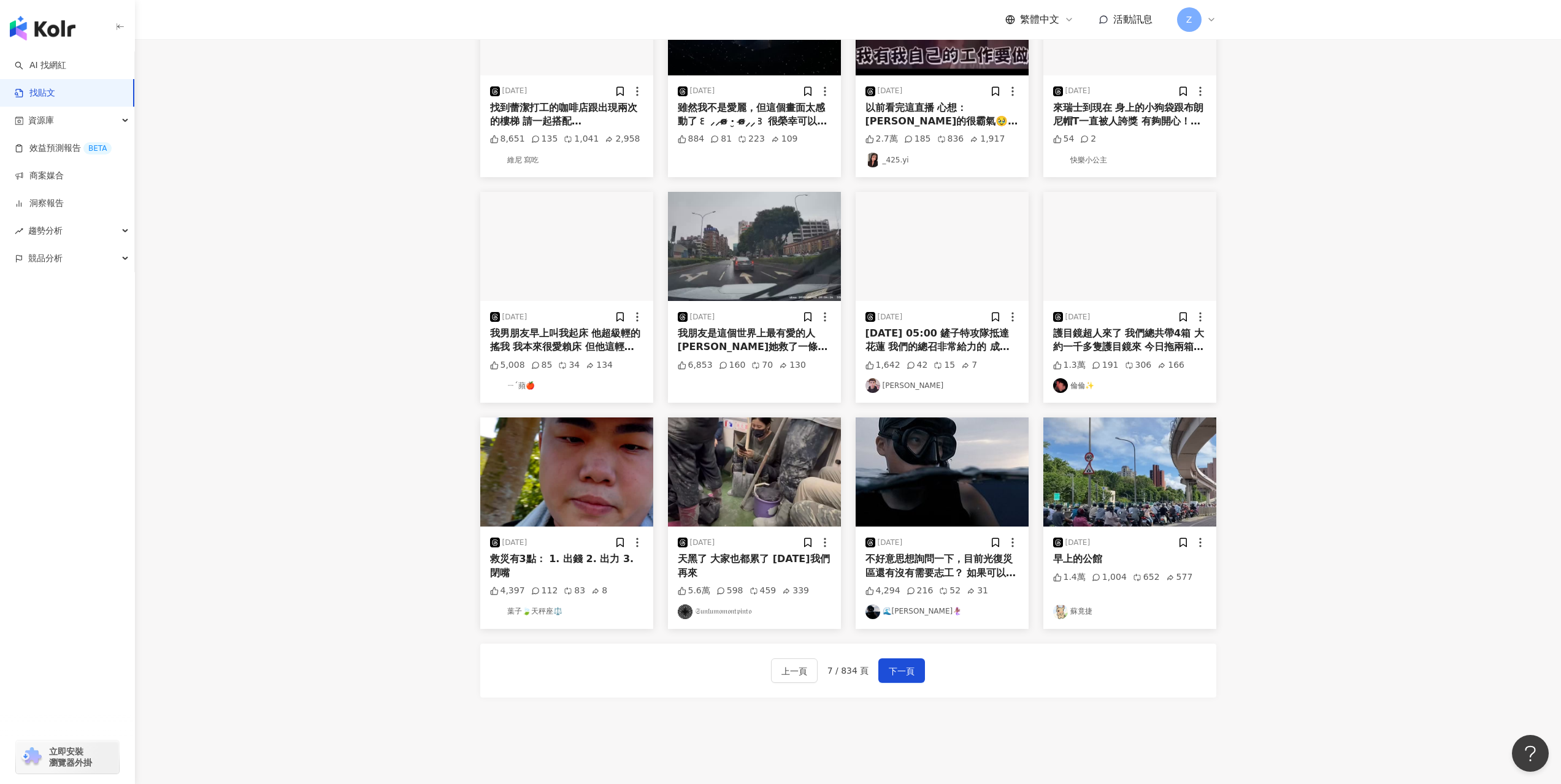
scroll to position [324, 0]
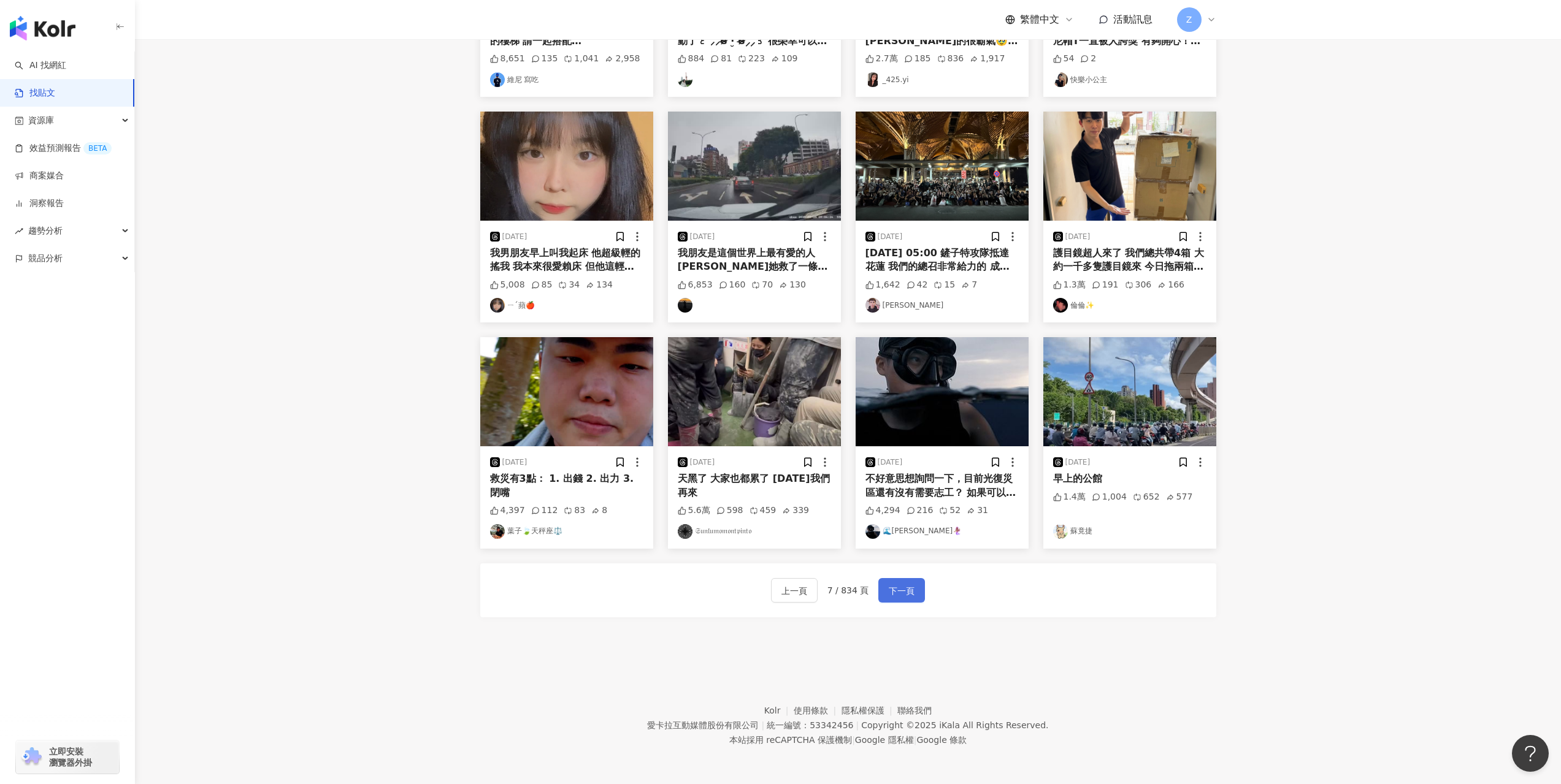
click at [892, 584] on span "下一頁" at bounding box center [901, 591] width 26 height 15
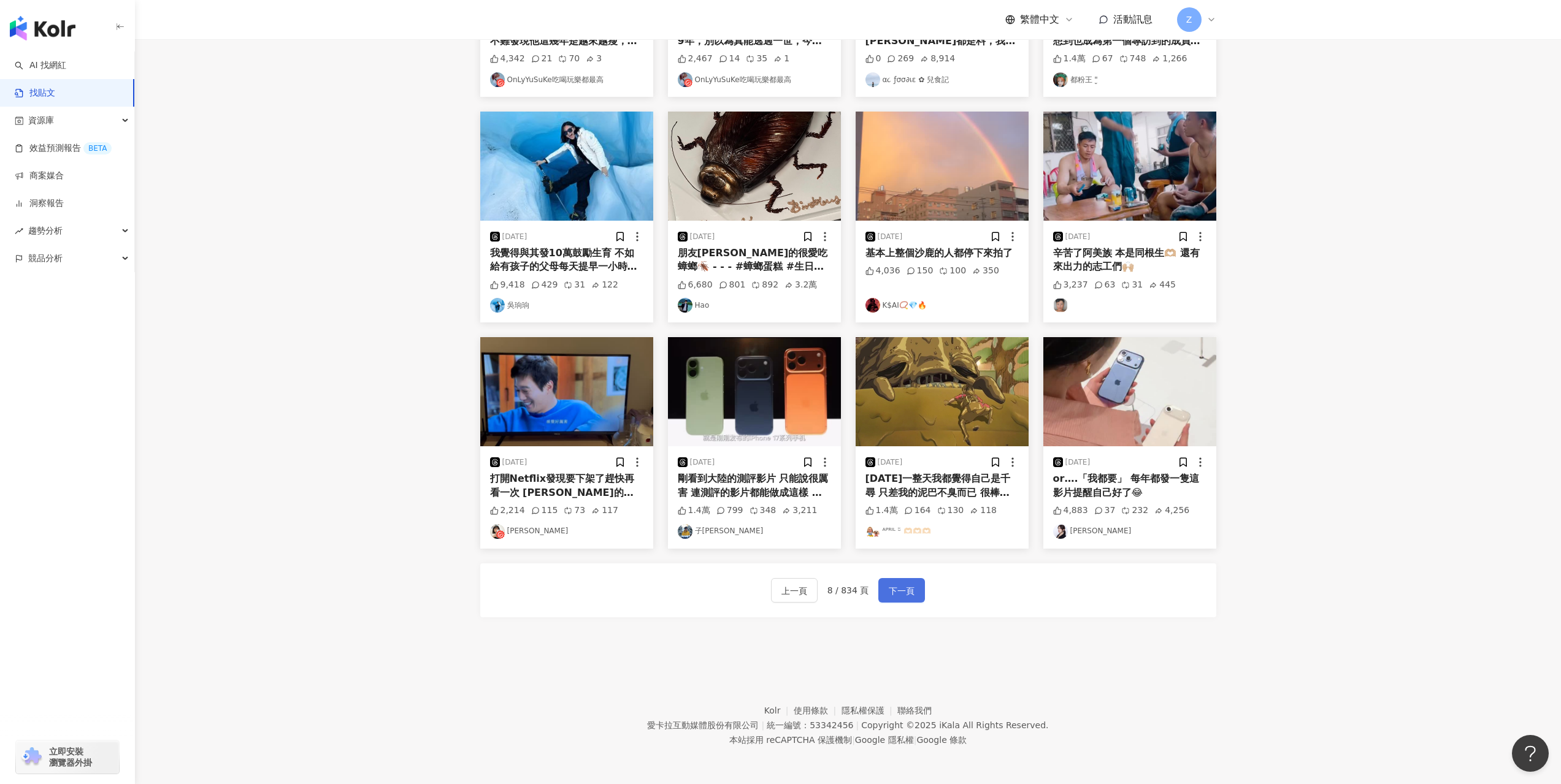
click at [889, 585] on span "下一頁" at bounding box center [901, 591] width 26 height 15
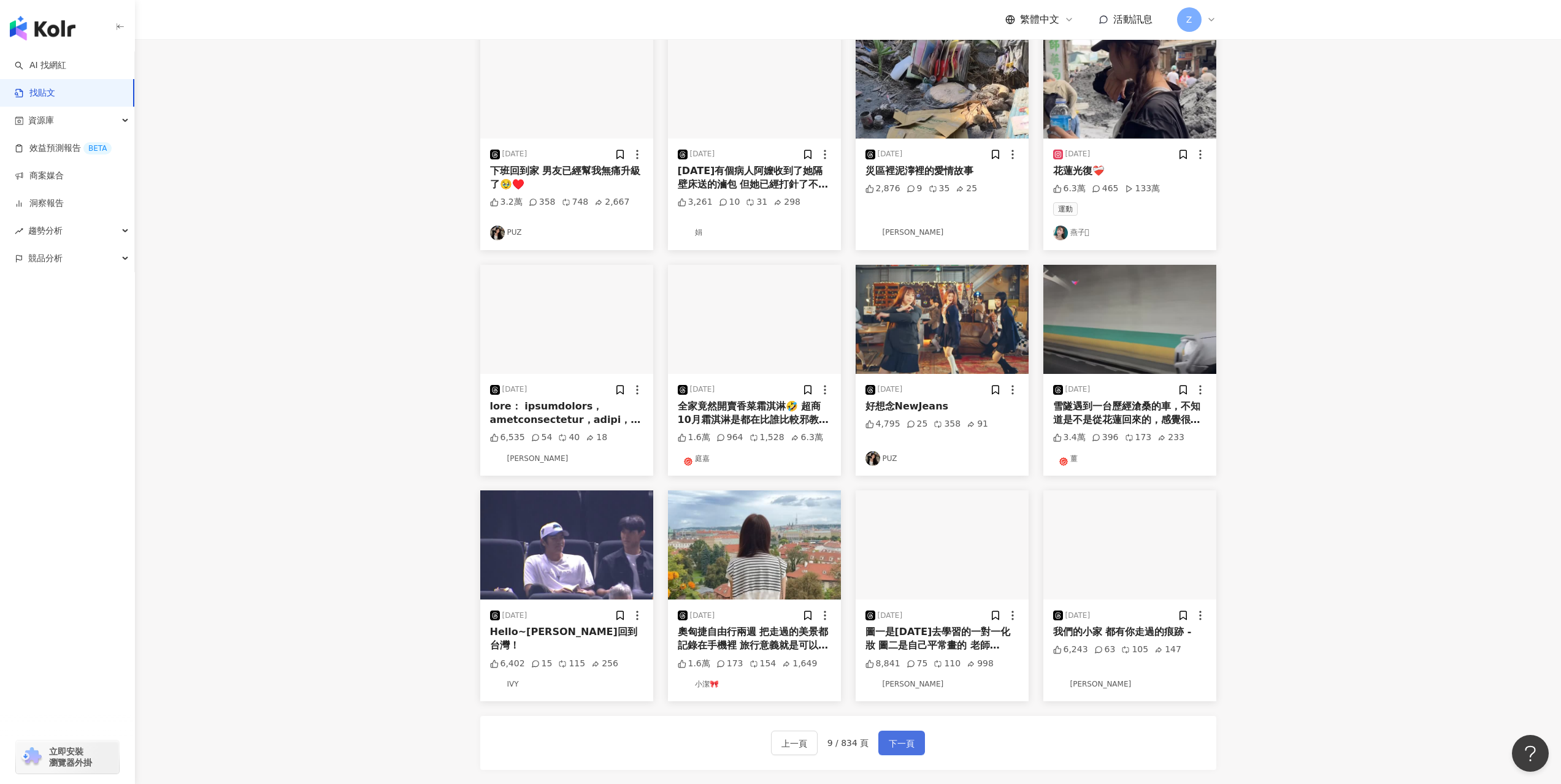
scroll to position [149, 0]
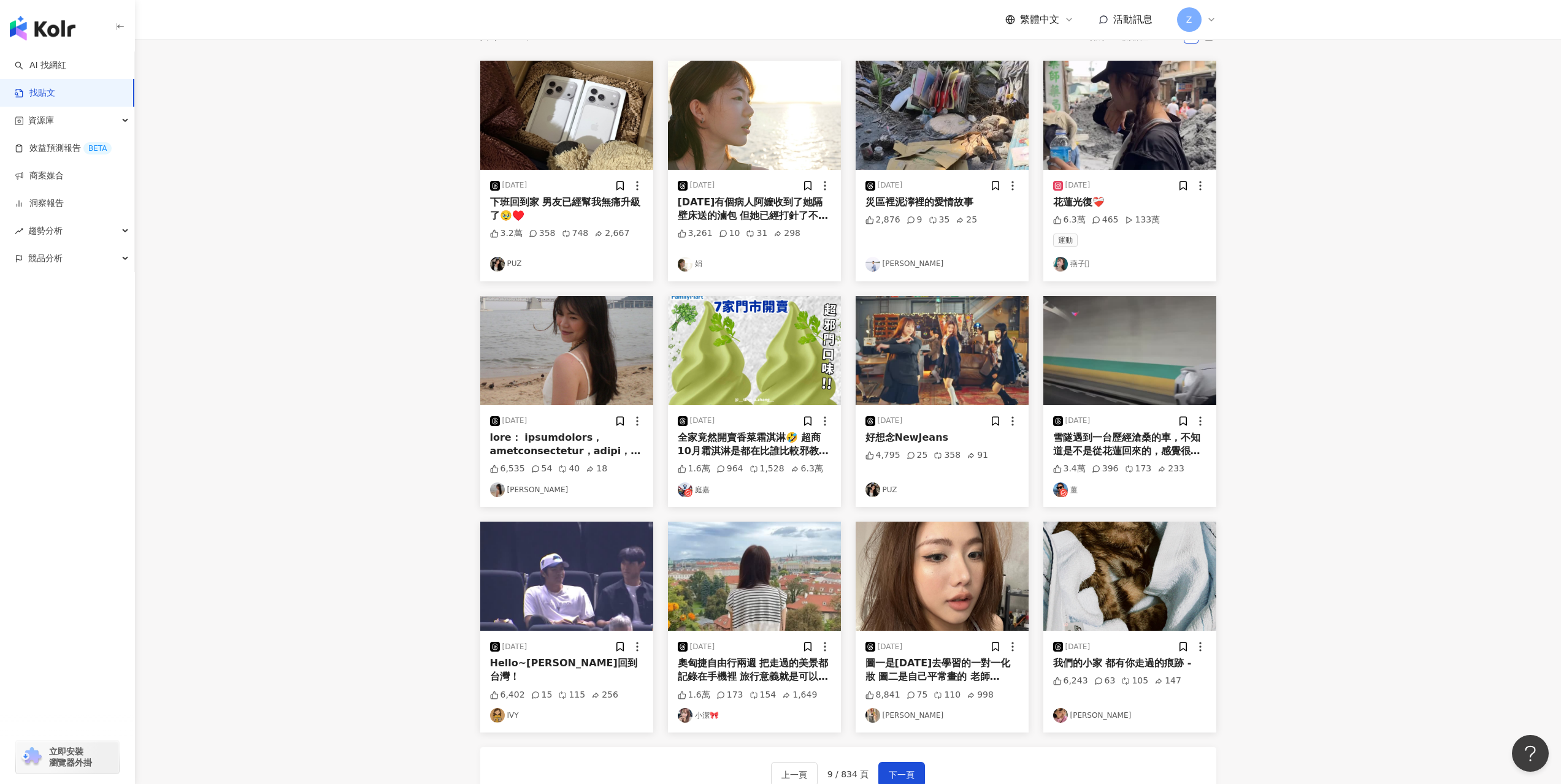
click at [816, 435] on div "全家竟然開賣香菜霜淇淋🤣 超商10月霜淇淋是都在比誰比較邪教嗎？" at bounding box center [755, 444] width 154 height 28
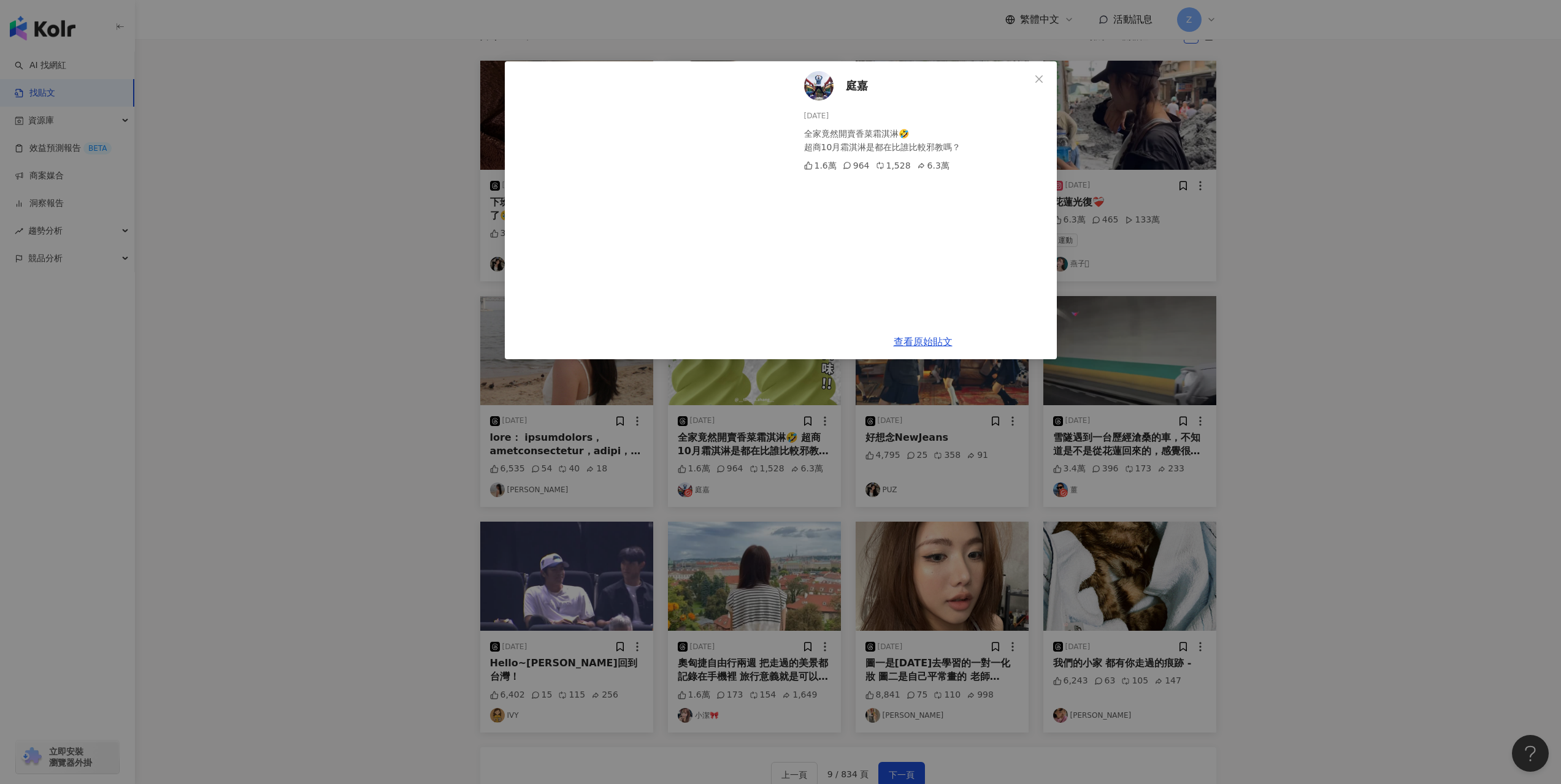
click at [1210, 291] on div "庭嘉 2025/9/23 全家竟然開賣香菜霜淇淋🤣 超商10月霜淇淋是都在比誰比較邪教嗎？ 1.6萬 964 1,528 6.3萬 查看原始貼文" at bounding box center [780, 392] width 1561 height 784
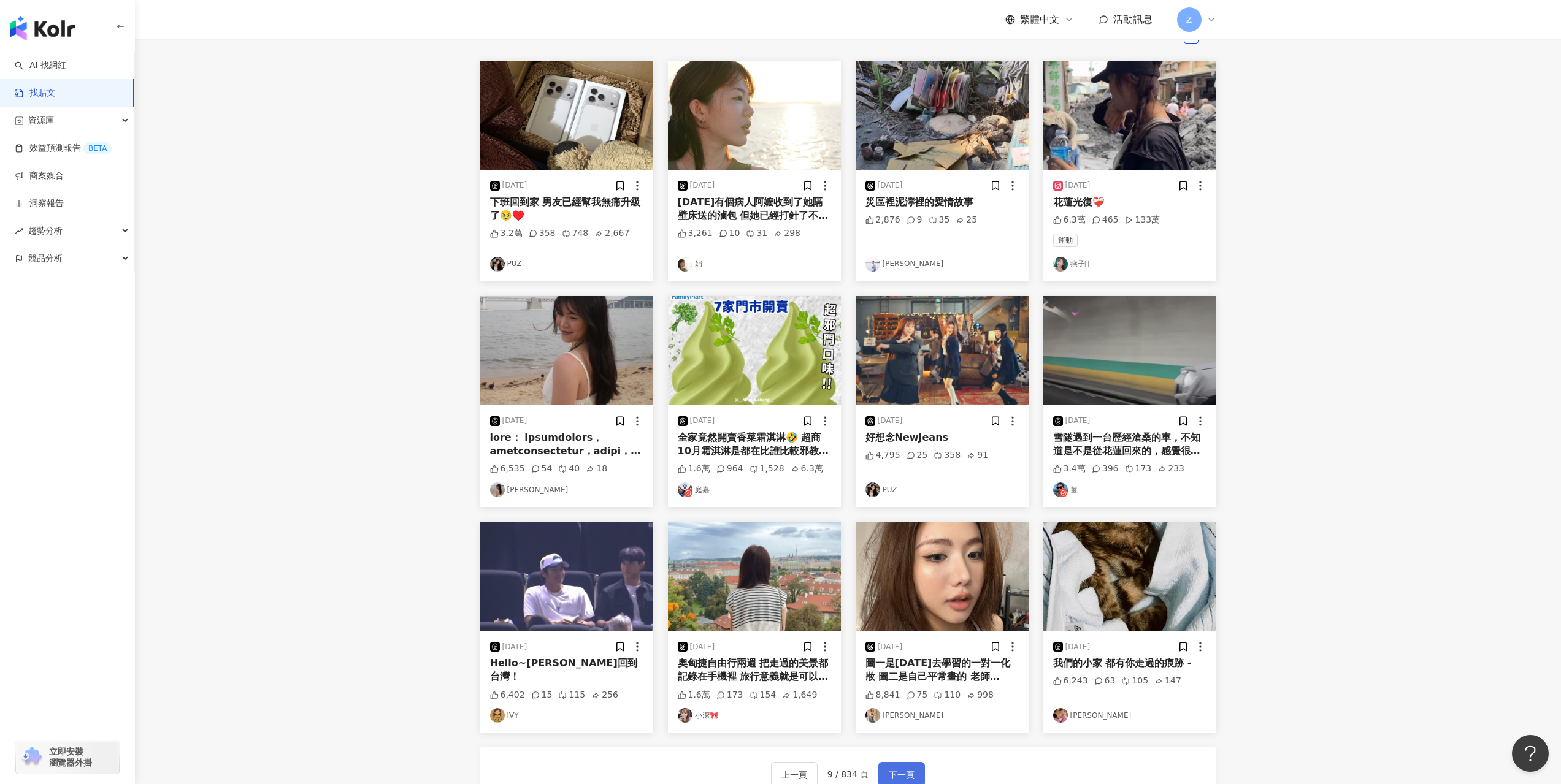
click at [889, 778] on span "下一頁" at bounding box center [901, 775] width 26 height 15
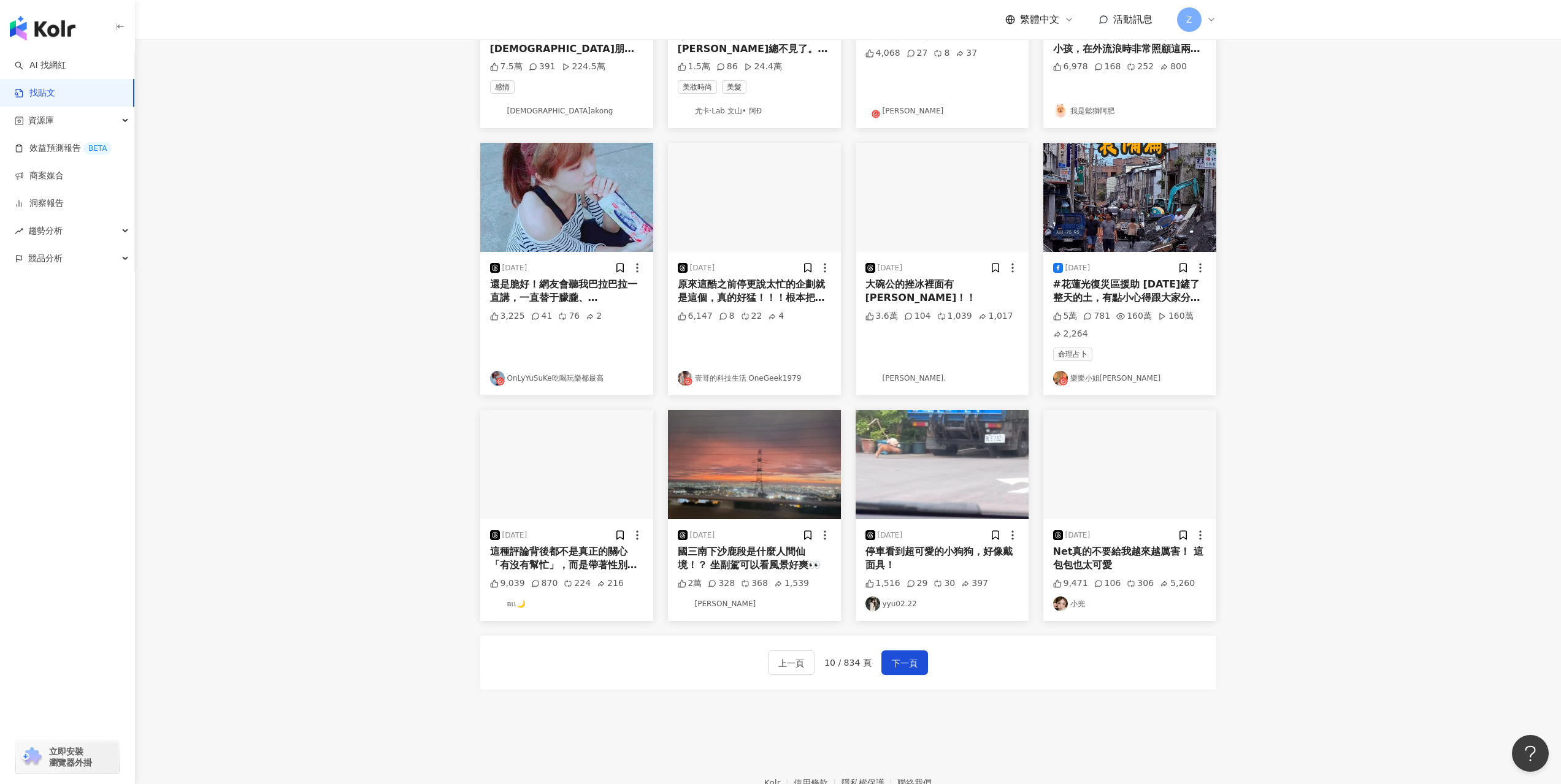
scroll to position [368, 0]
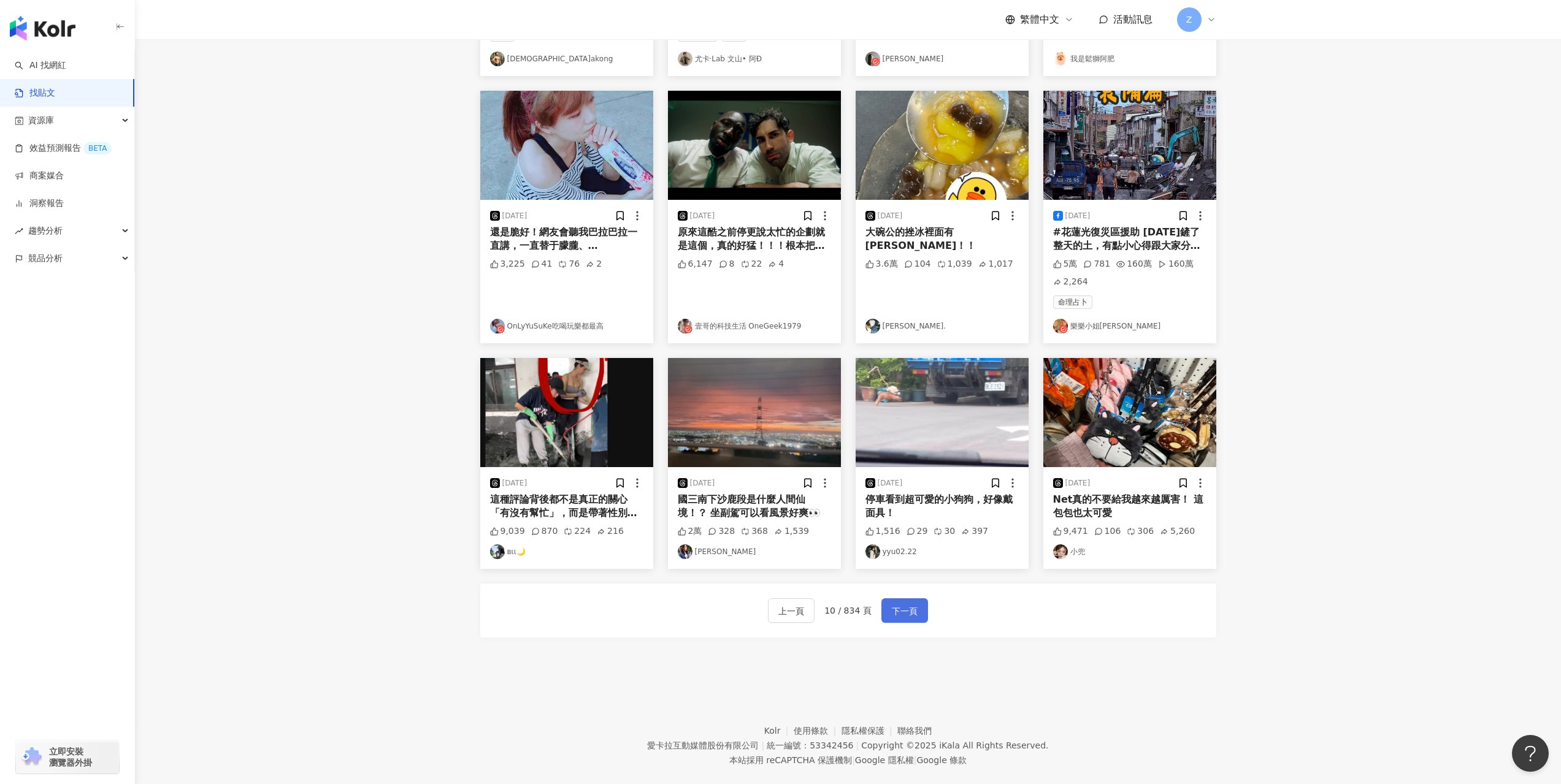
click at [892, 607] on span "下一頁" at bounding box center [904, 611] width 26 height 15
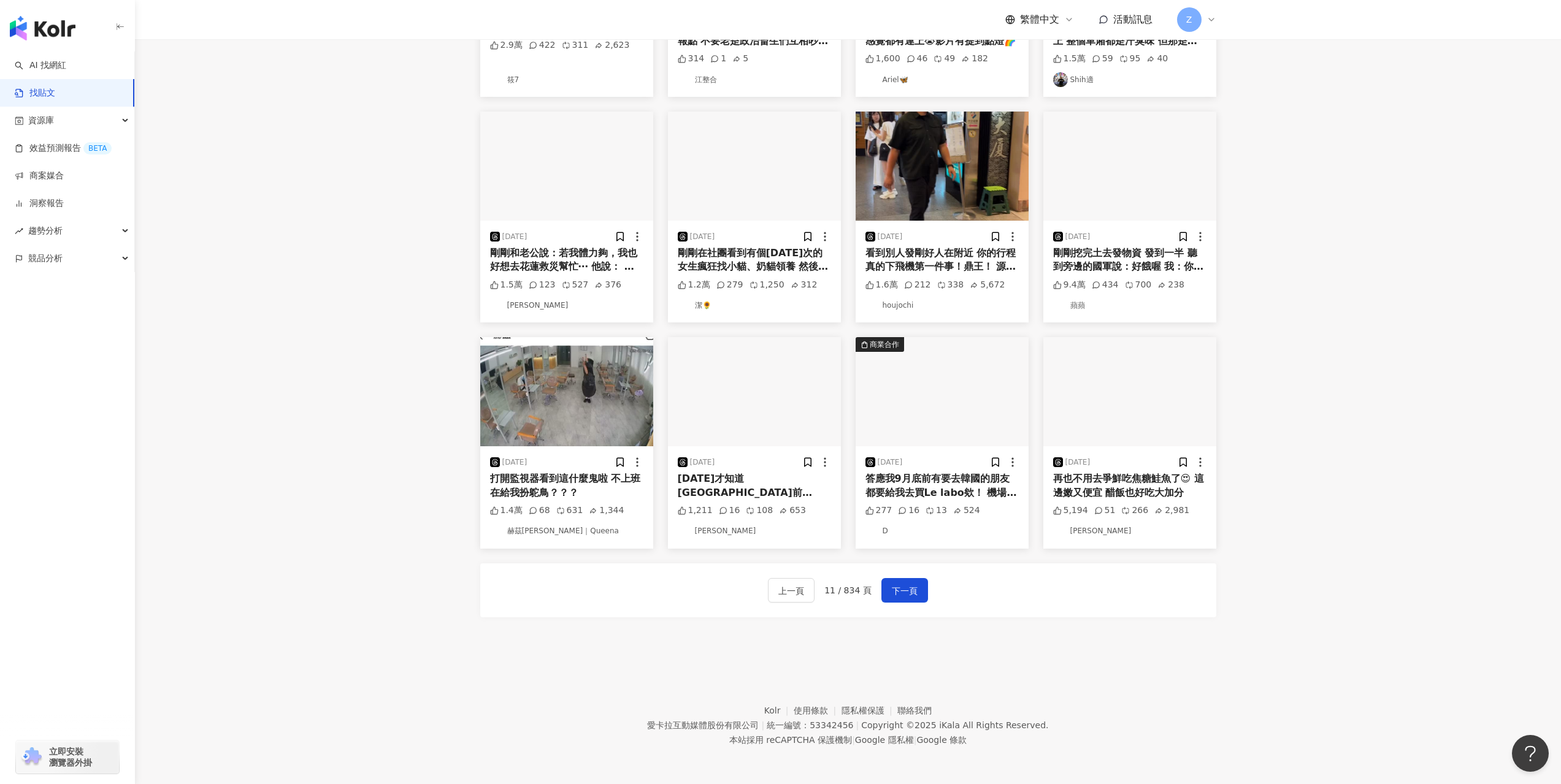
scroll to position [304, 0]
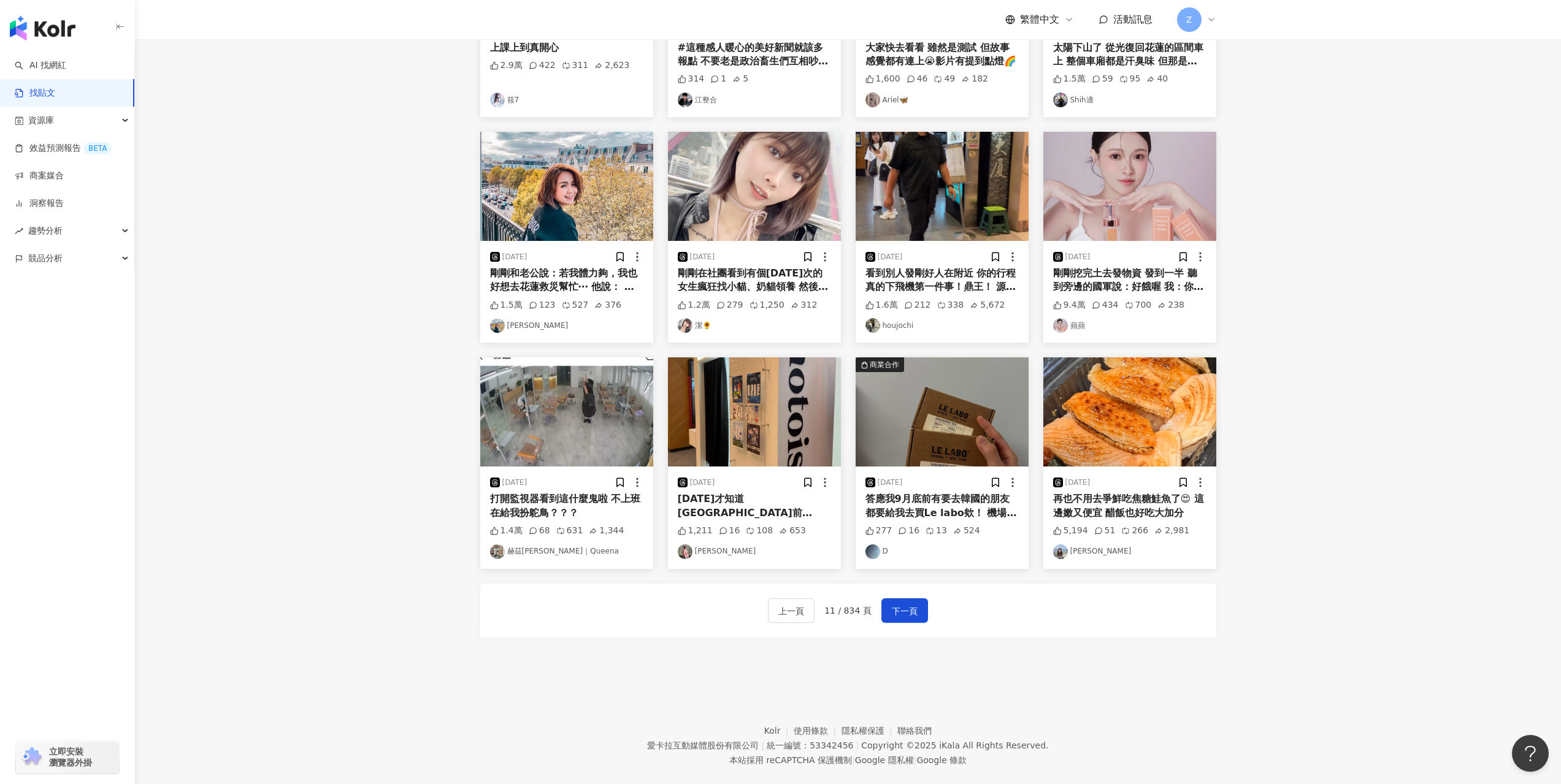
click at [567, 724] on footer "Kolr 使用條款 隱私權保護 聯絡我們 愛卡拉互動媒體股份有限公司 | 統一編號：53342456 | Copyright © 2025 iKala All…" at bounding box center [848, 736] width 1426 height 136
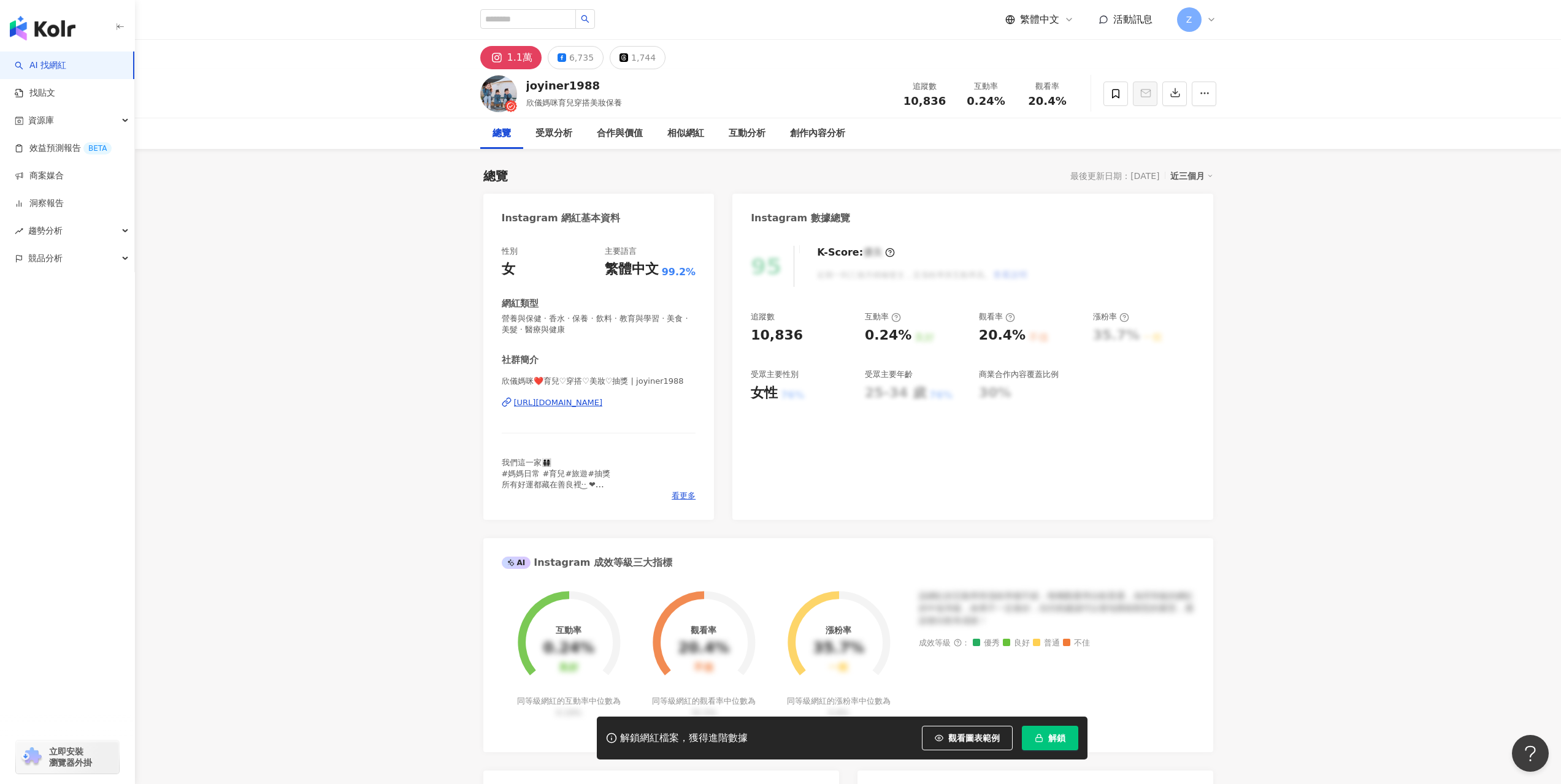
click at [603, 406] on div "[URL][DOMAIN_NAME]" at bounding box center [558, 403] width 89 height 11
